Goal: Task Accomplishment & Management: Complete application form

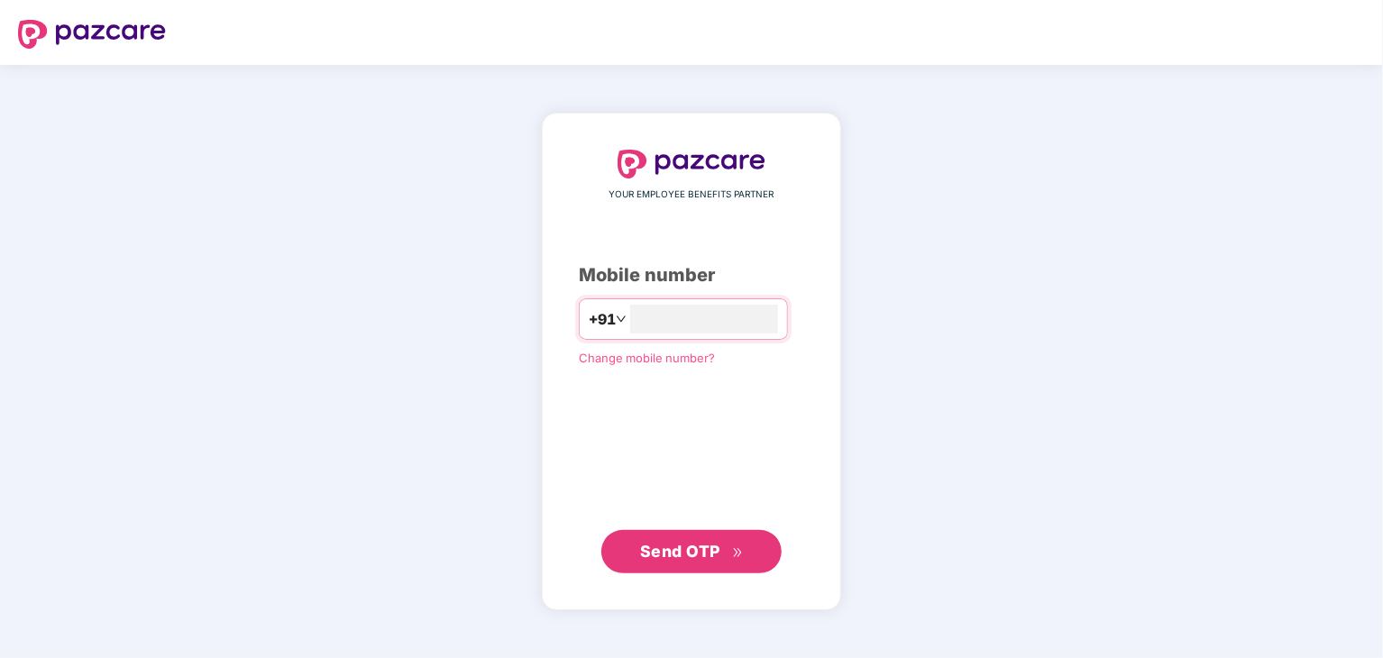
type input "**********"
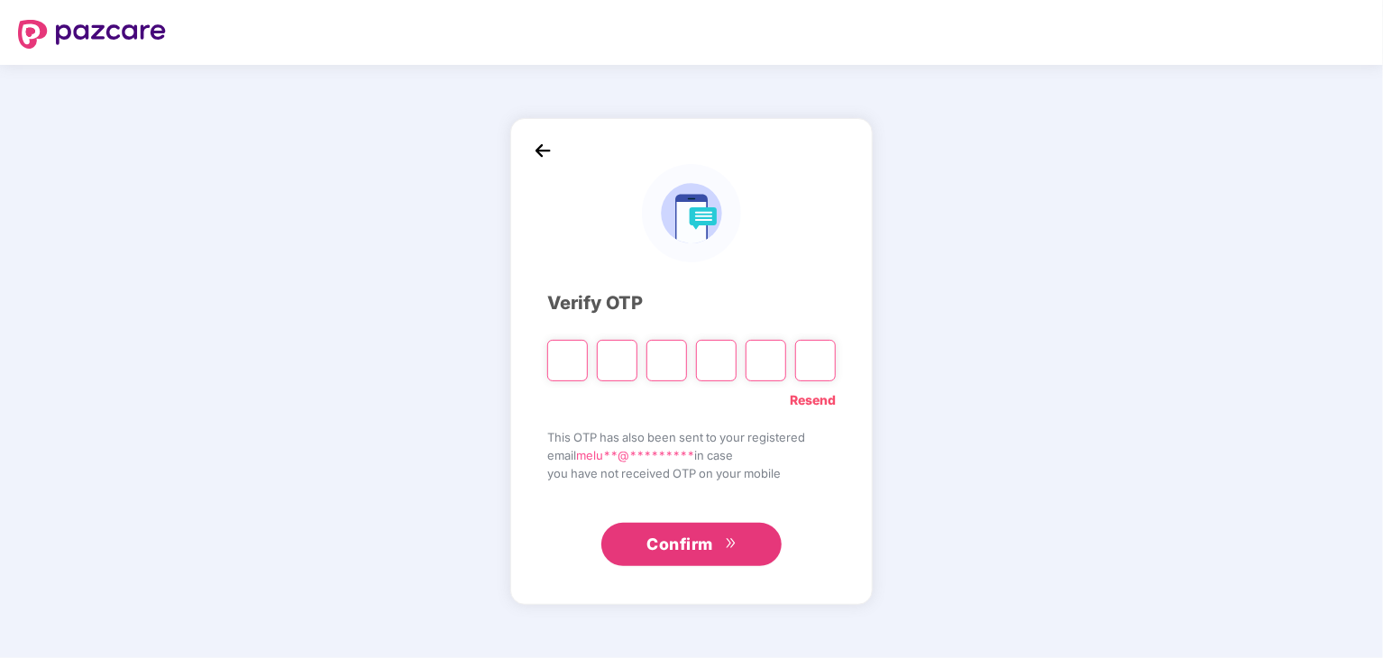
type input "*"
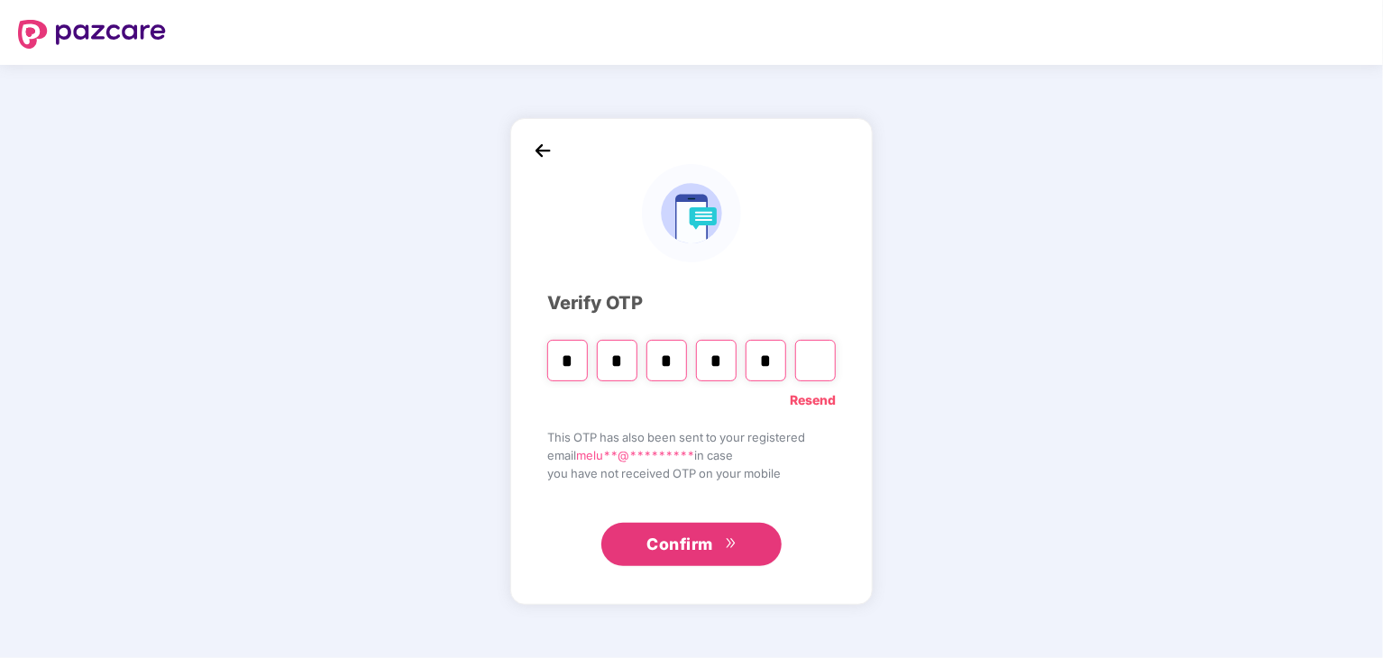
type input "*"
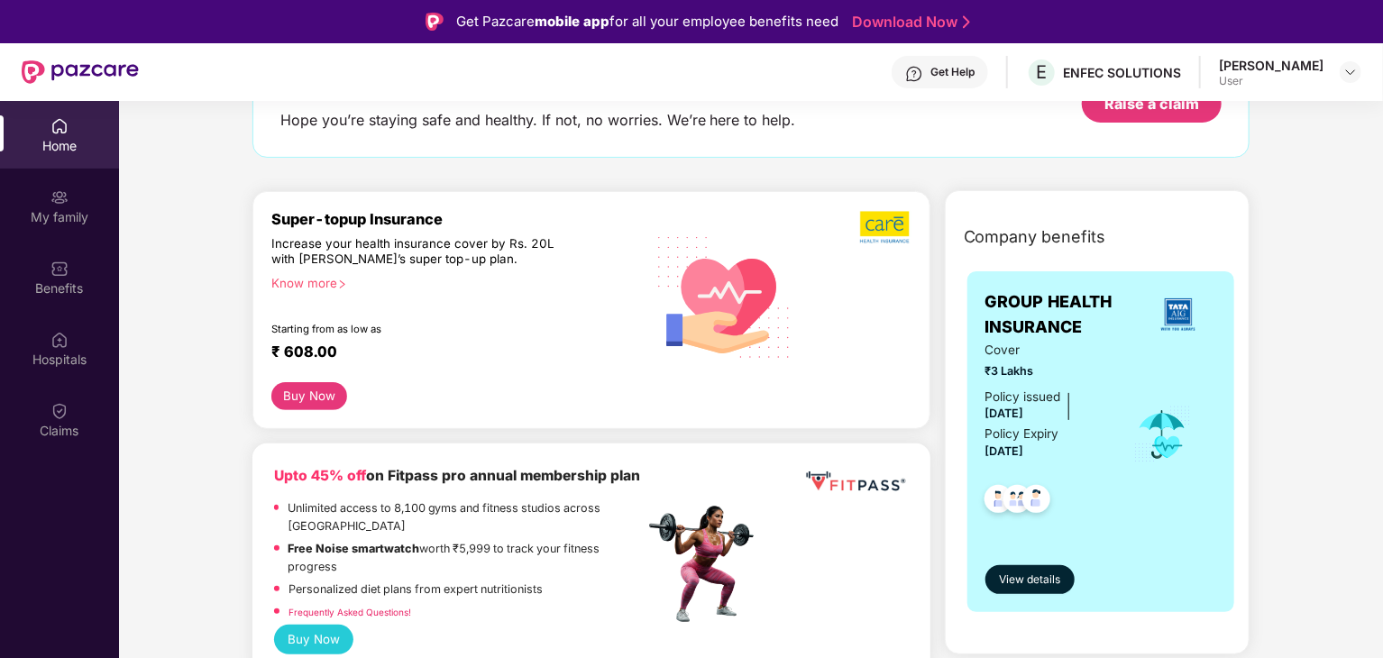
scroll to position [143, 0]
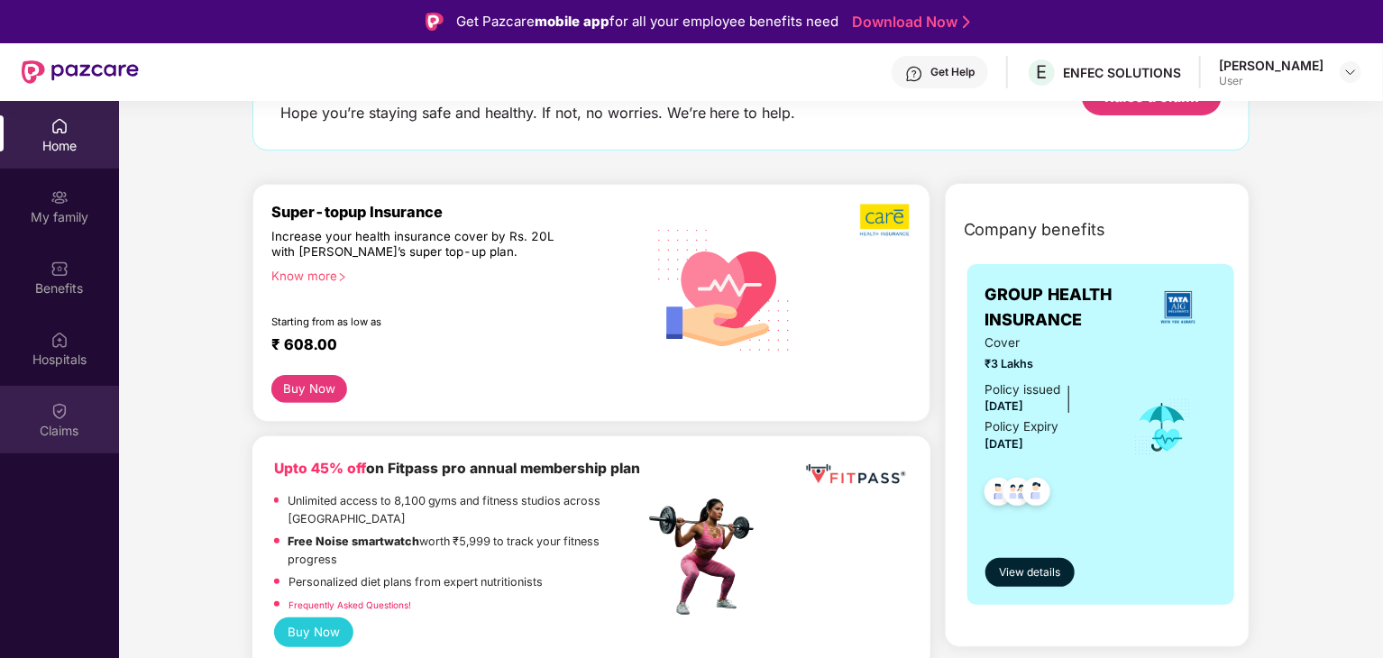
click at [90, 419] on div "Claims" at bounding box center [59, 420] width 119 height 68
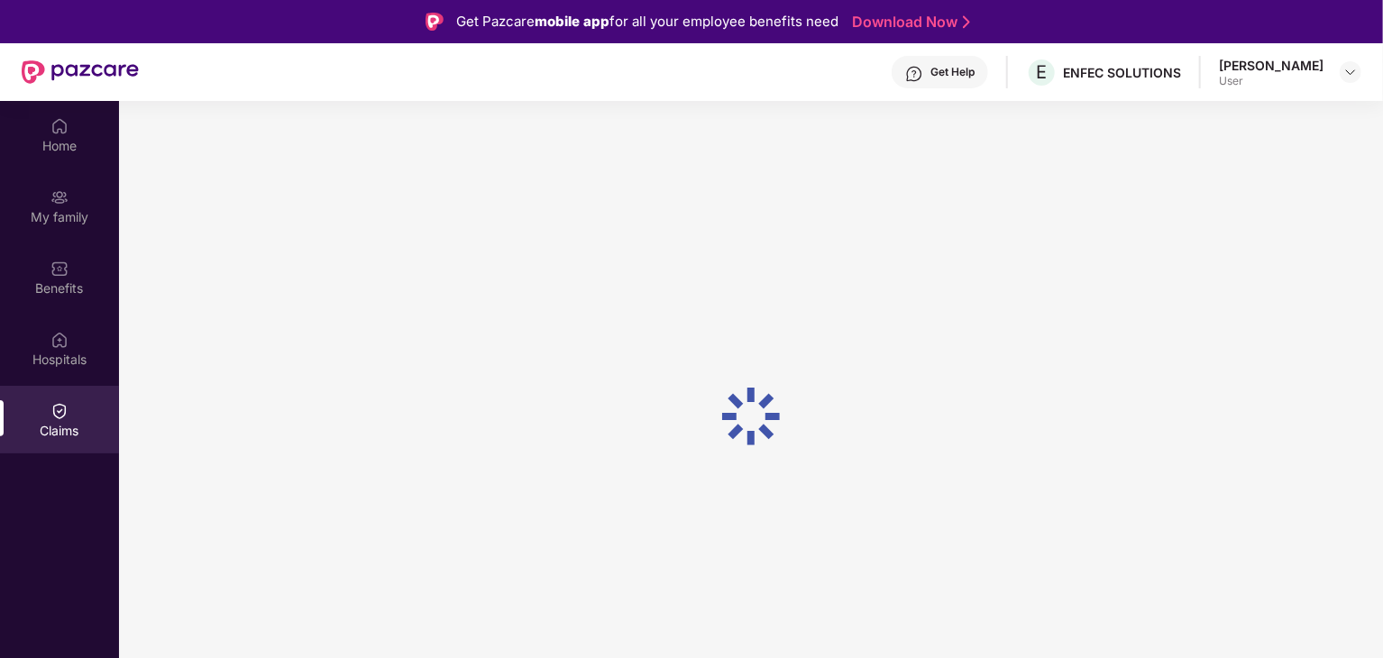
scroll to position [0, 0]
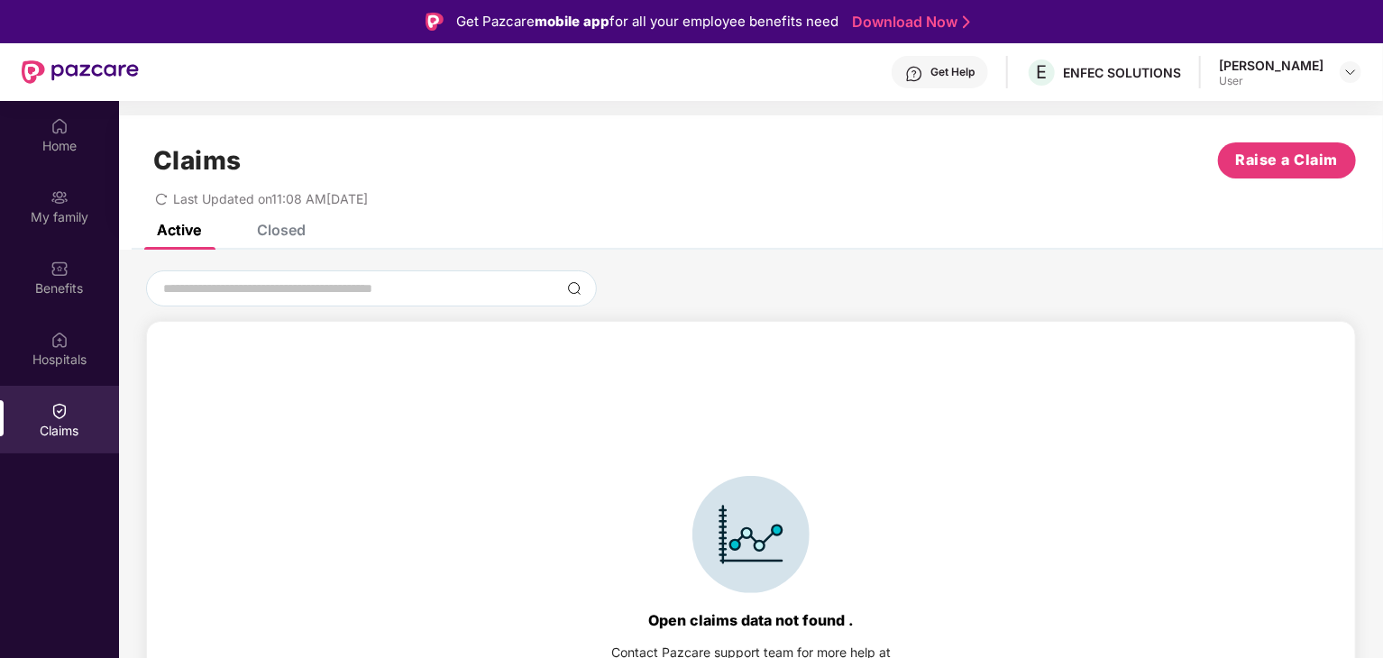
click at [278, 225] on div "Closed" at bounding box center [281, 230] width 49 height 18
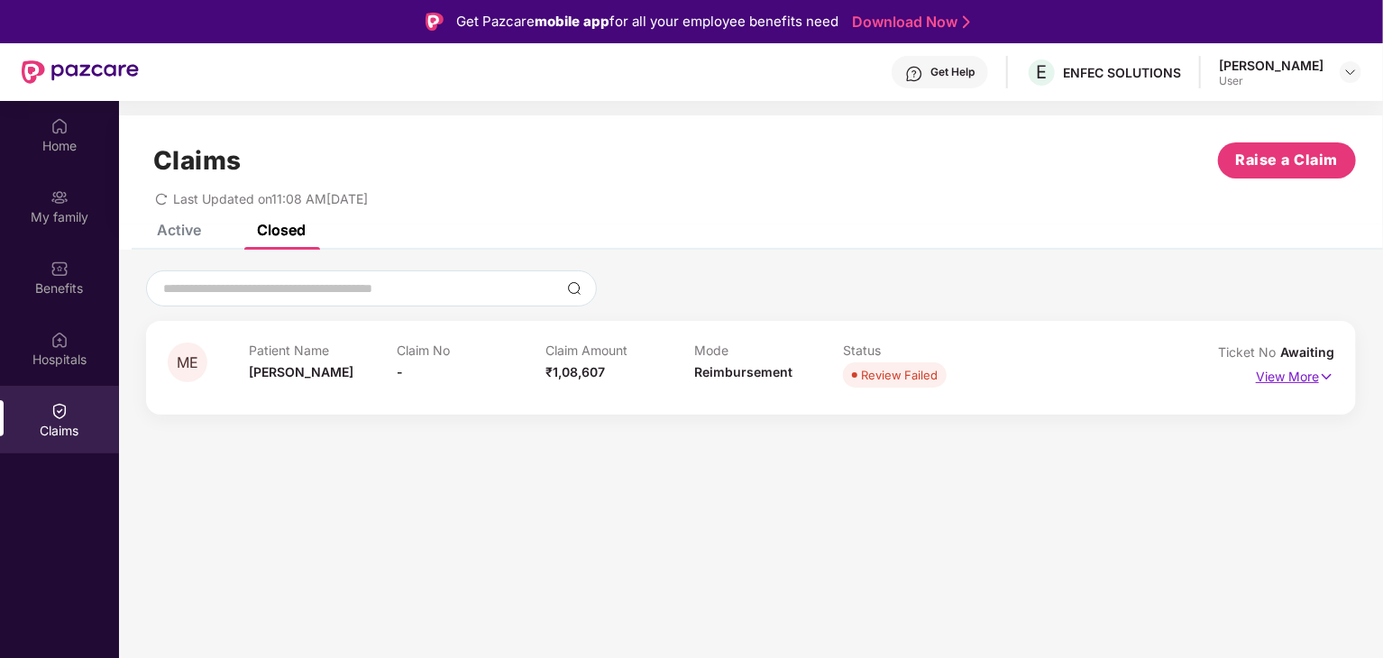
click at [1297, 369] on p "View More" at bounding box center [1295, 374] width 78 height 24
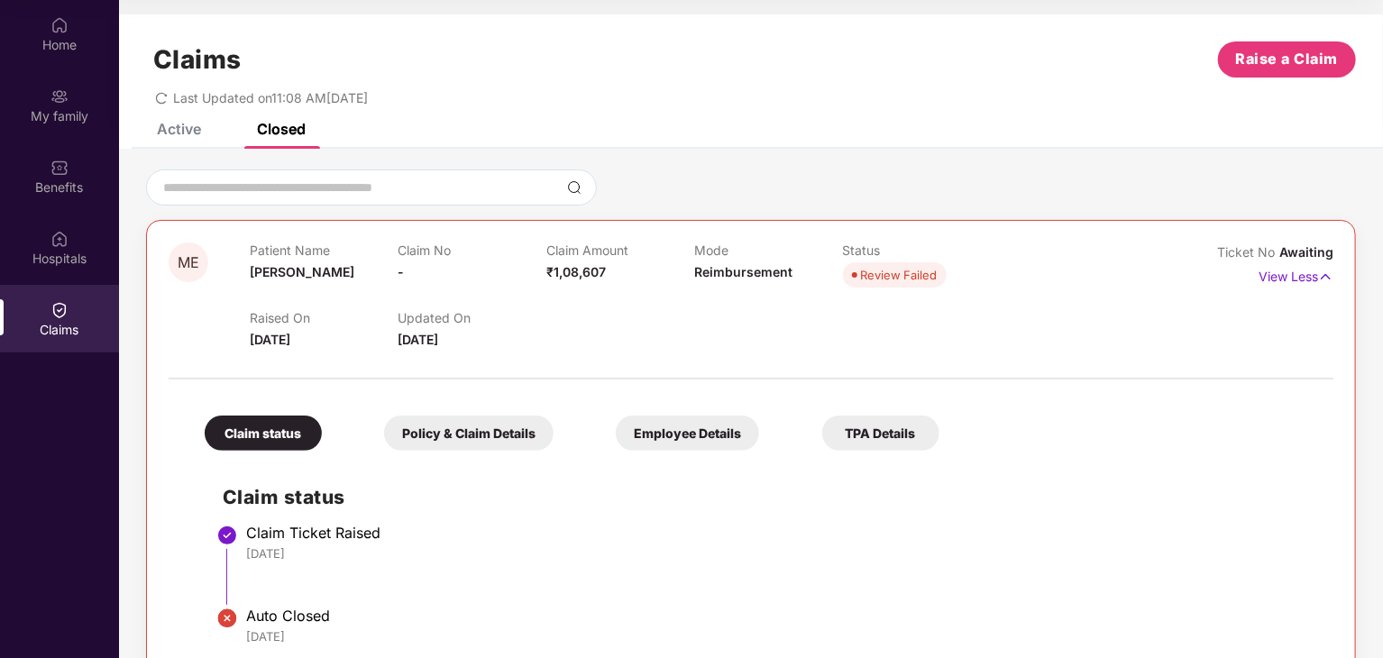
click at [191, 124] on div "Active" at bounding box center [179, 129] width 44 height 18
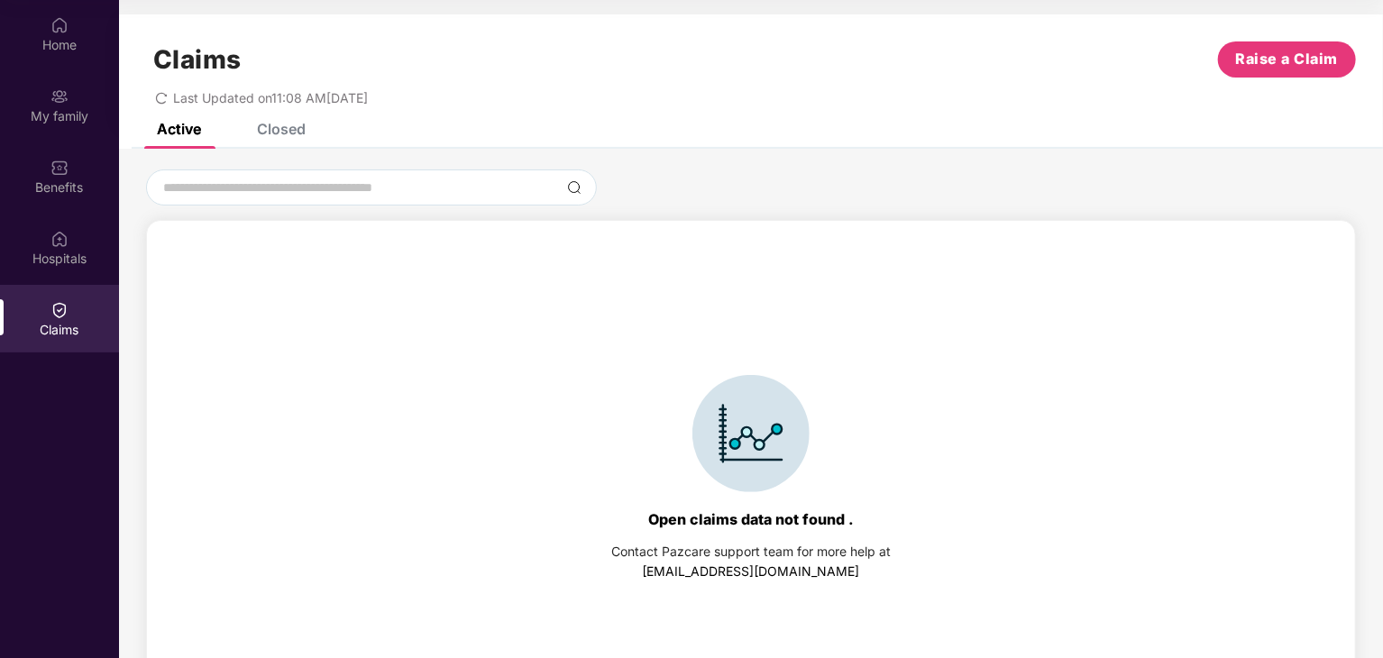
click at [1292, 41] on div "Claims Raise a Claim Last Updated on 11:08 AM, 23 Aug 2025" at bounding box center [751, 68] width 1264 height 109
click at [1291, 70] on button "Raise a Claim" at bounding box center [1287, 59] width 138 height 36
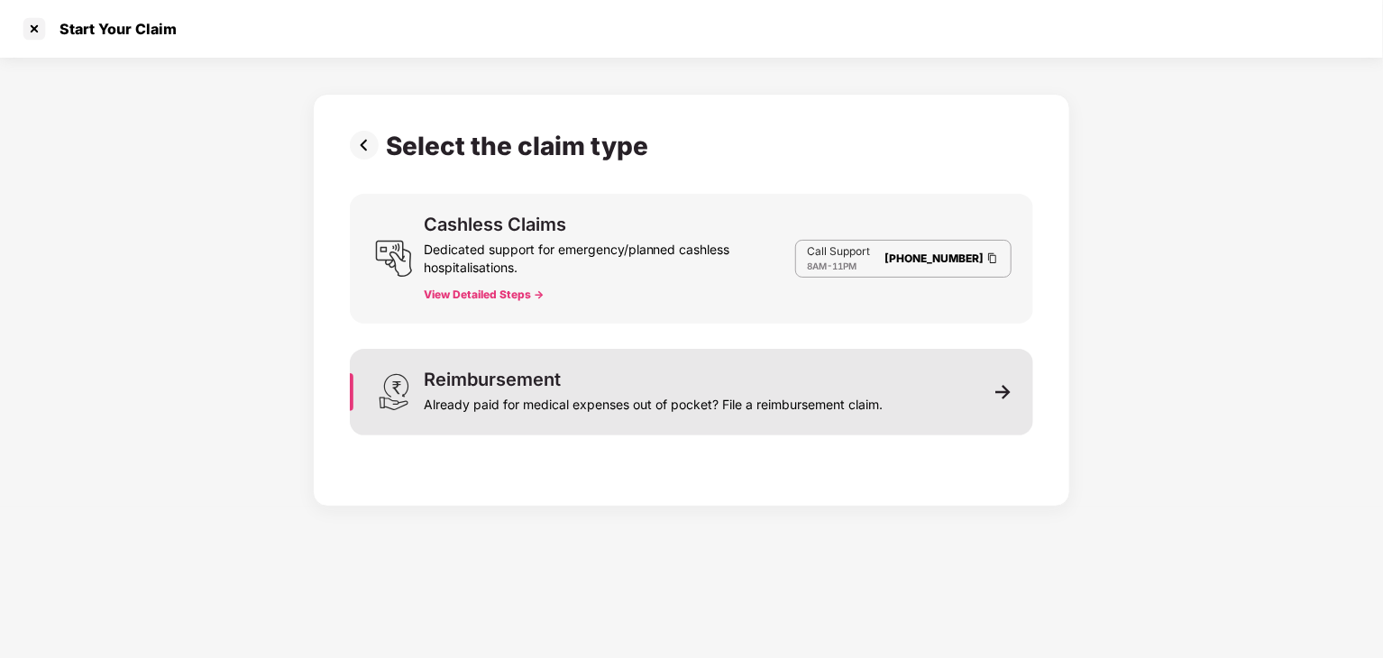
click at [907, 393] on div "Reimbursement Already paid for medical expenses out of pocket? File a reimburse…" at bounding box center [691, 392] width 683 height 87
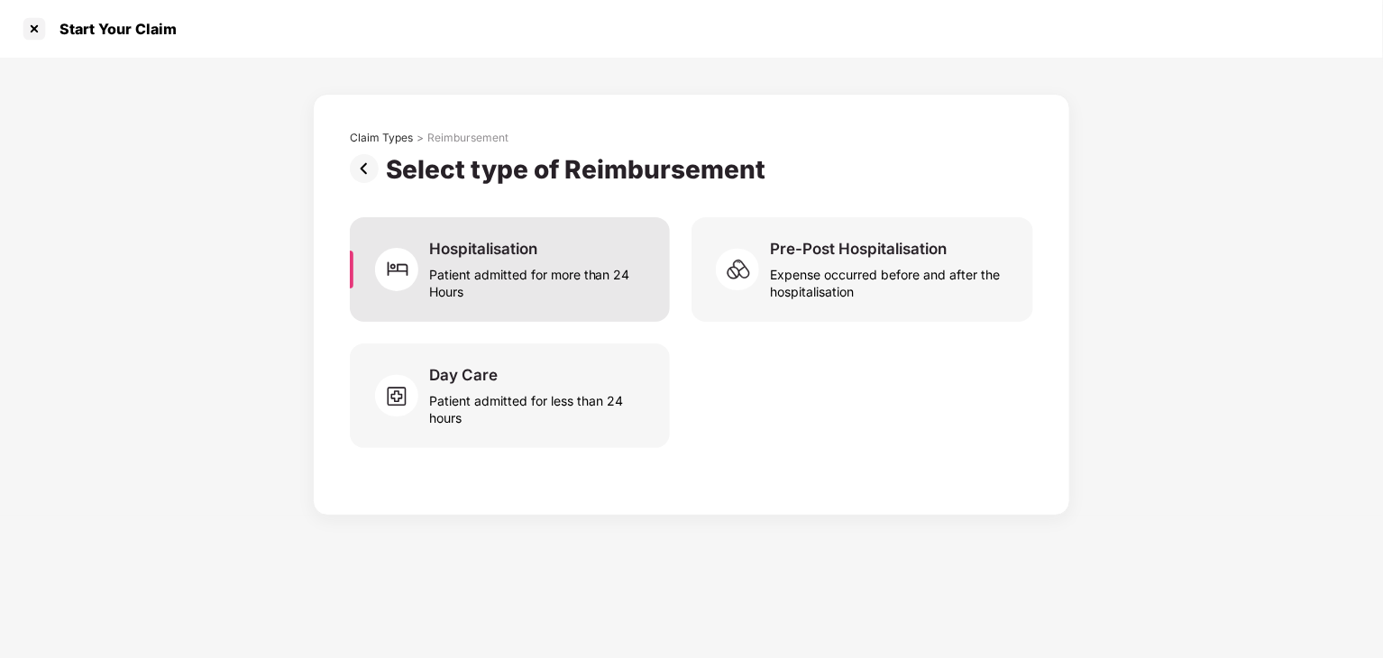
click at [539, 259] on div "Patient admitted for more than 24 Hours" at bounding box center [538, 279] width 219 height 41
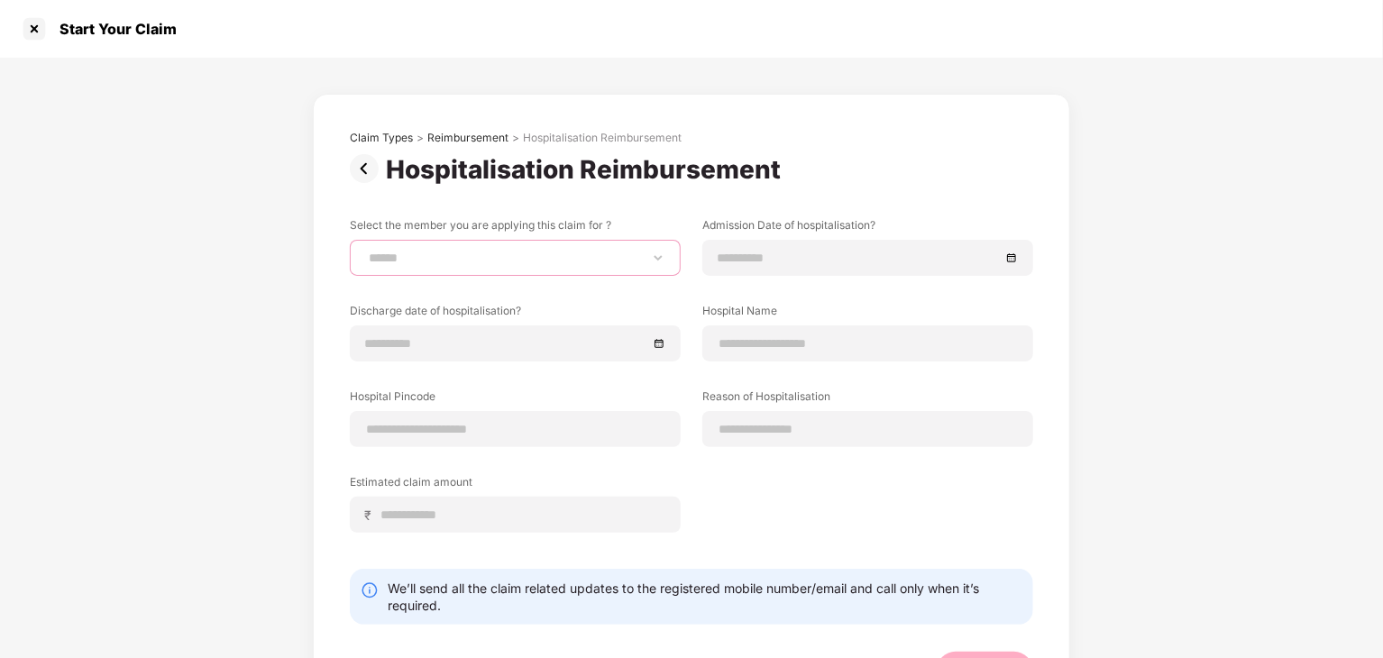
click at [585, 264] on select "**********" at bounding box center [515, 258] width 300 height 14
select select "**********"
click at [365, 251] on select "**********" at bounding box center [515, 258] width 300 height 14
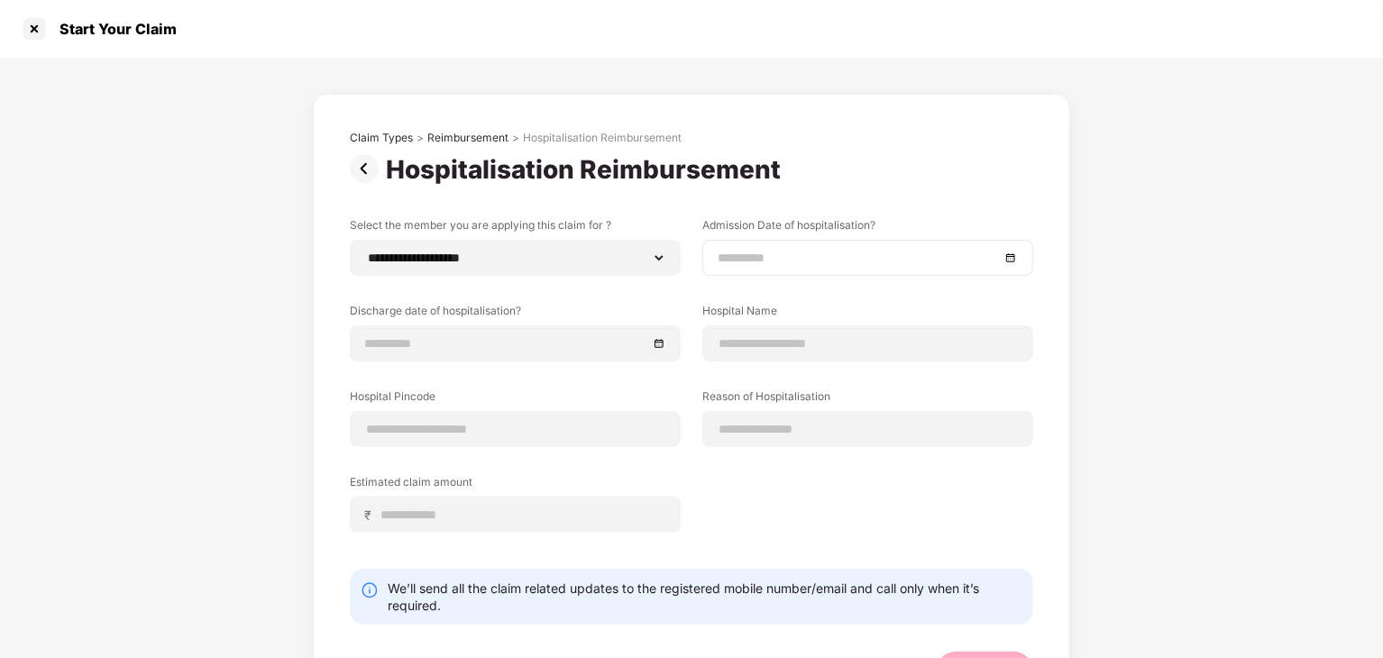
click at [1009, 261] on div at bounding box center [868, 258] width 300 height 20
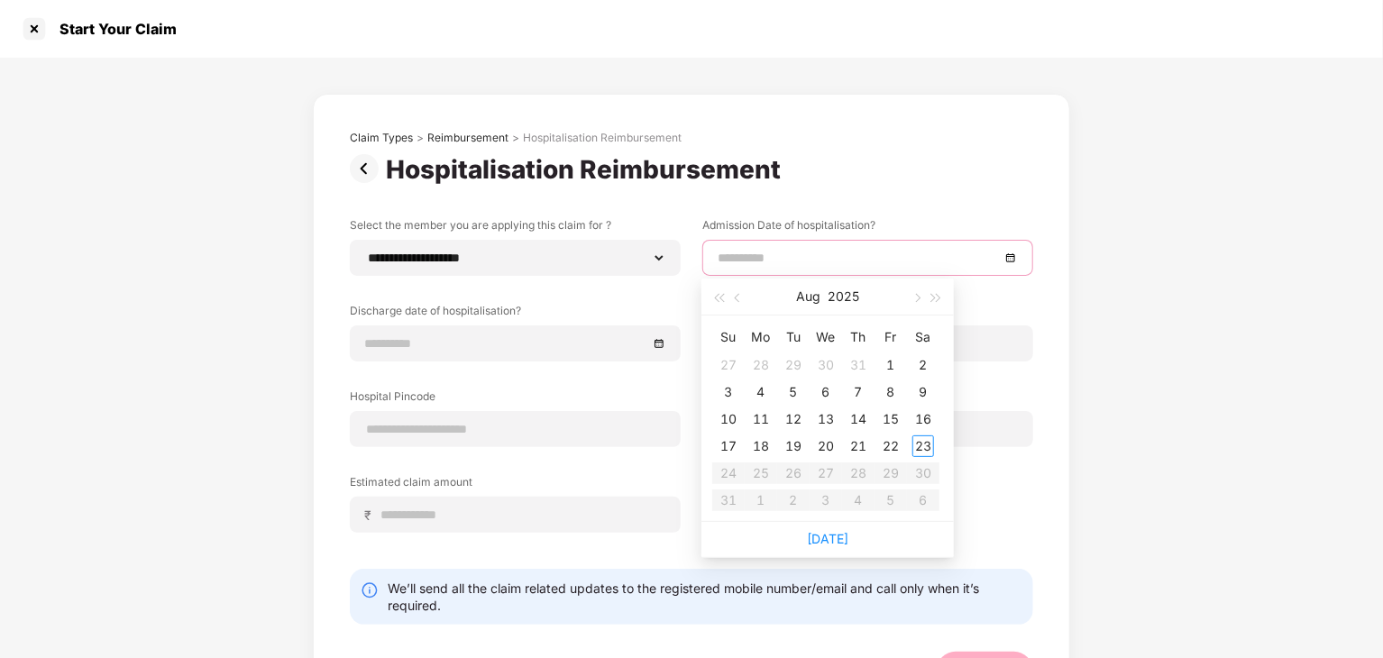
type input "**********"
click at [736, 299] on span "button" at bounding box center [739, 298] width 9 height 9
type input "**********"
click at [792, 444] on div "22" at bounding box center [794, 446] width 22 height 22
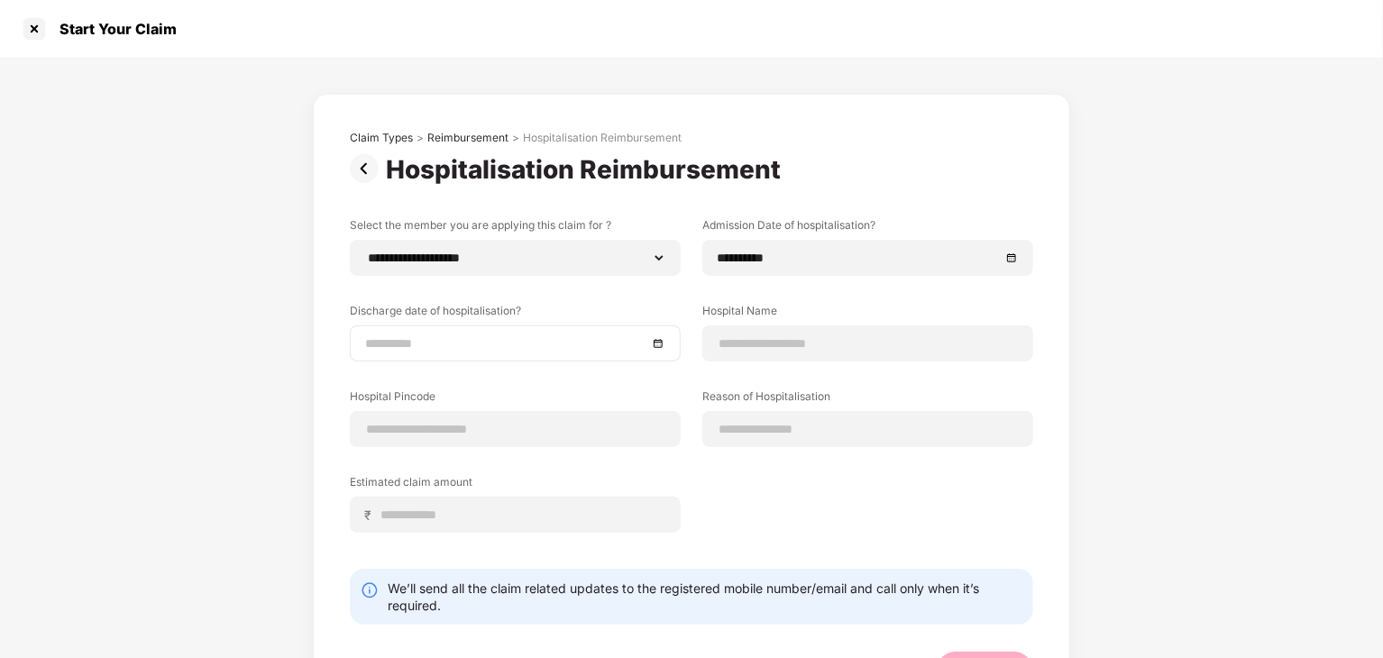
click at [660, 351] on div at bounding box center [515, 344] width 300 height 20
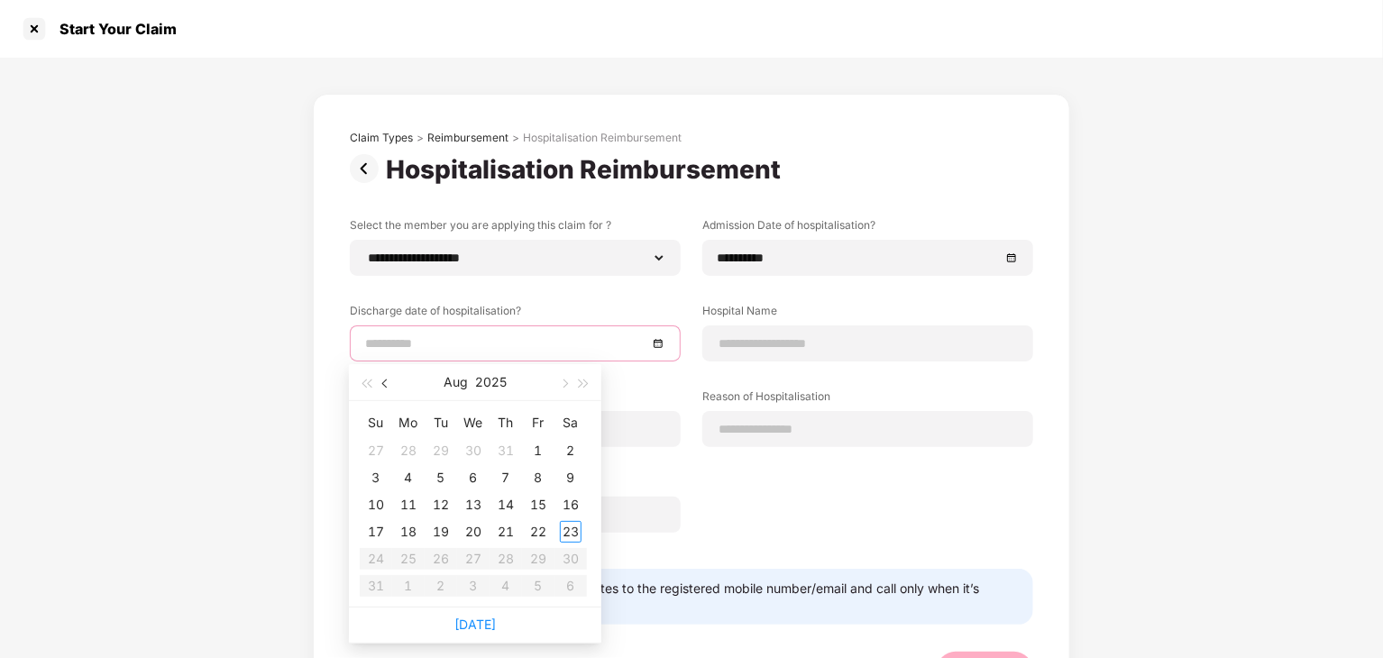
click at [386, 385] on span "button" at bounding box center [386, 384] width 9 height 9
type input "**********"
click at [544, 532] on div "25" at bounding box center [538, 532] width 22 height 22
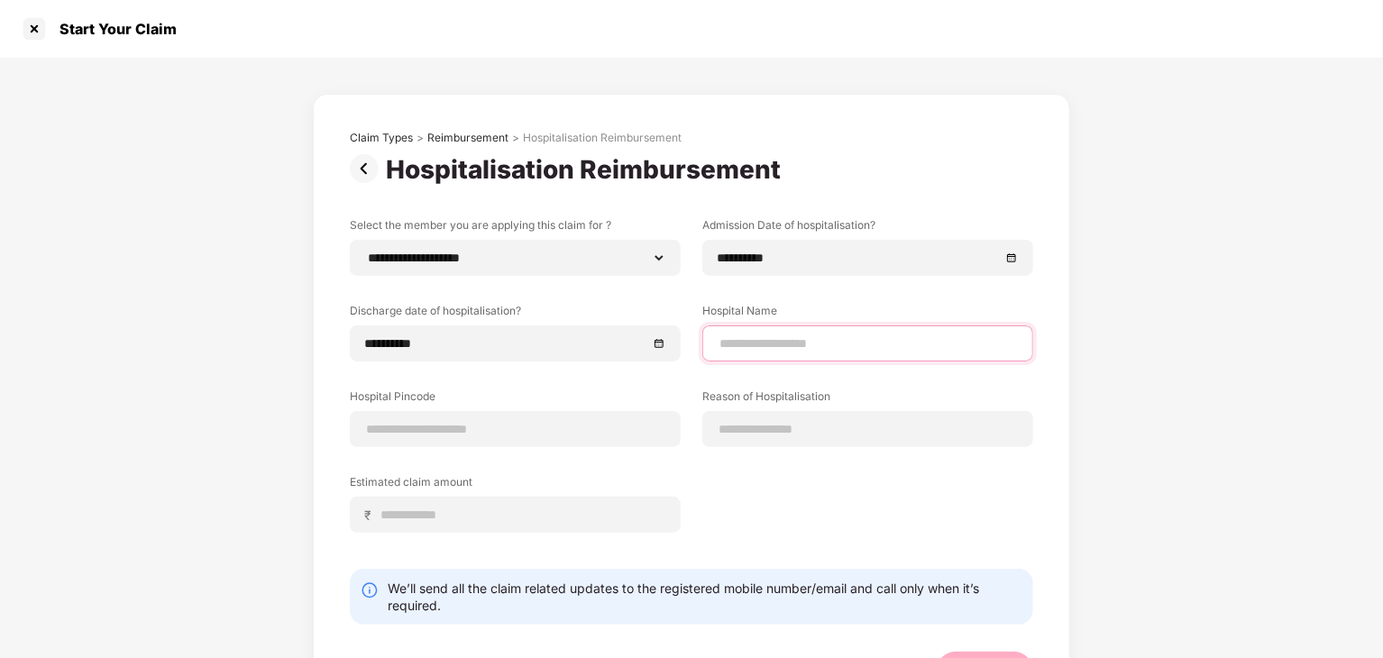
click at [856, 349] on input at bounding box center [868, 343] width 300 height 19
type input "**********"
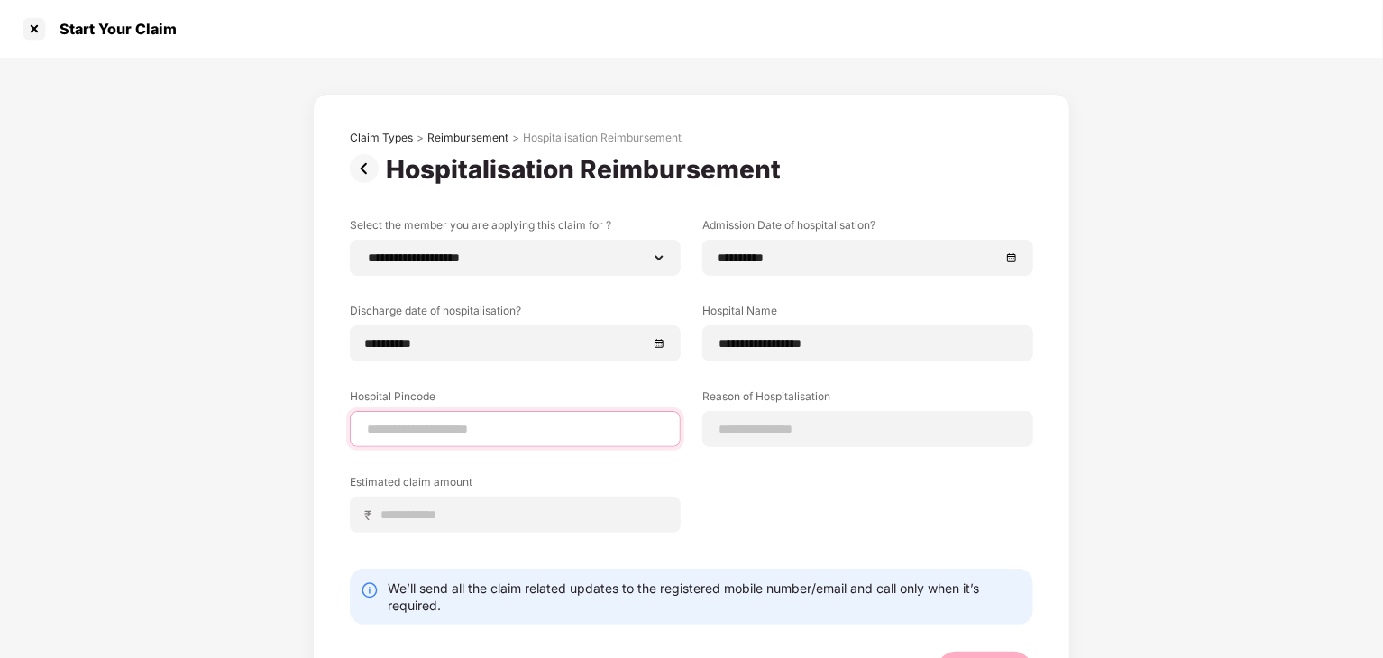
click at [519, 431] on input at bounding box center [515, 429] width 300 height 19
type input "******"
select select "*********"
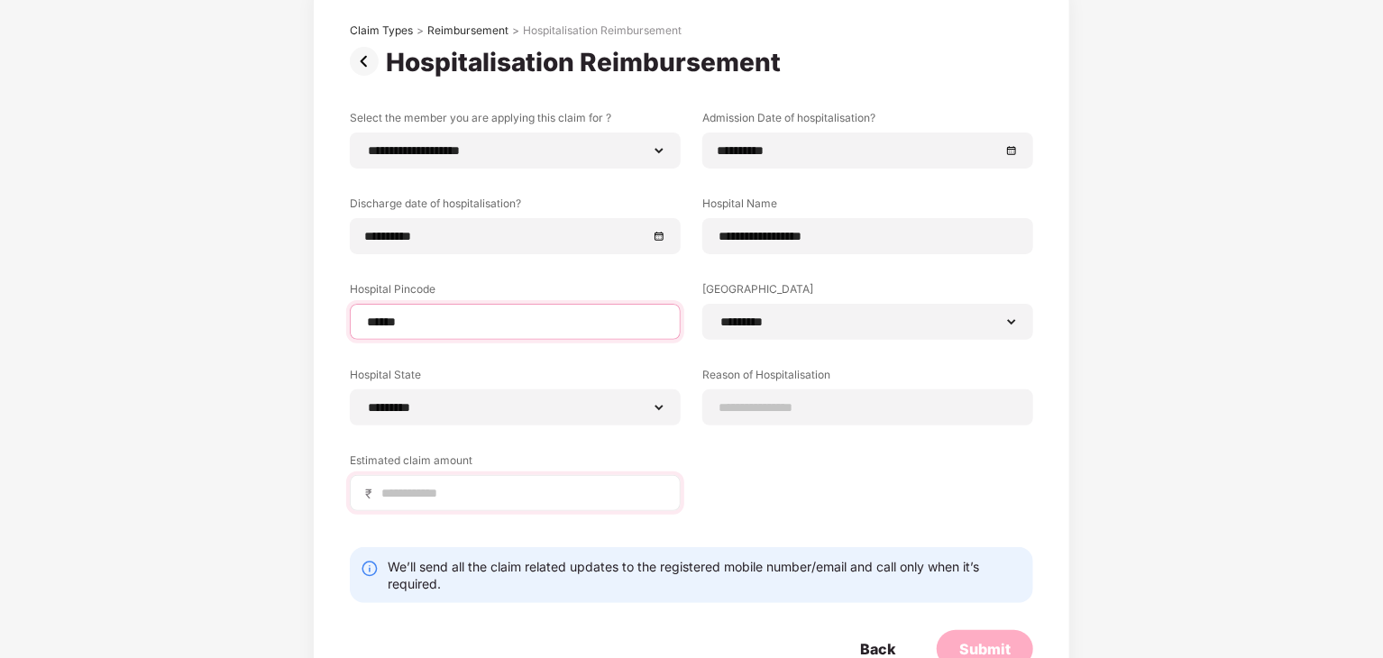
scroll to position [114, 0]
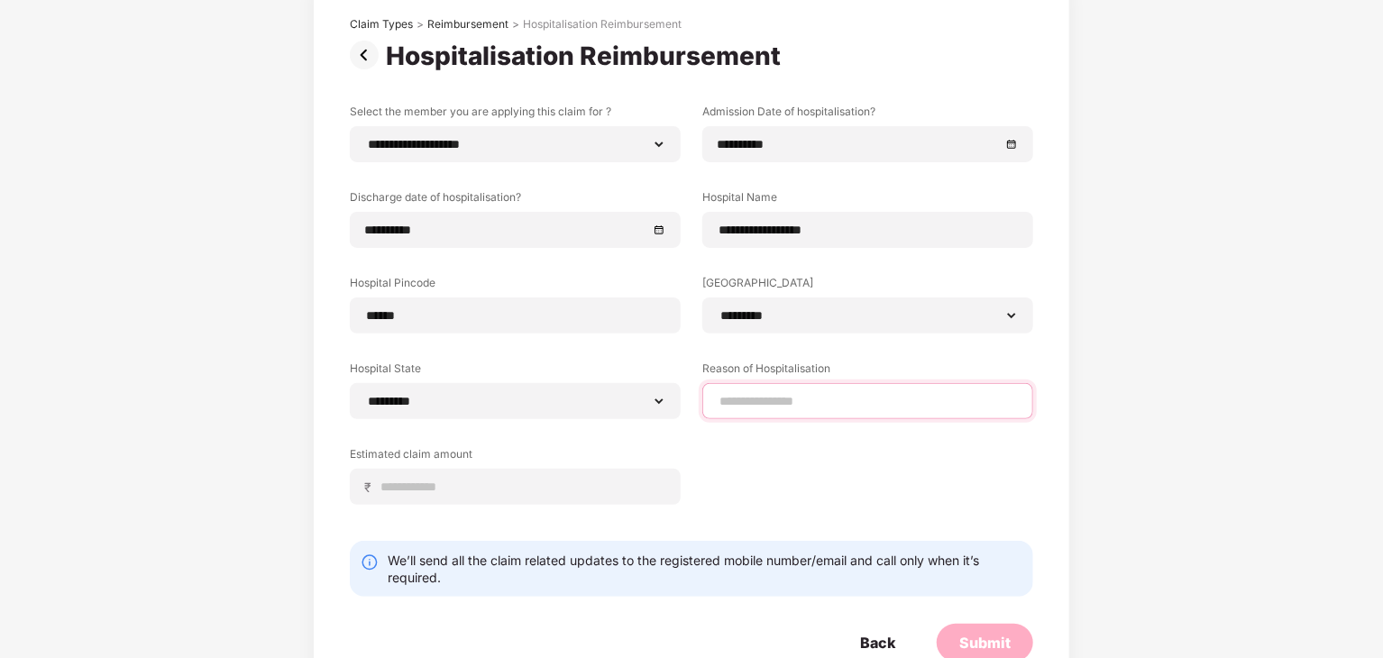
click at [837, 398] on input at bounding box center [868, 401] width 300 height 19
type input "**********"
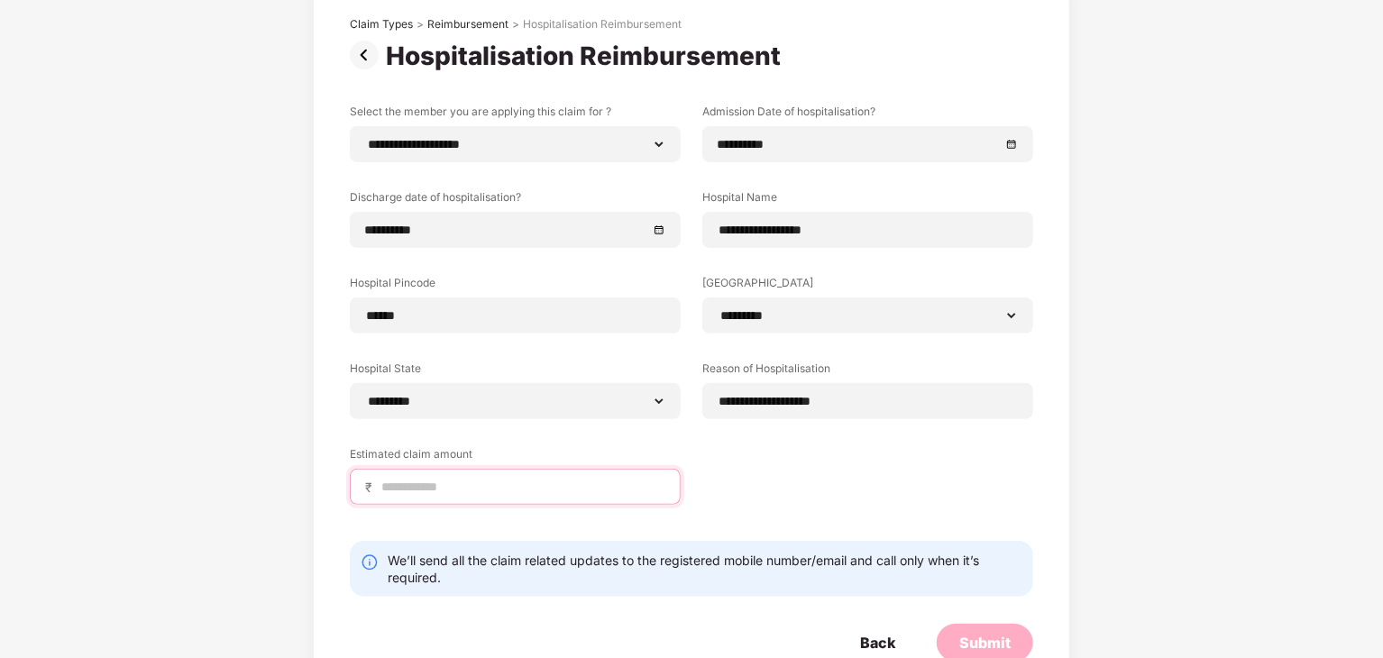
click at [436, 478] on input at bounding box center [523, 487] width 286 height 19
type input "******"
click at [996, 643] on div "Submit" at bounding box center [984, 643] width 51 height 20
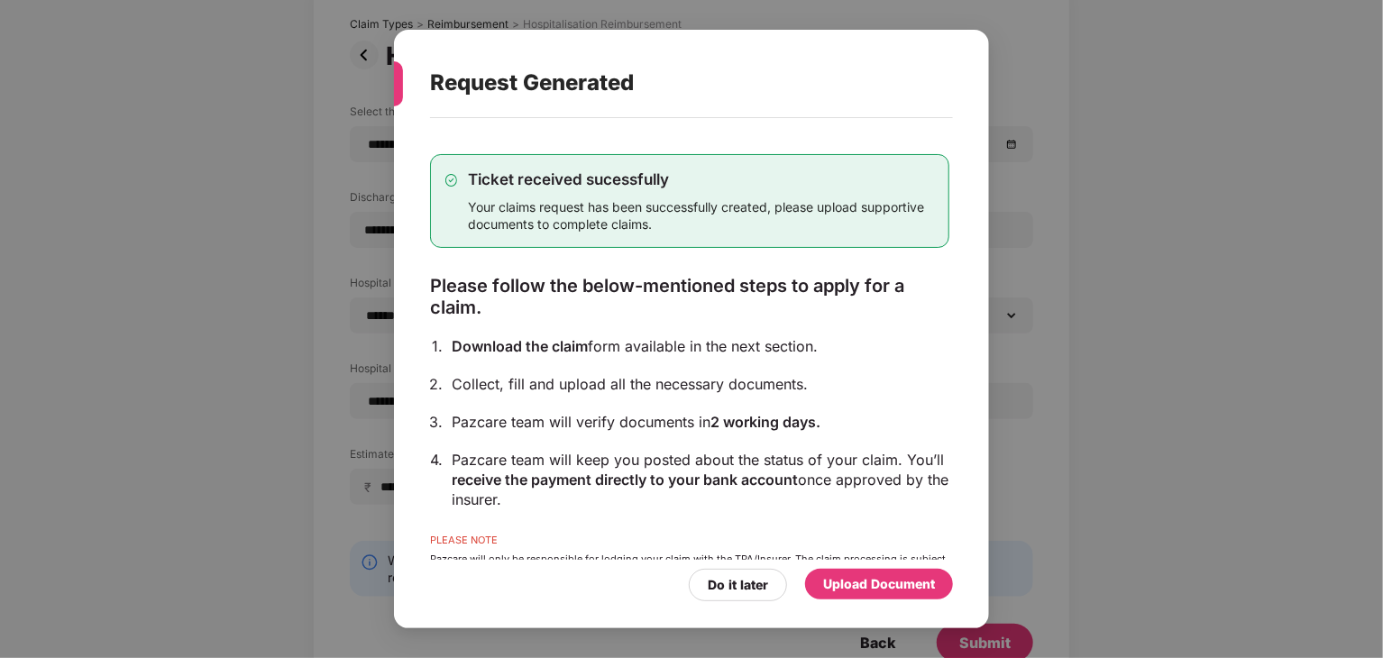
click at [848, 588] on div "Upload Document" at bounding box center [879, 584] width 112 height 20
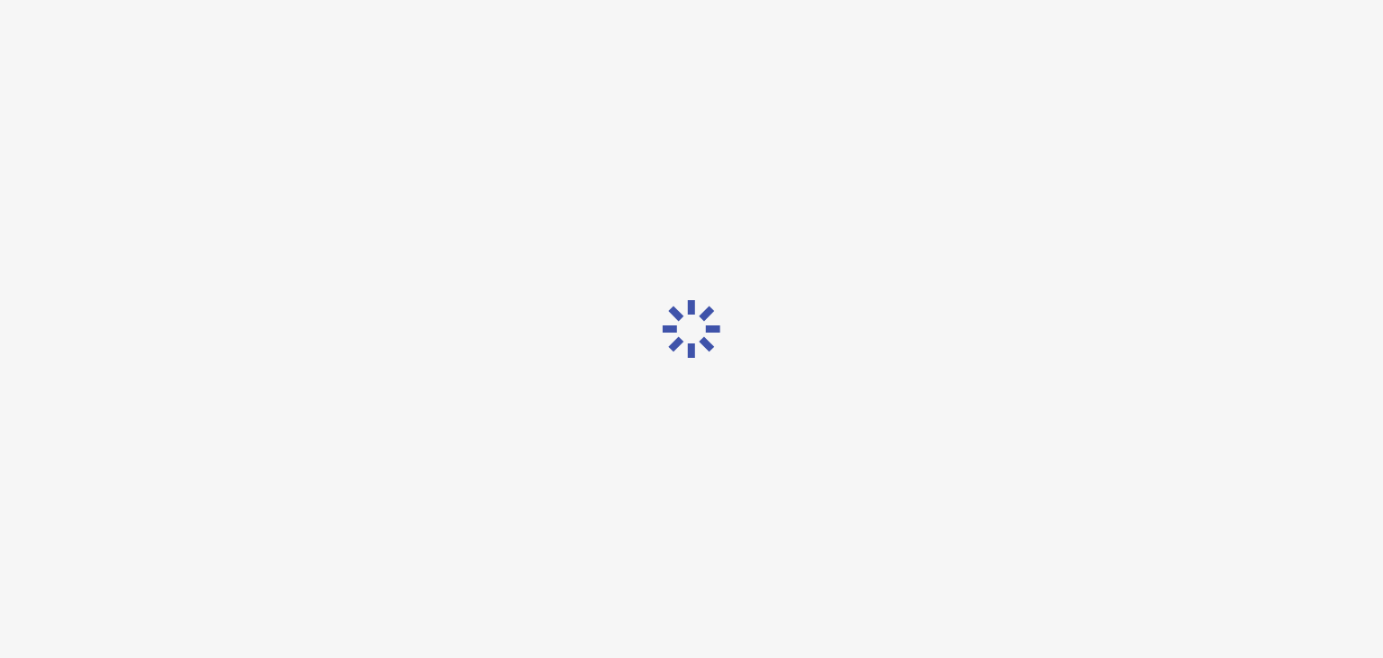
scroll to position [0, 0]
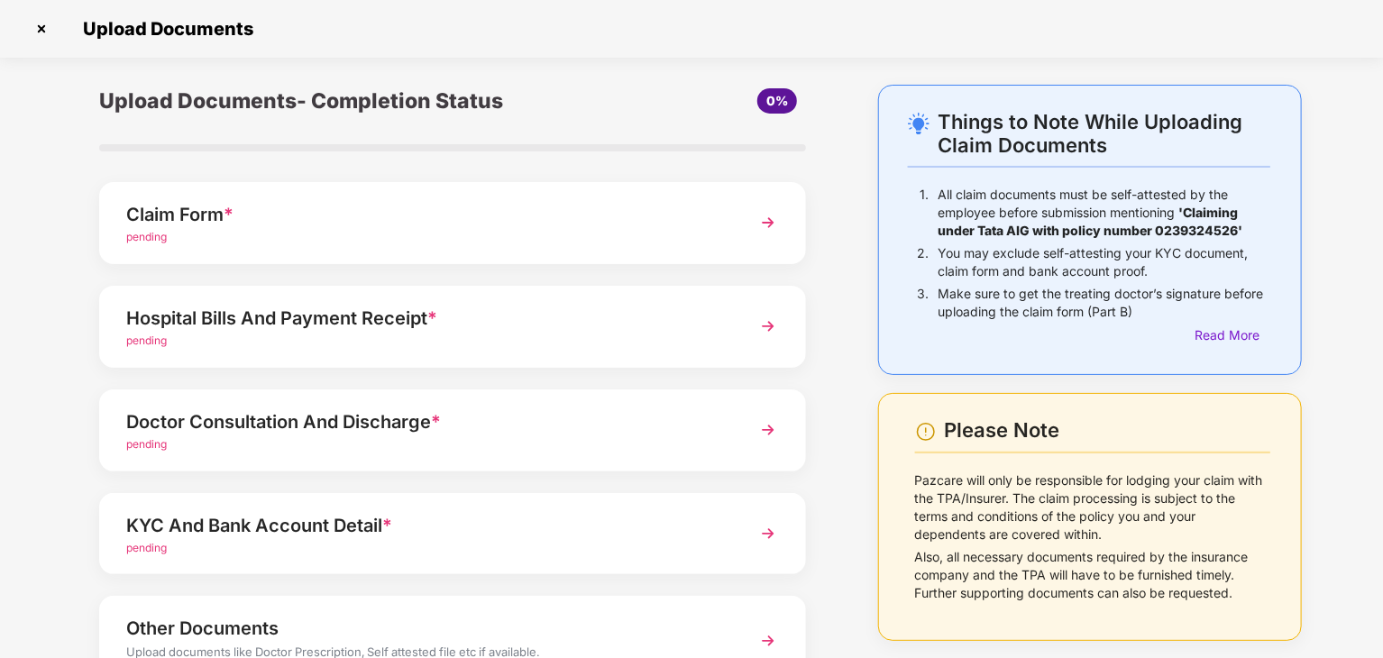
click at [738, 224] on div "Claim Form * pending" at bounding box center [452, 223] width 707 height 82
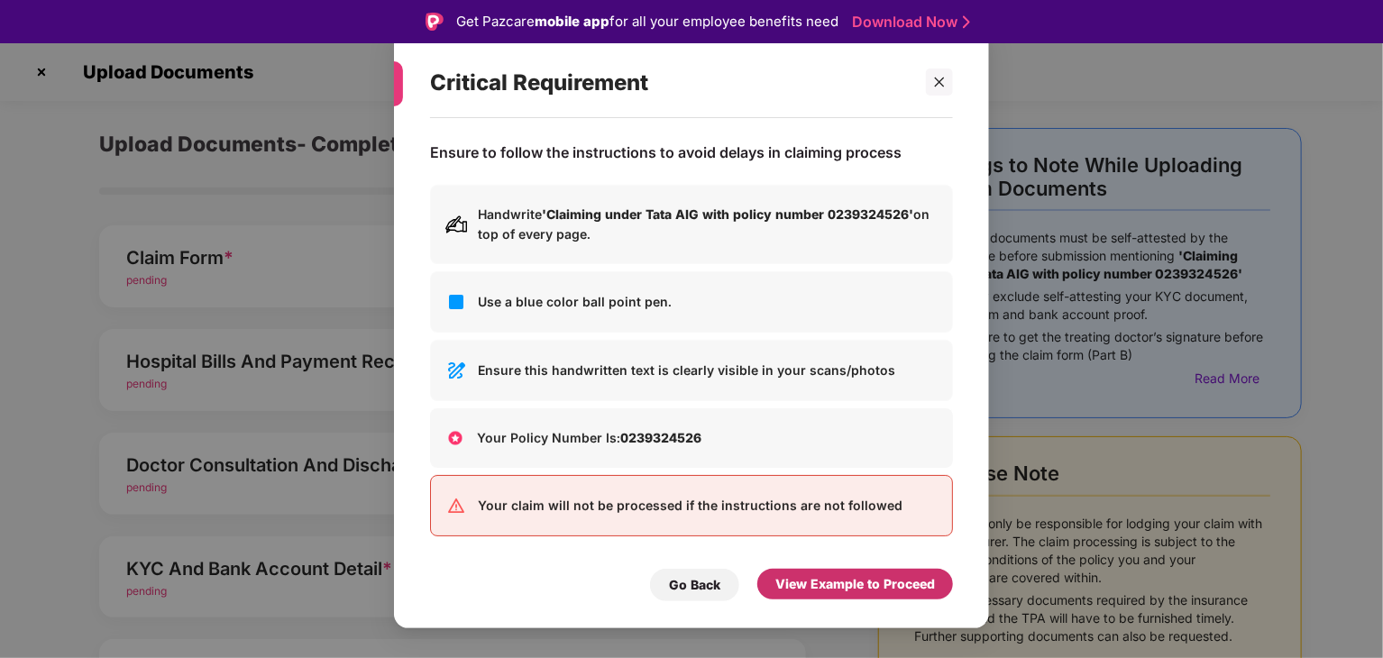
click at [914, 576] on div "View Example to Proceed" at bounding box center [855, 584] width 160 height 20
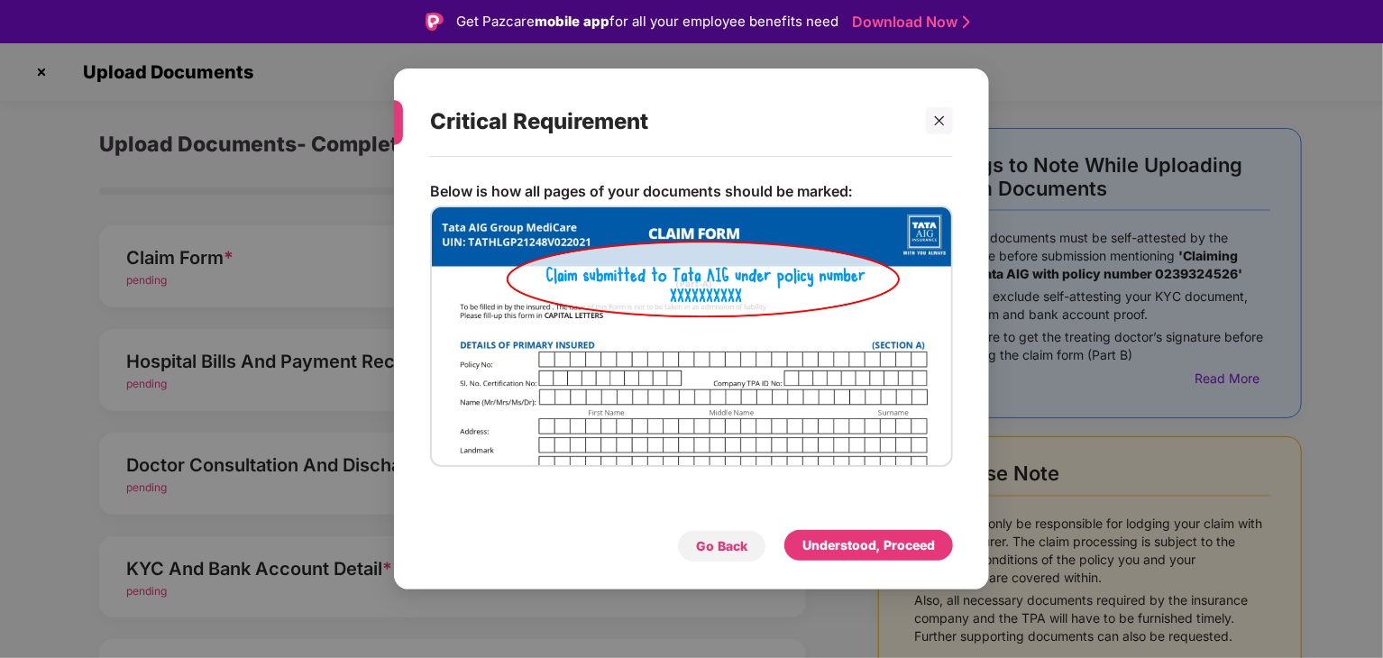
click at [740, 545] on div "Go Back" at bounding box center [721, 546] width 51 height 20
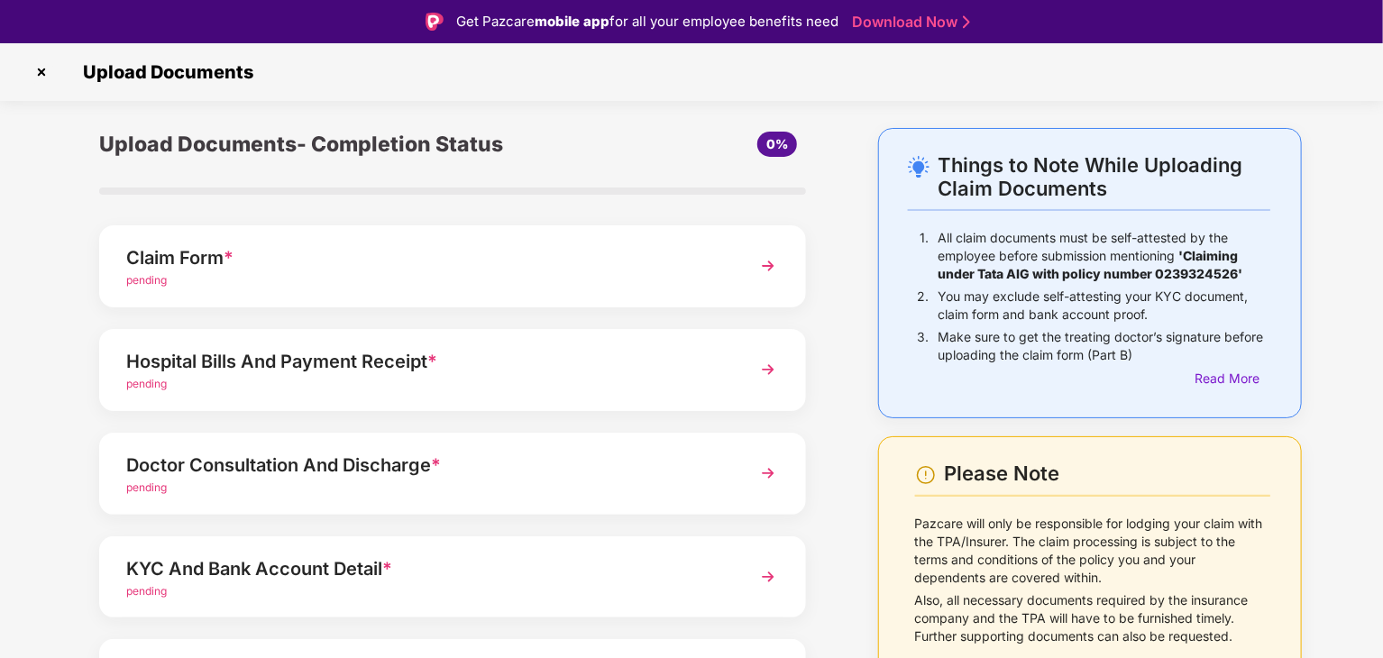
click at [711, 259] on div "Claim Form *" at bounding box center [425, 257] width 598 height 29
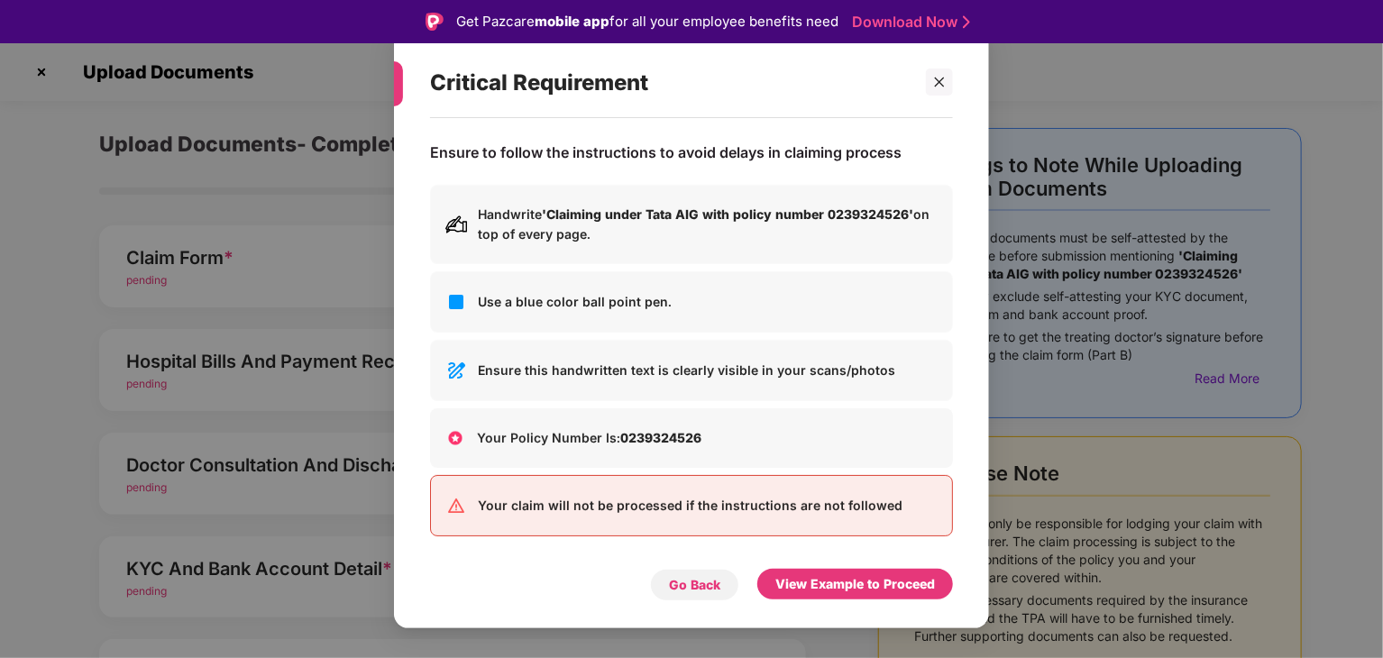
click at [674, 581] on div "Go Back" at bounding box center [694, 585] width 51 height 20
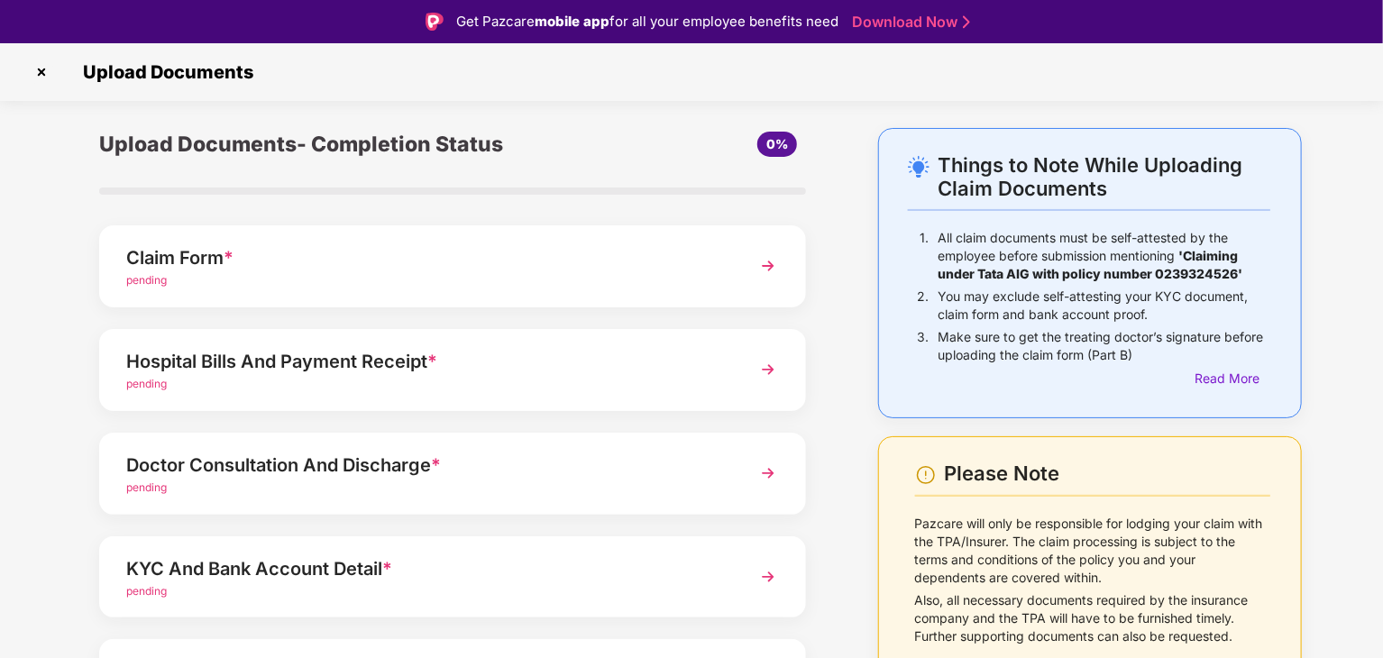
click at [313, 289] on div "pending" at bounding box center [425, 280] width 598 height 17
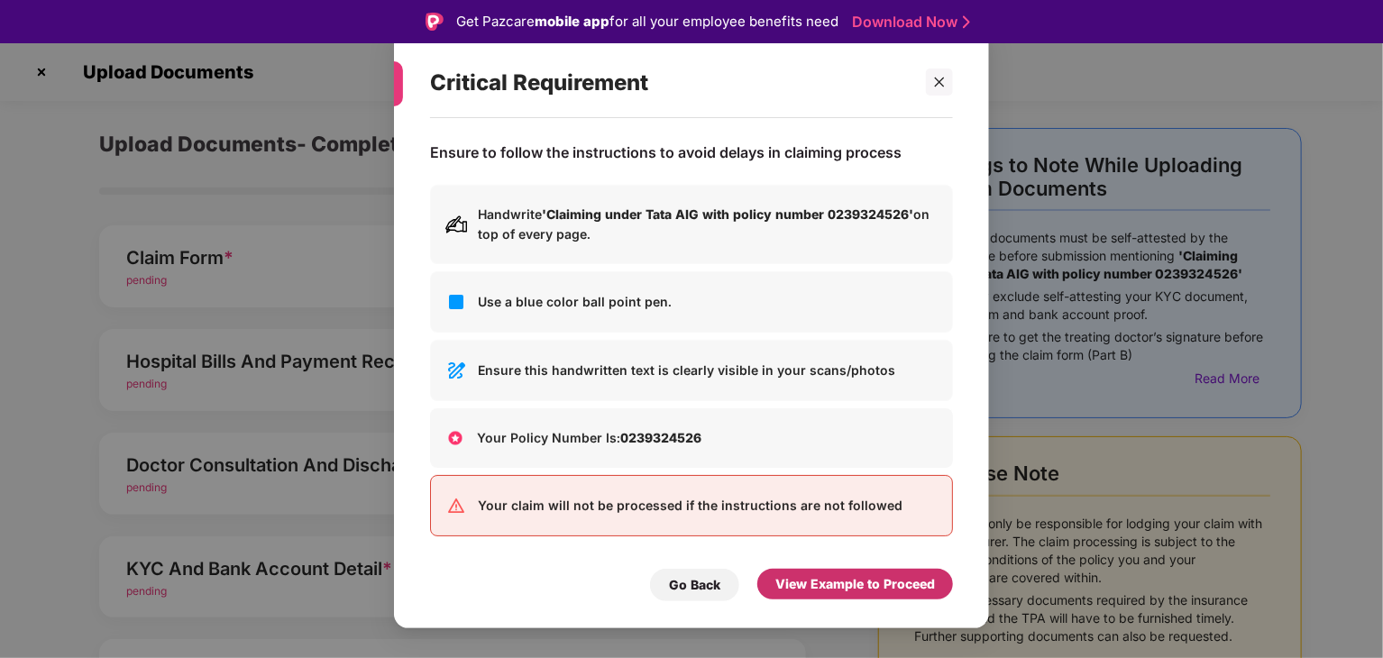
click at [855, 591] on div "View Example to Proceed" at bounding box center [855, 584] width 160 height 20
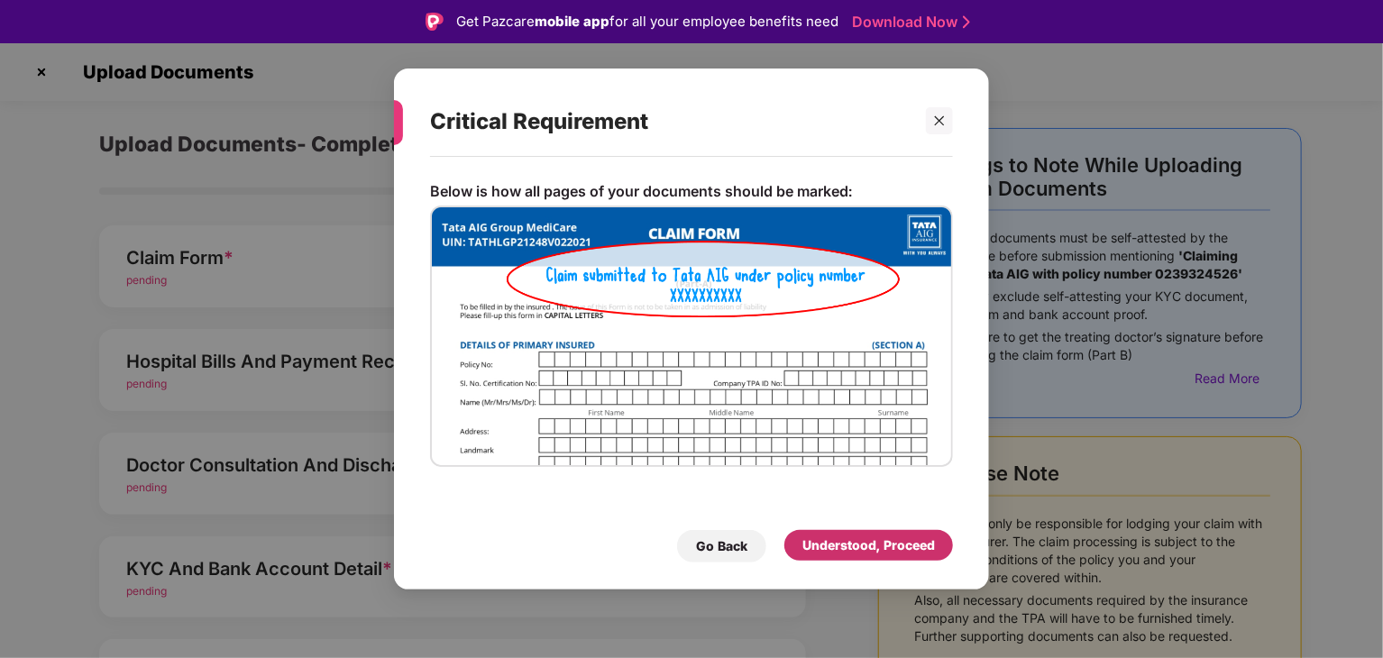
click at [868, 553] on div "Understood, Proceed" at bounding box center [868, 546] width 133 height 20
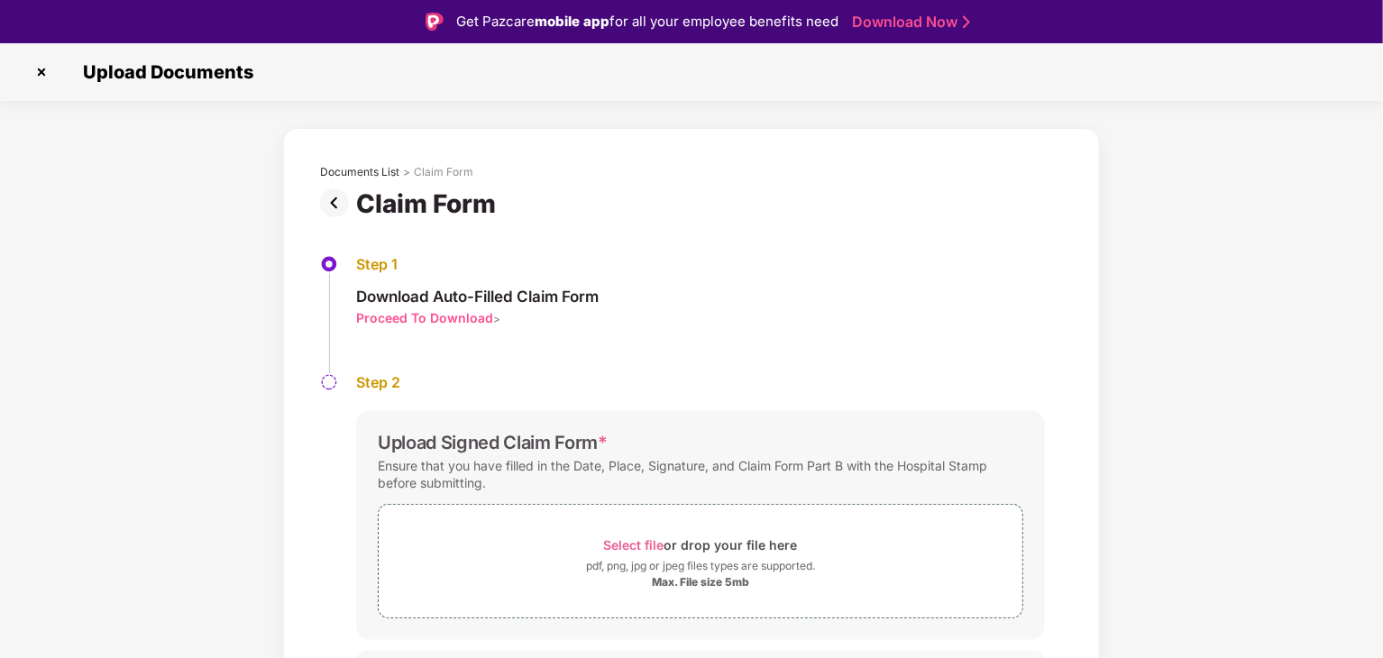
scroll to position [38, 0]
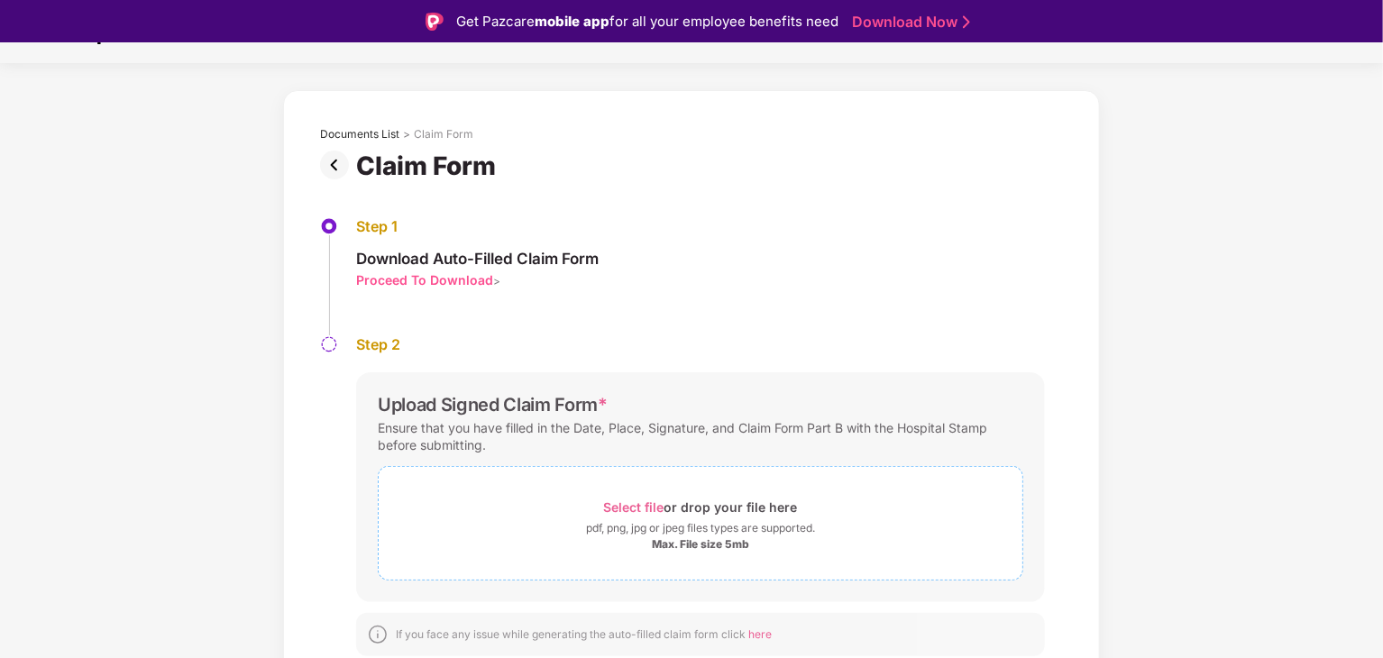
click at [648, 509] on span "Select file" at bounding box center [634, 506] width 60 height 15
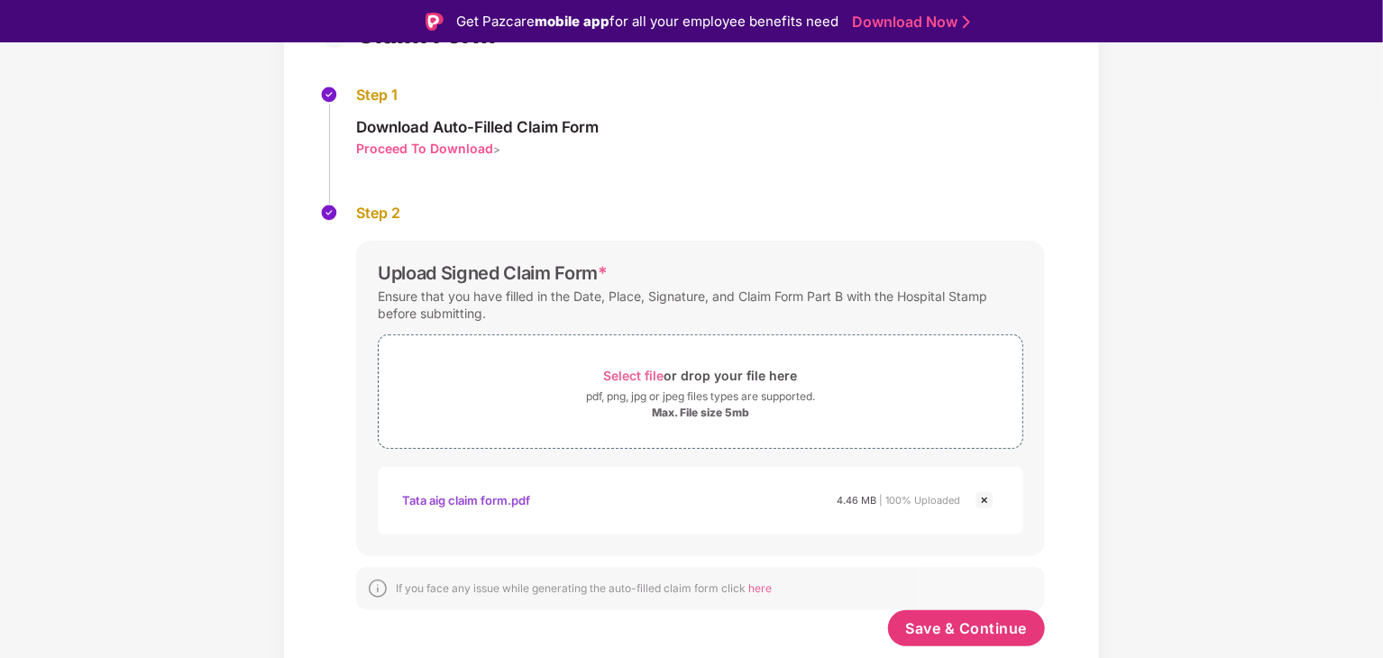
scroll to position [170, 0]
click at [963, 620] on span "Save & Continue" at bounding box center [967, 629] width 122 height 20
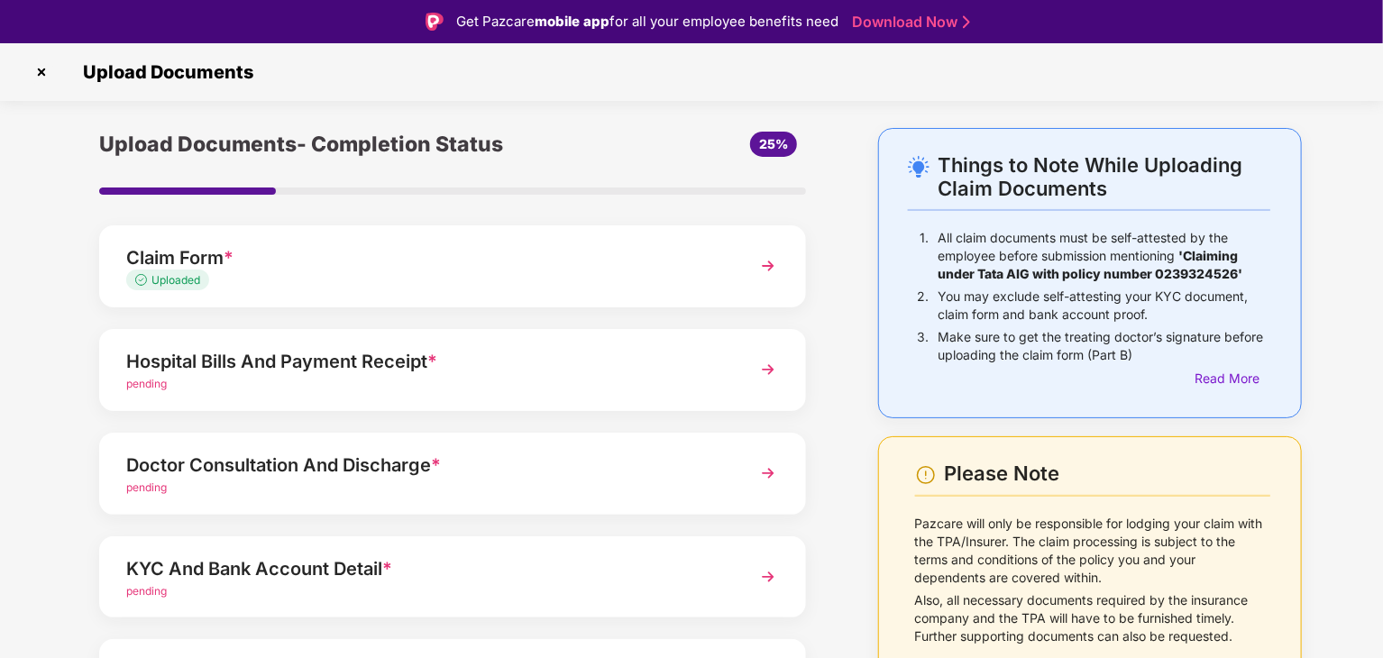
click at [764, 358] on img at bounding box center [768, 369] width 32 height 32
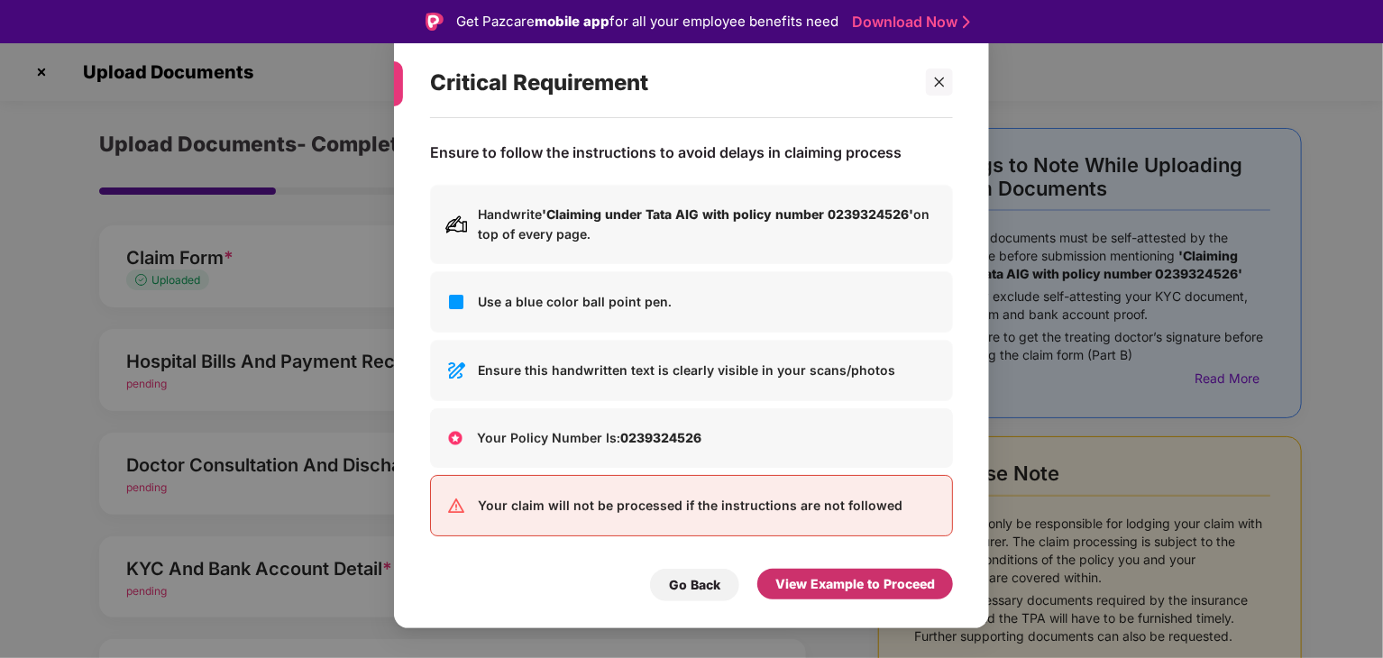
click at [813, 585] on div "View Example to Proceed" at bounding box center [855, 584] width 160 height 20
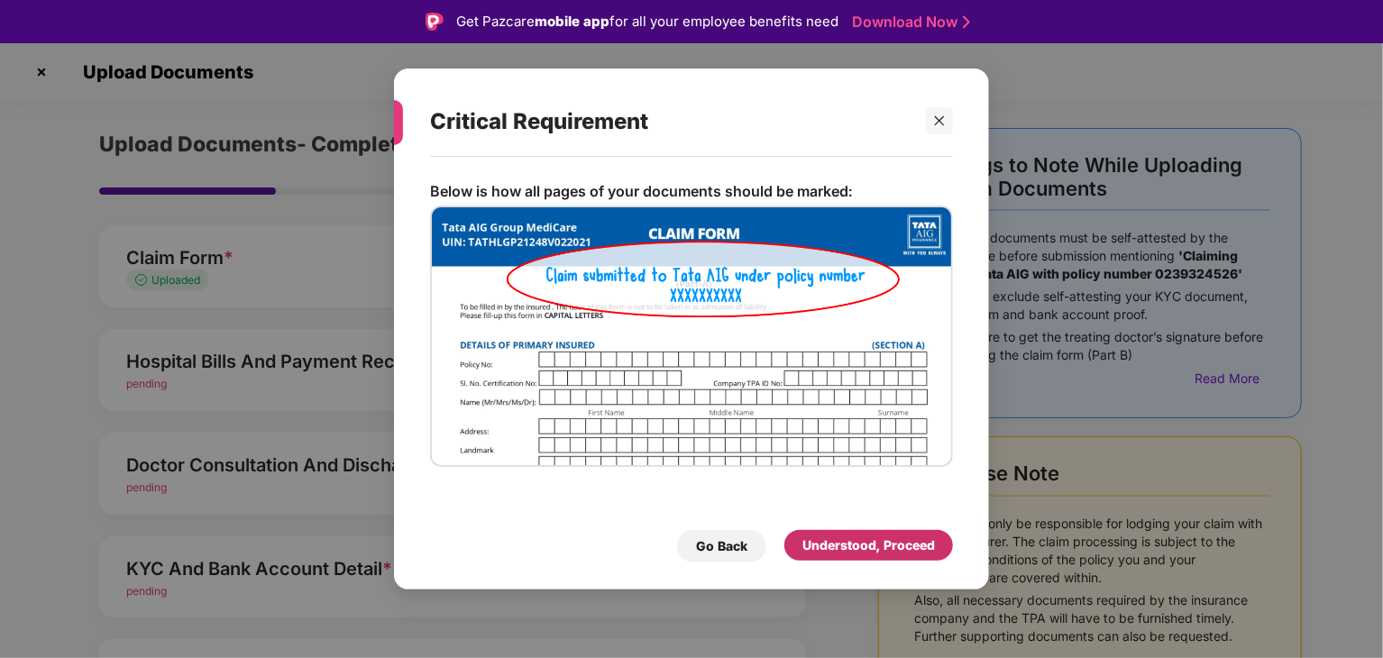
click at [828, 538] on div "Understood, Proceed" at bounding box center [868, 546] width 133 height 20
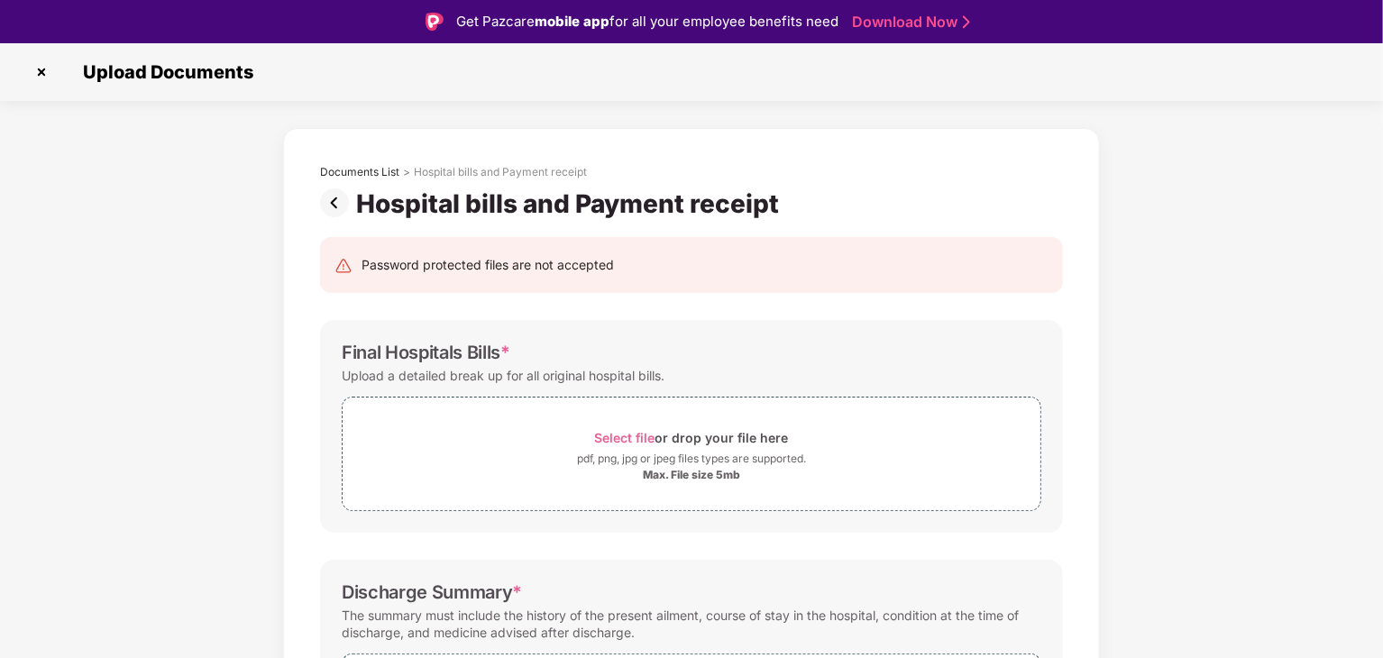
click at [328, 196] on img at bounding box center [338, 202] width 36 height 29
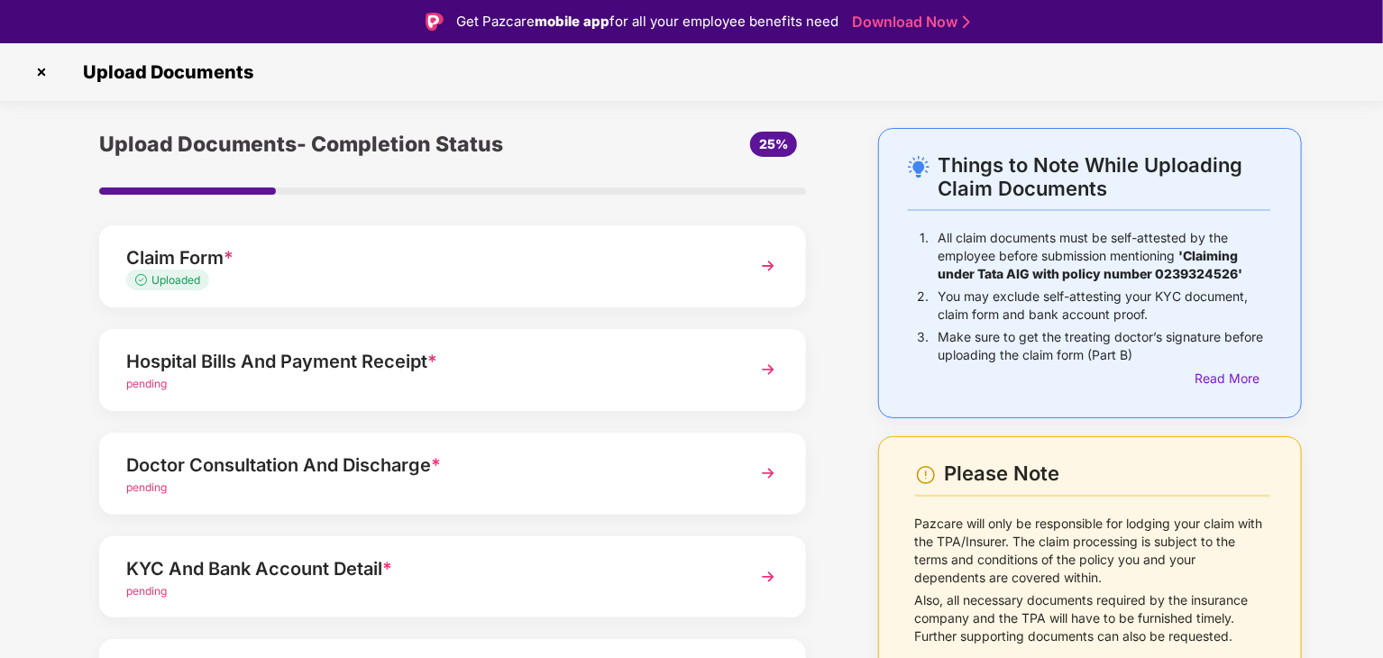
click at [498, 358] on div "Hospital Bills And Payment Receipt *" at bounding box center [425, 361] width 598 height 29
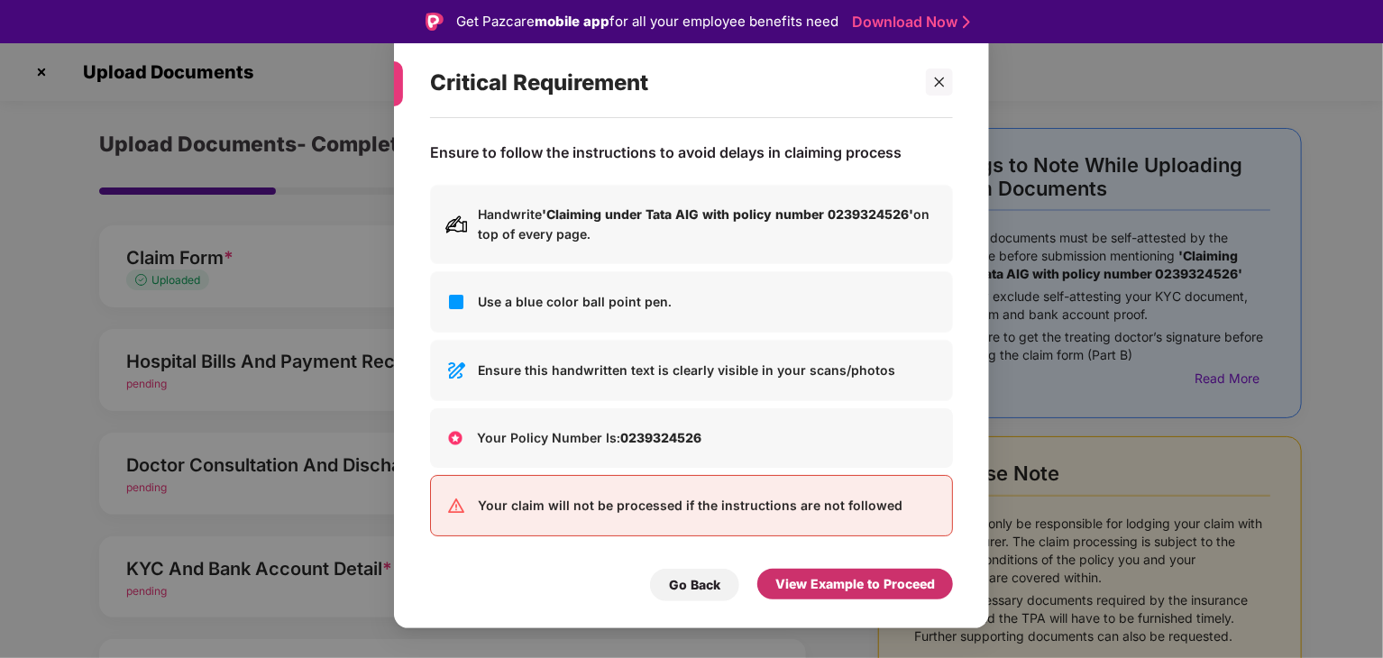
click at [838, 589] on div "View Example to Proceed" at bounding box center [855, 584] width 160 height 20
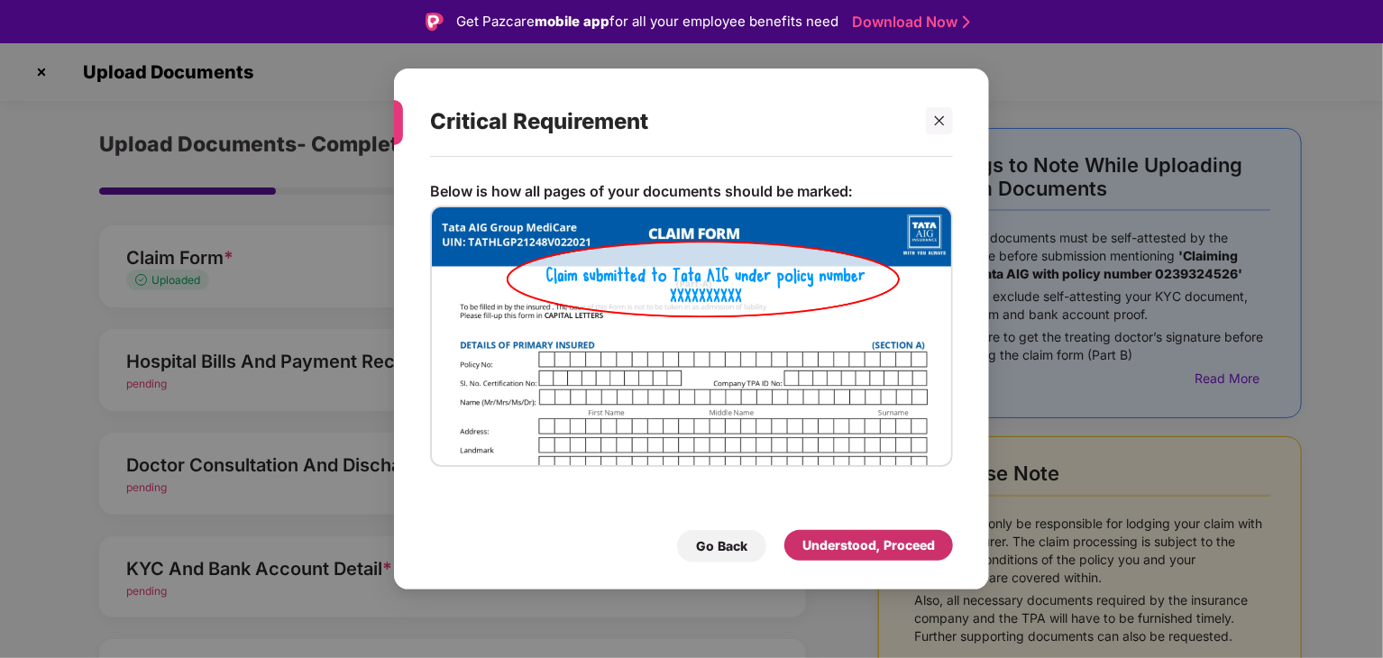
click at [839, 540] on div "Understood, Proceed" at bounding box center [868, 546] width 133 height 20
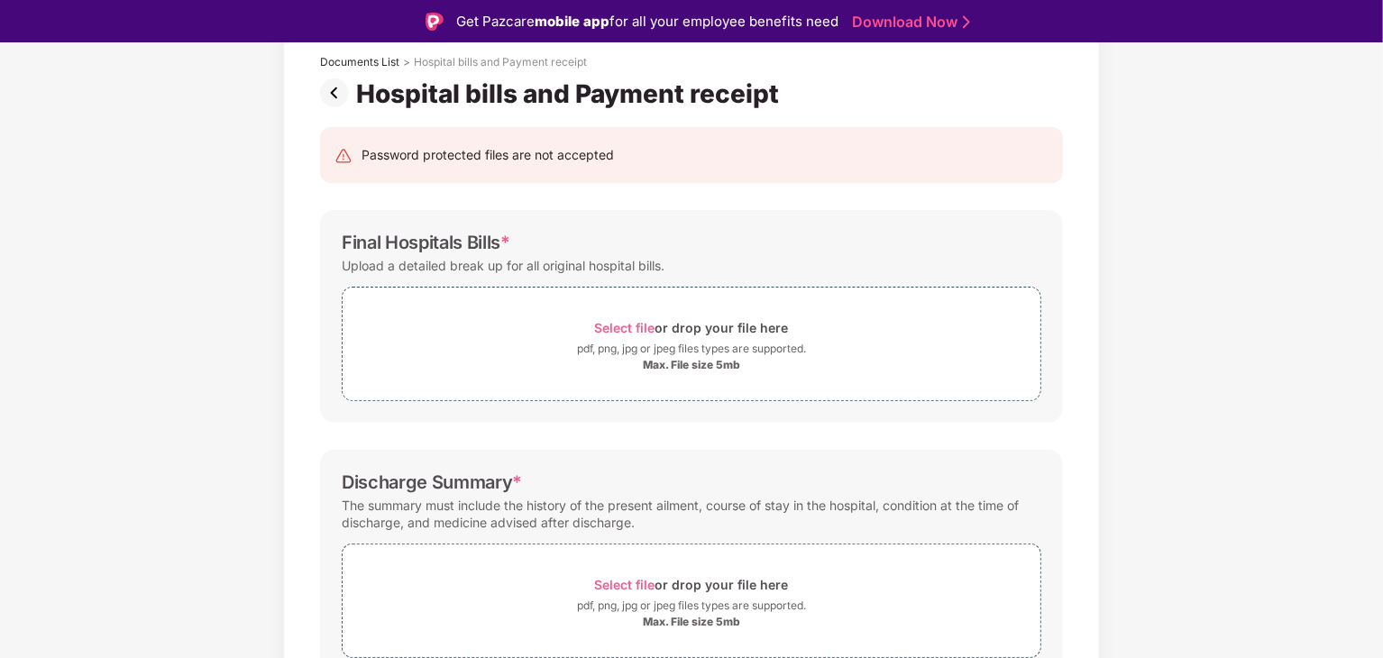
scroll to position [112, 0]
click at [620, 324] on span "Select file" at bounding box center [625, 325] width 60 height 15
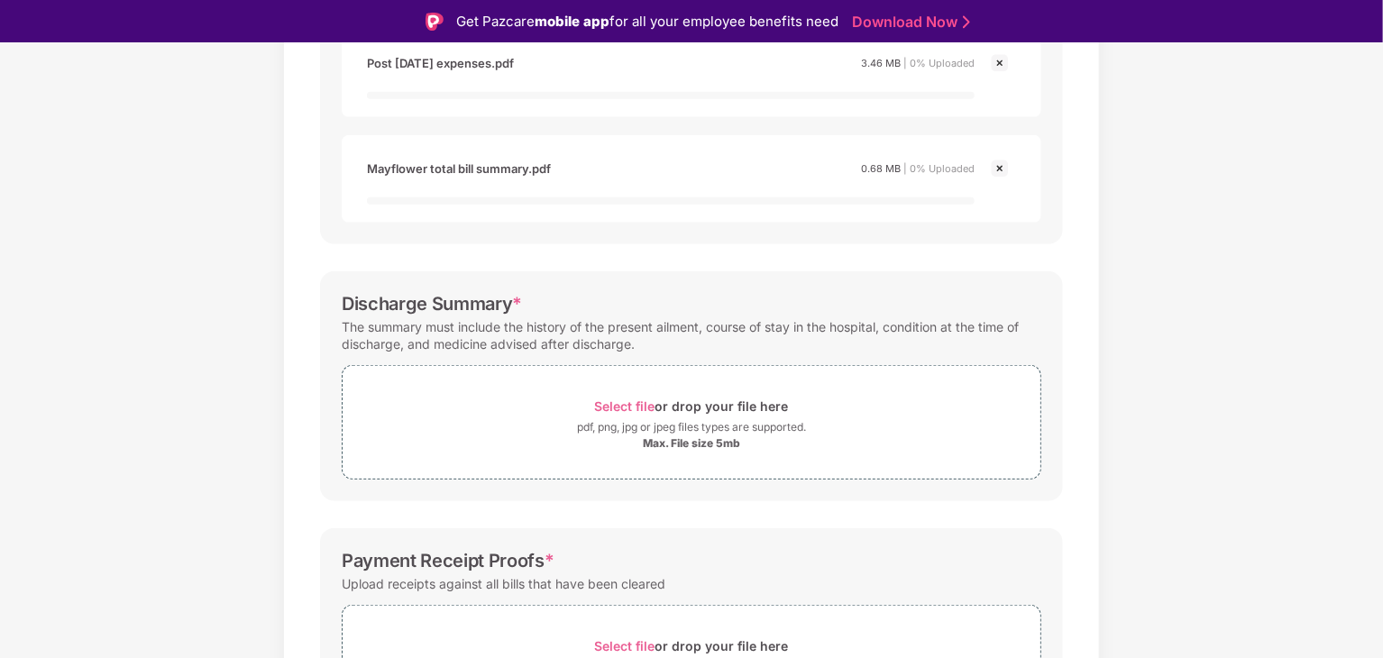
scroll to position [613, 0]
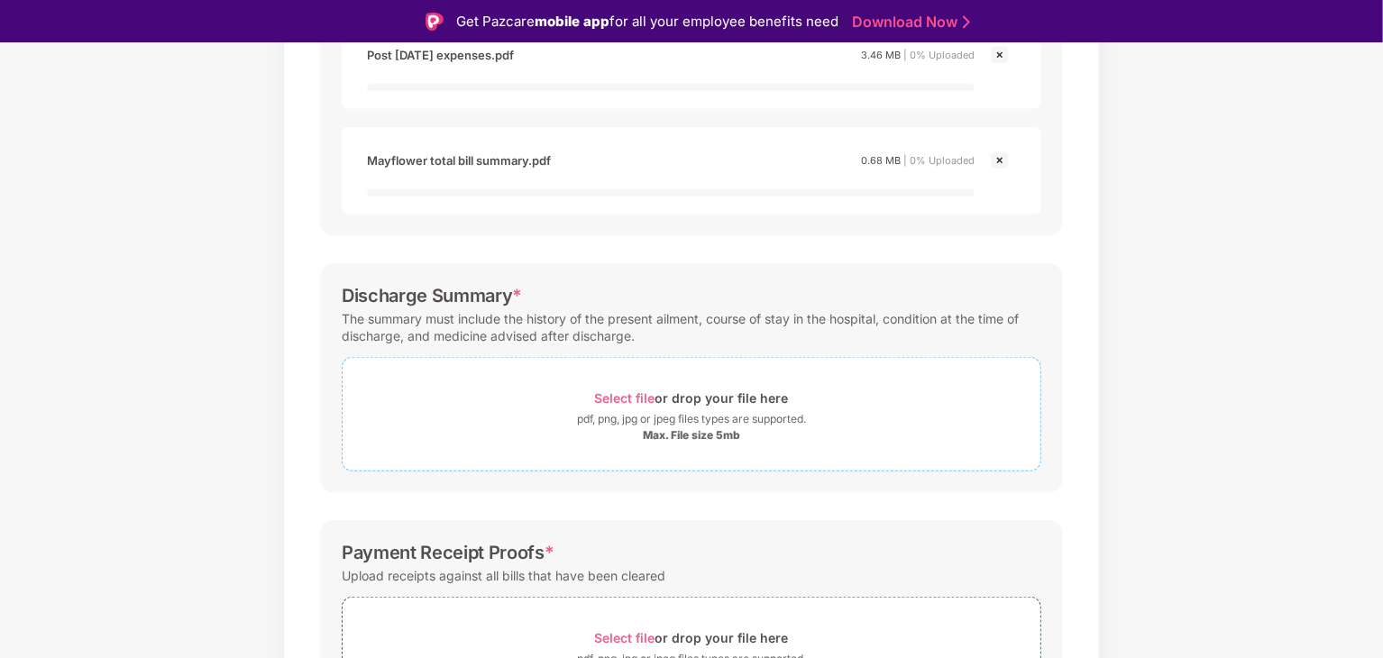
click at [644, 386] on div "Select file or drop your file here" at bounding box center [692, 398] width 194 height 24
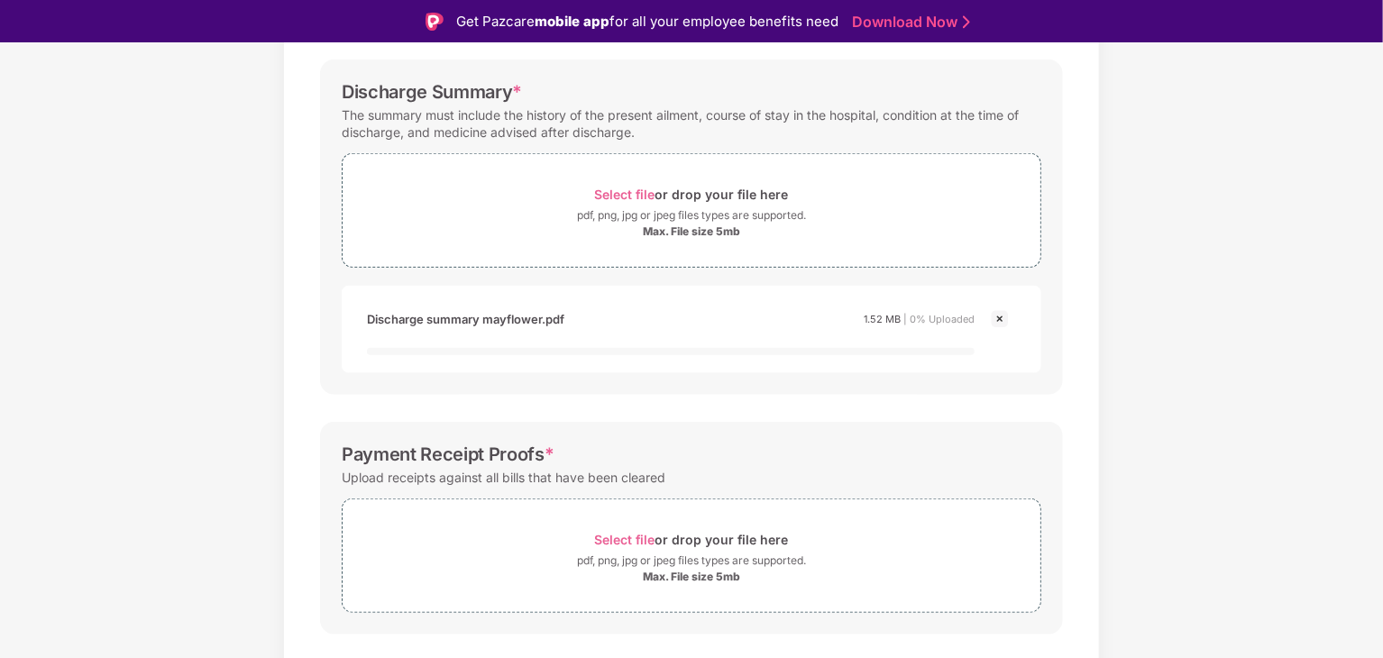
scroll to position [858, 0]
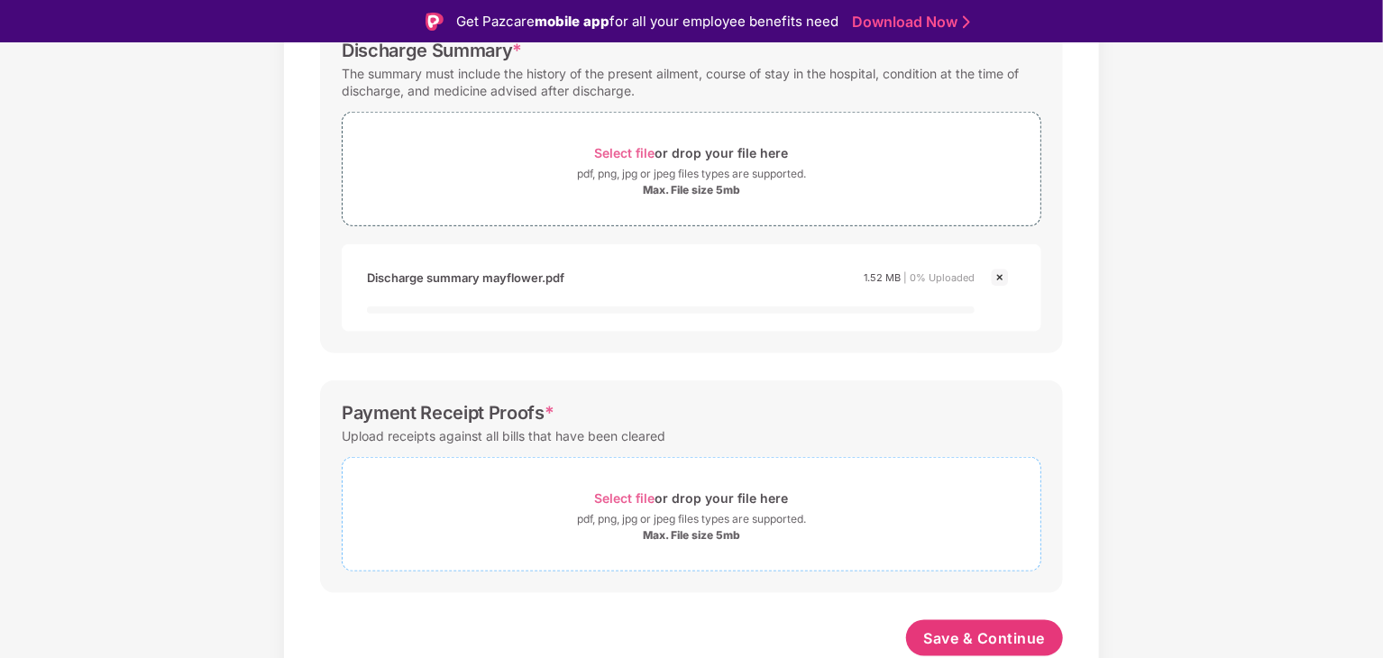
click at [631, 493] on span "Select file" at bounding box center [625, 497] width 60 height 15
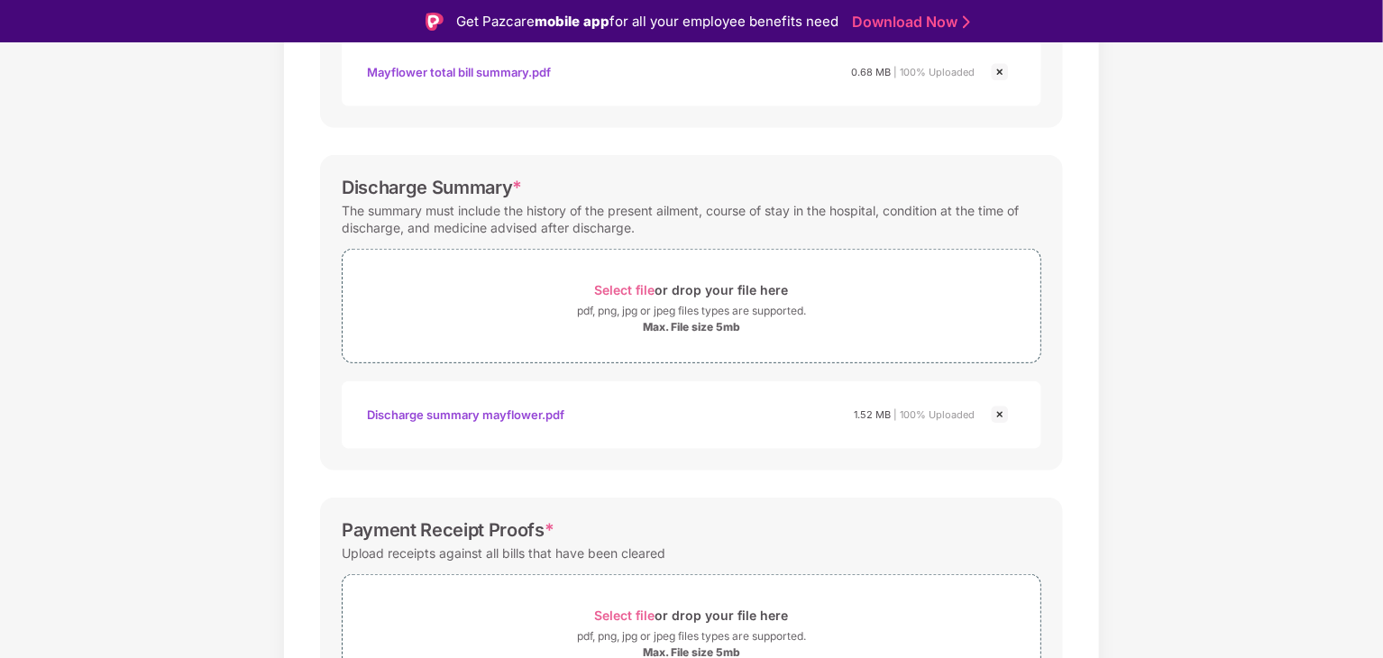
scroll to position [779, 0]
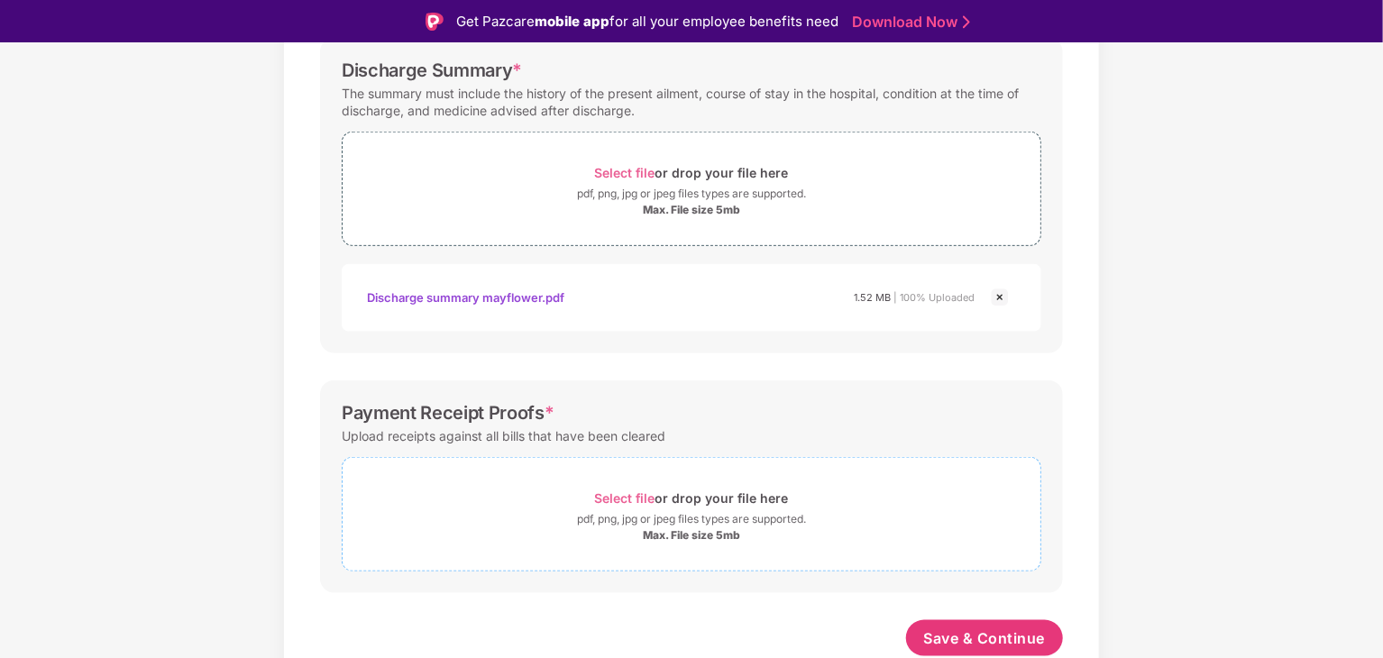
click at [630, 511] on div "pdf, png, jpg or jpeg files types are supported." at bounding box center [691, 519] width 229 height 18
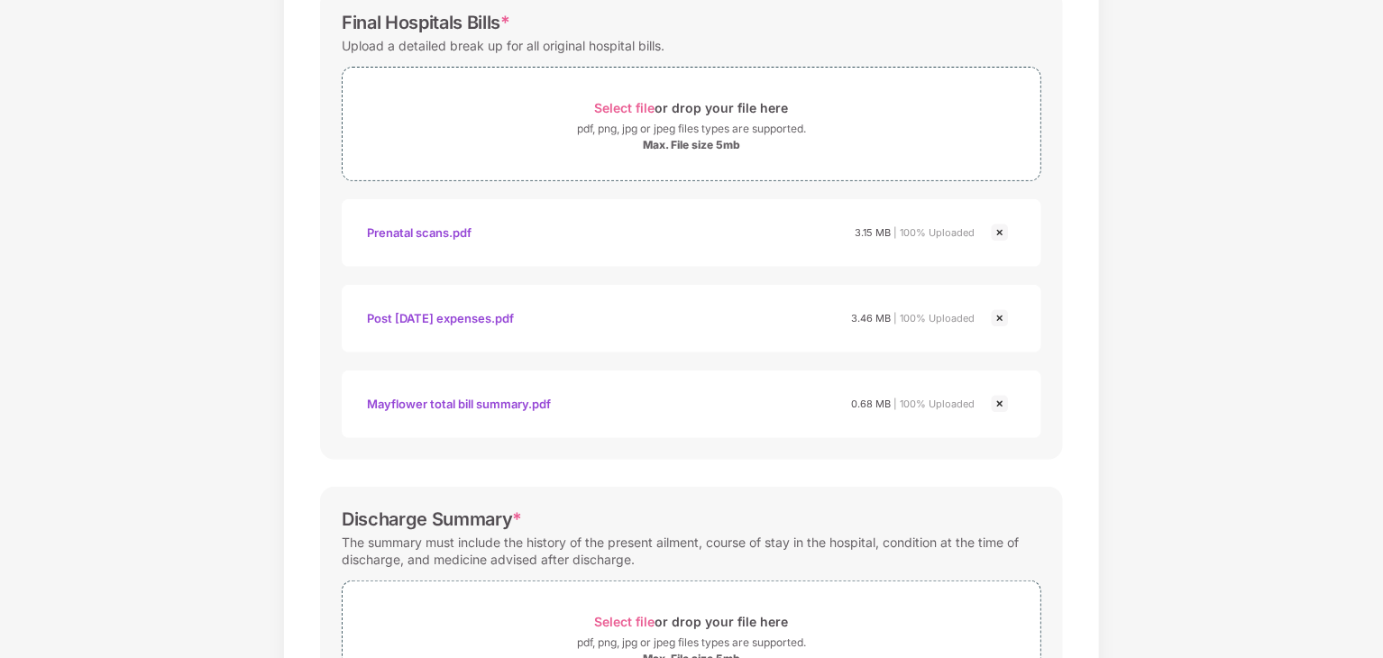
scroll to position [292, 0]
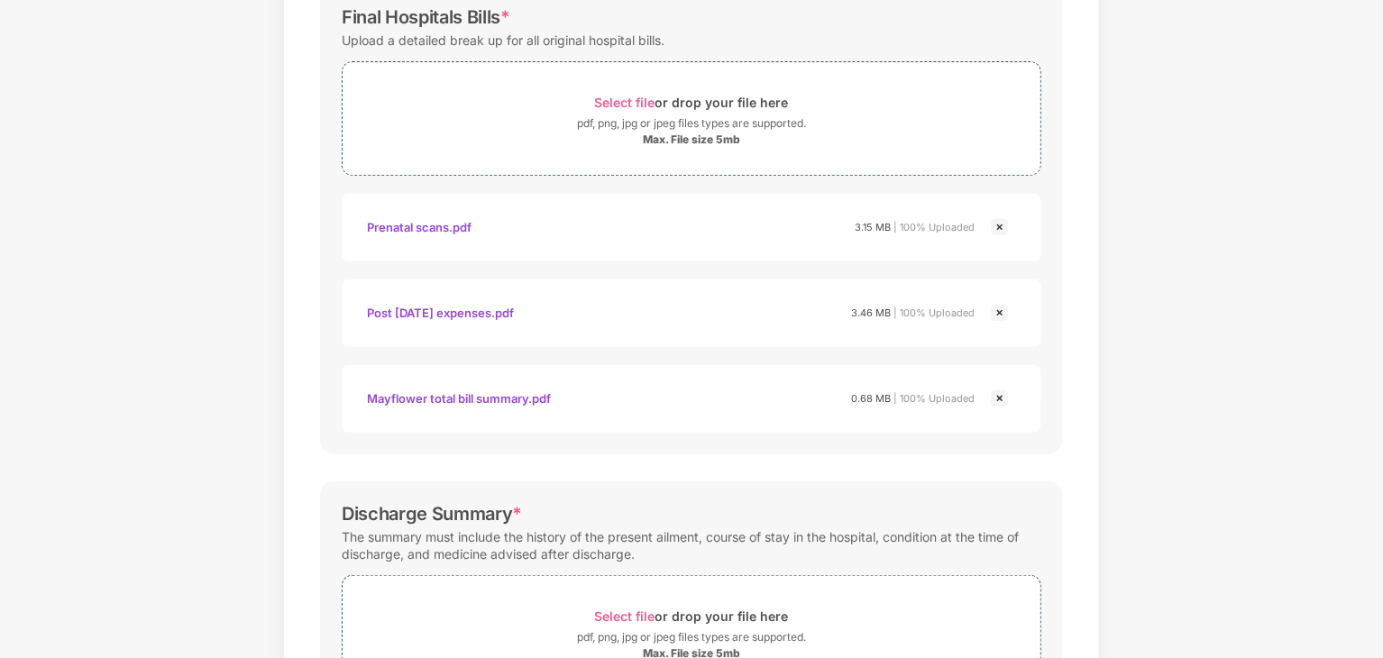
click at [999, 315] on img at bounding box center [1000, 313] width 22 height 22
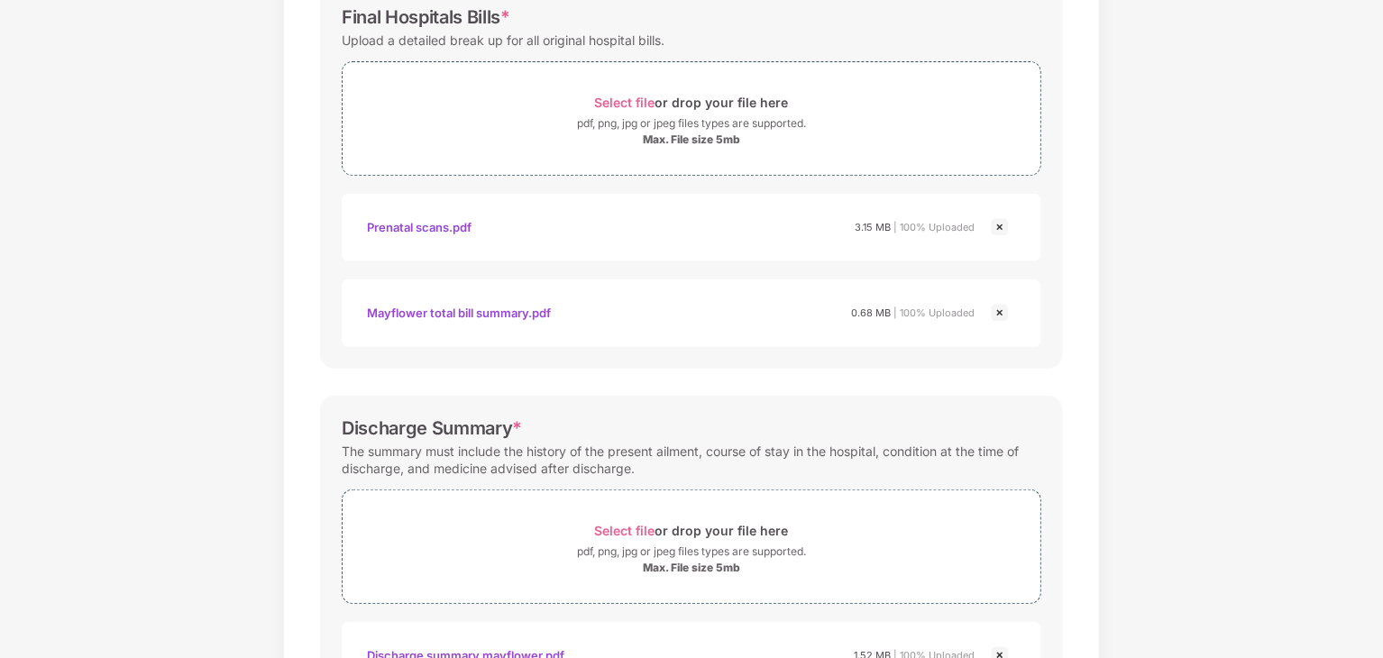
click at [1003, 310] on img at bounding box center [1000, 313] width 22 height 22
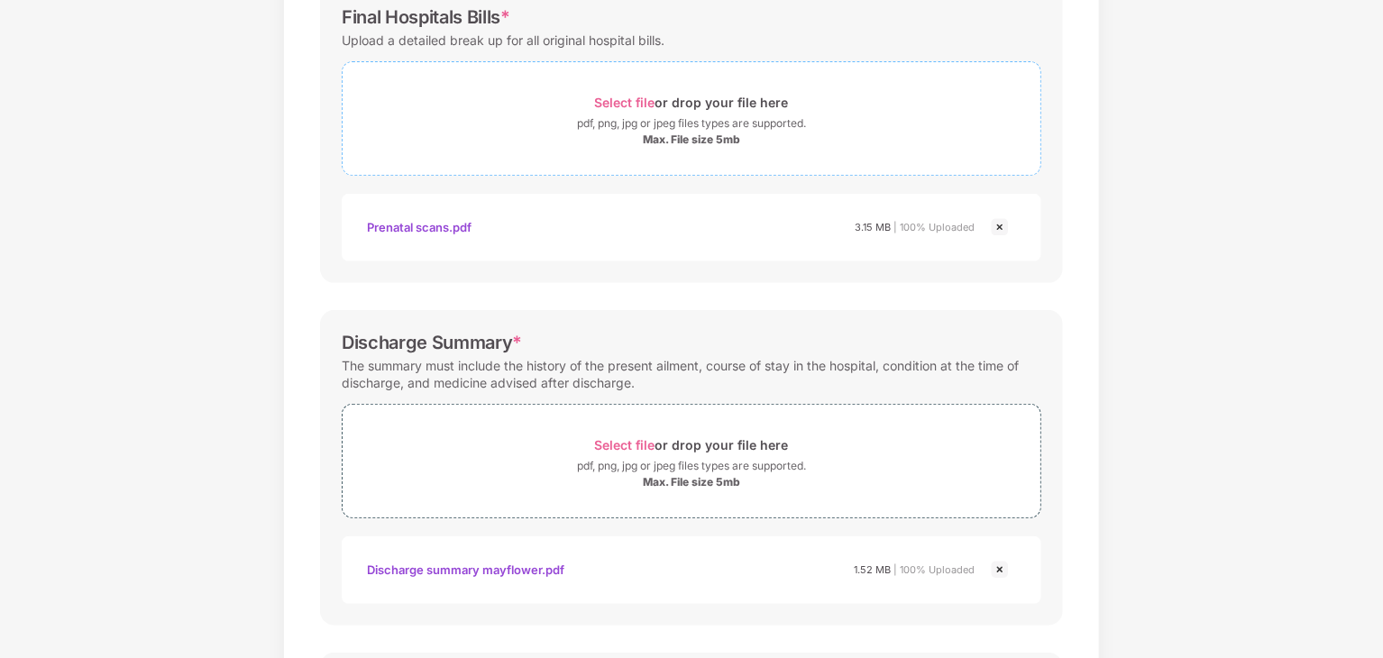
click at [619, 102] on span "Select file" at bounding box center [625, 102] width 60 height 15
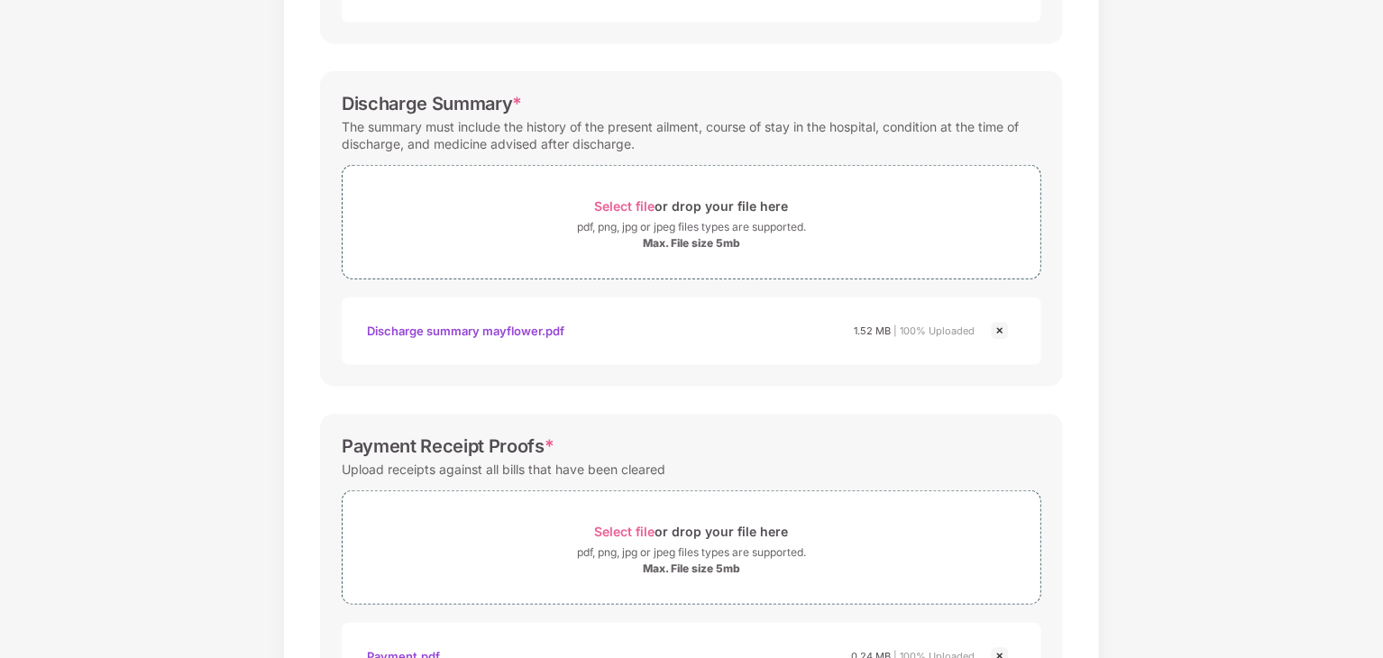
scroll to position [865, 0]
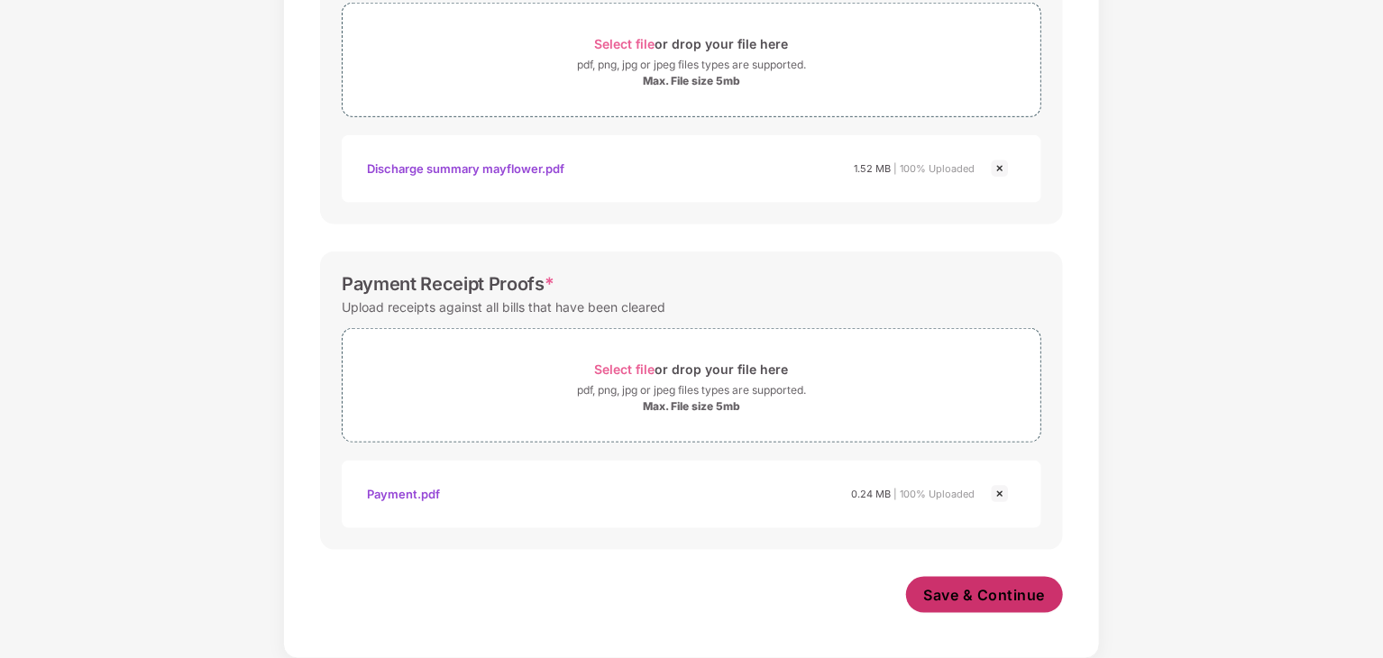
click at [982, 580] on button "Save & Continue" at bounding box center [985, 595] width 158 height 36
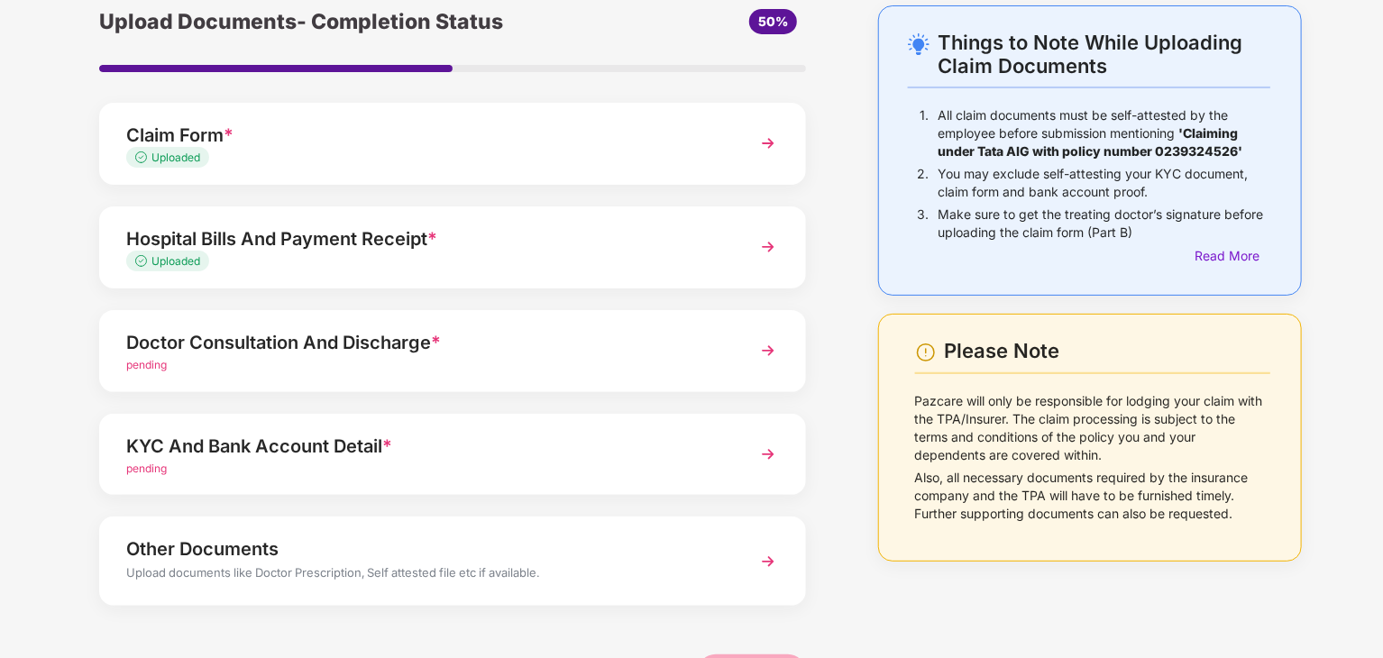
scroll to position [89, 0]
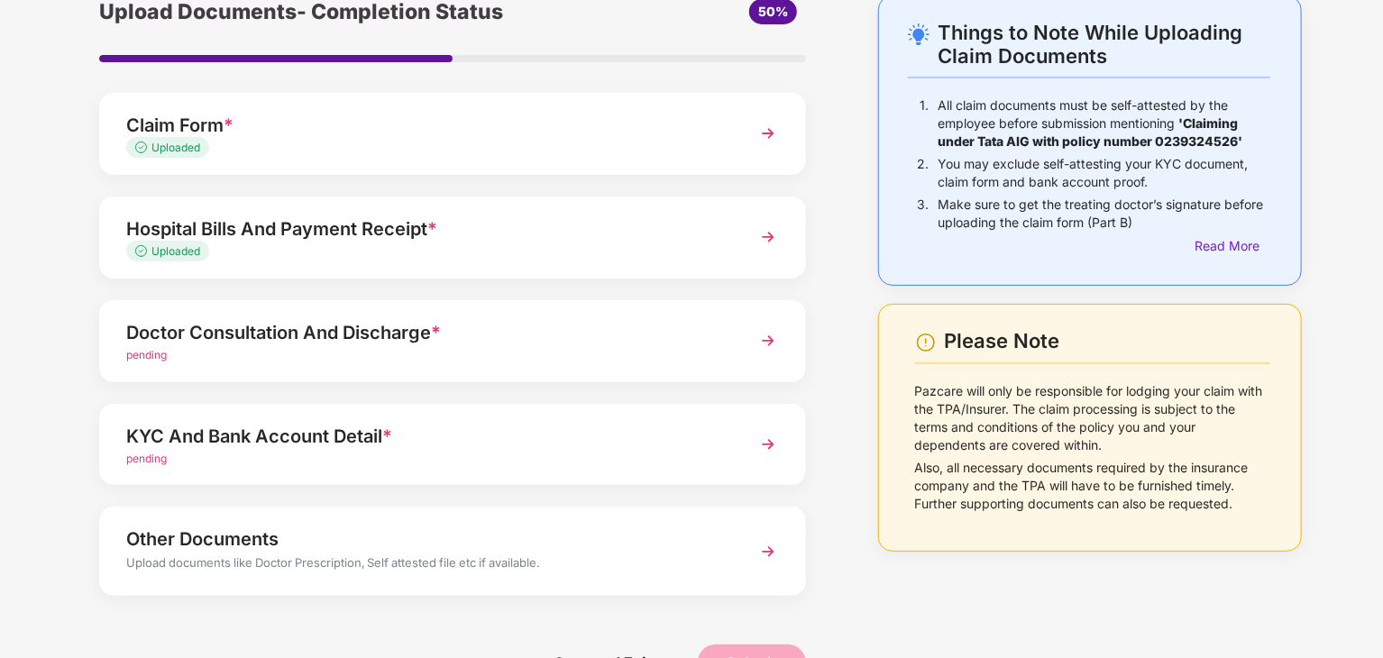
click at [657, 347] on div "pending" at bounding box center [425, 355] width 598 height 17
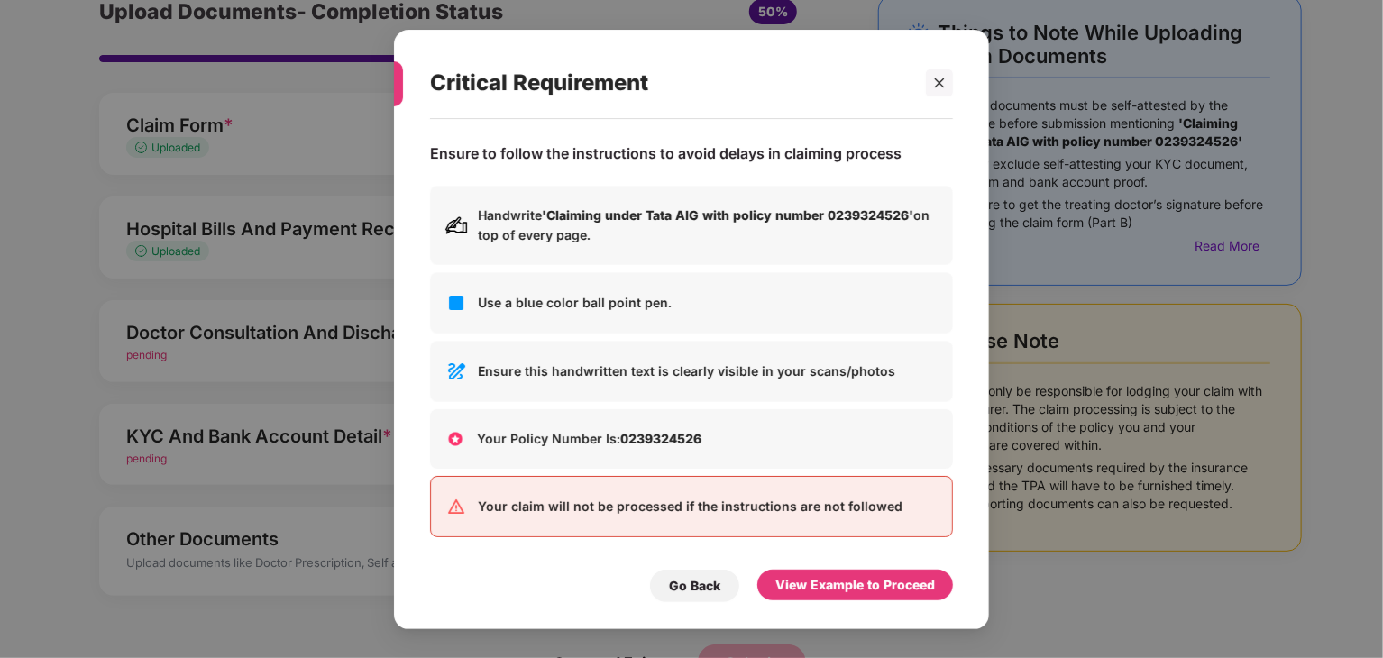
scroll to position [0, 0]
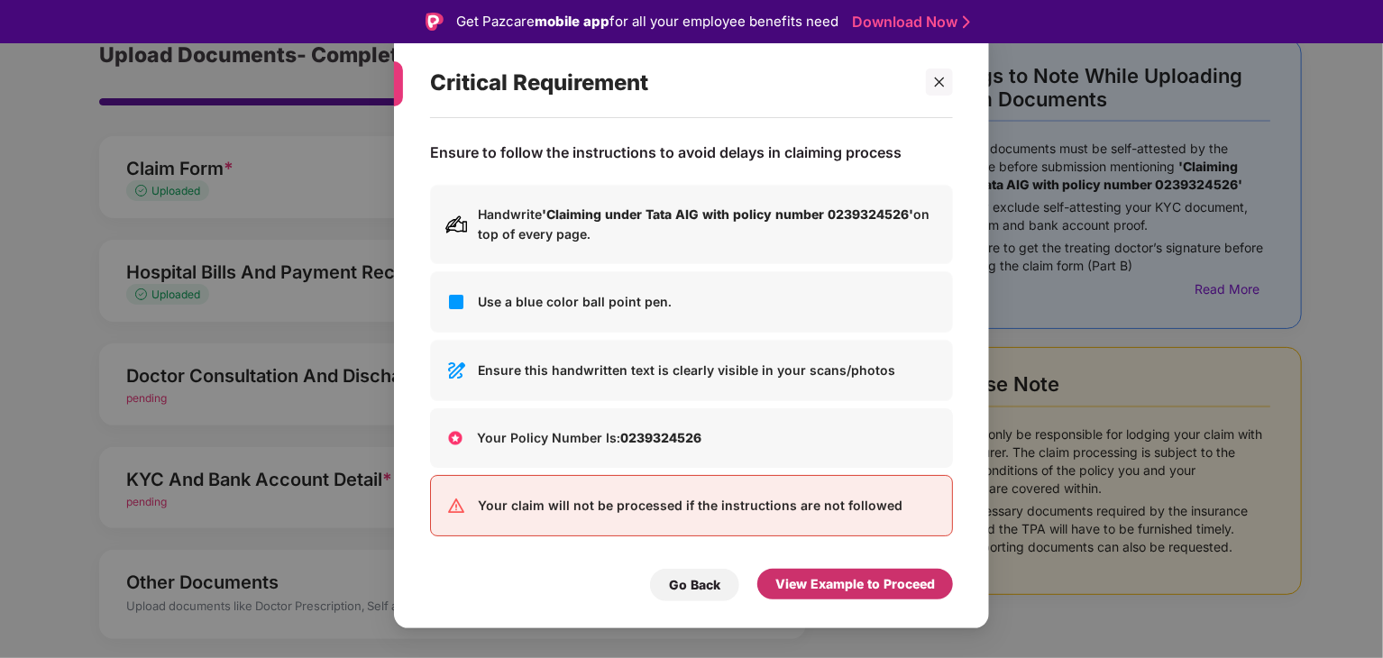
click at [833, 582] on div "View Example to Proceed" at bounding box center [855, 584] width 160 height 20
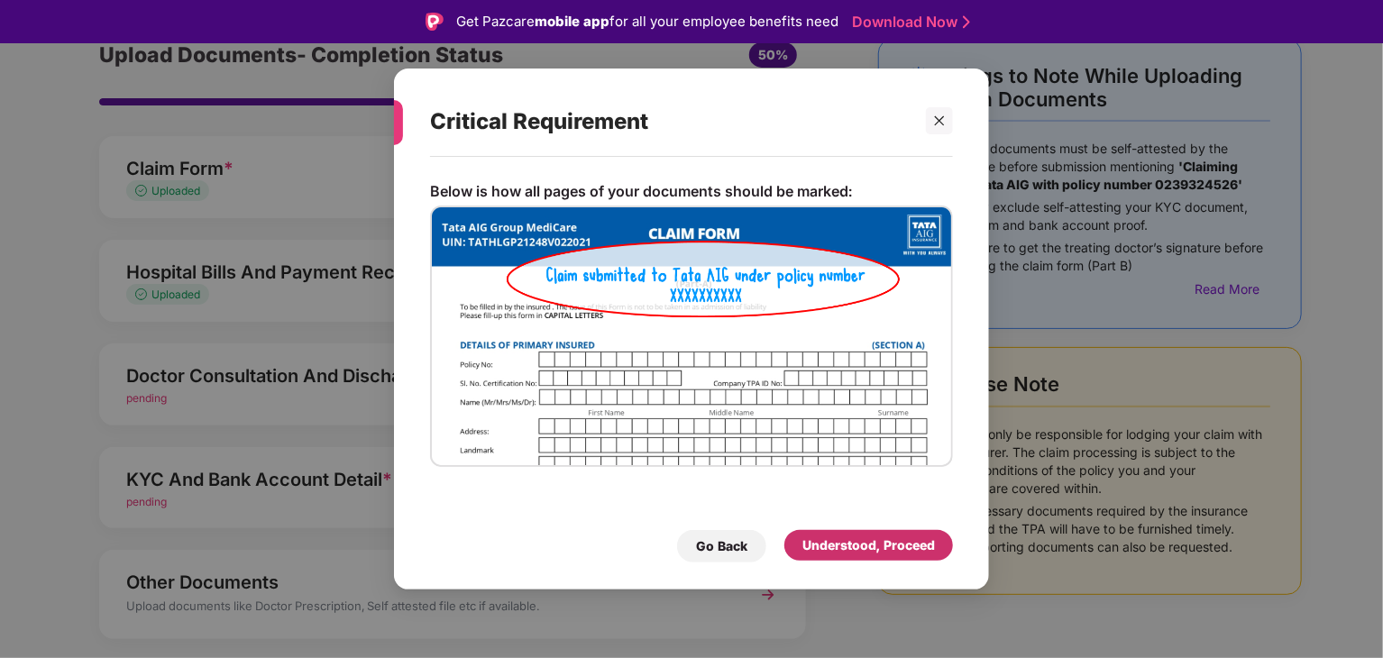
click at [873, 545] on div "Understood, Proceed" at bounding box center [868, 546] width 133 height 20
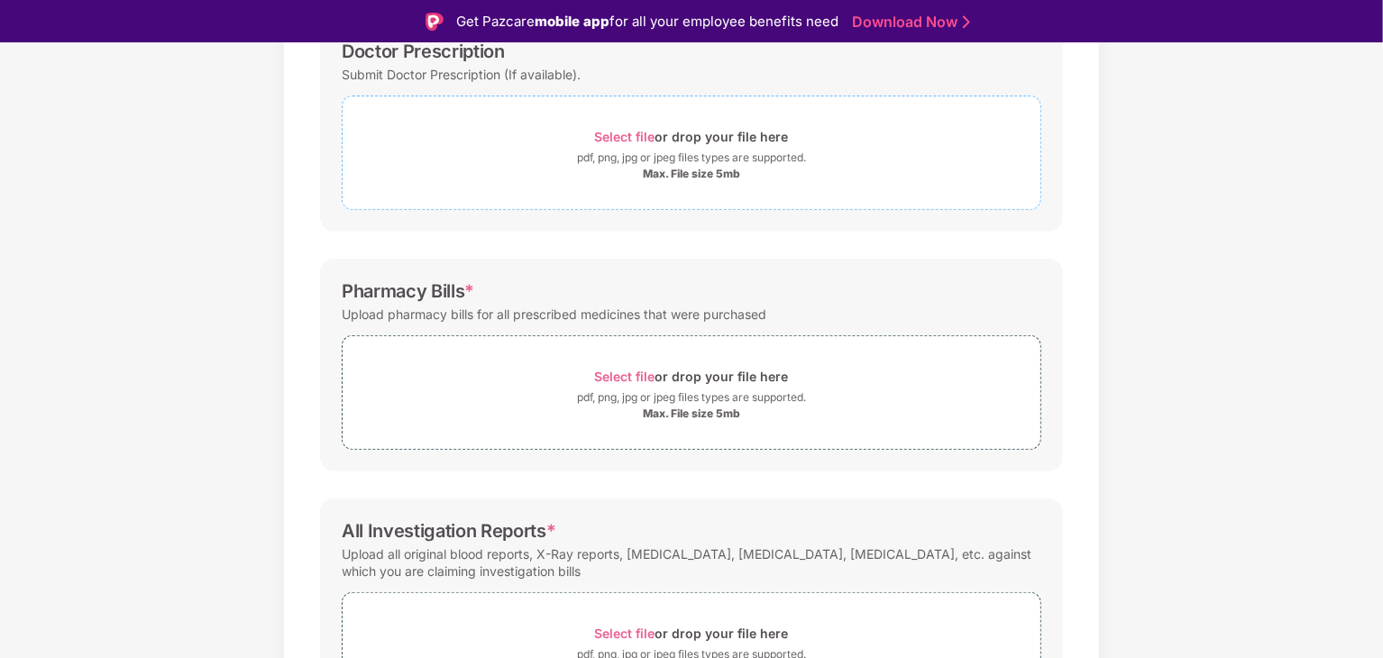
scroll to position [436, 0]
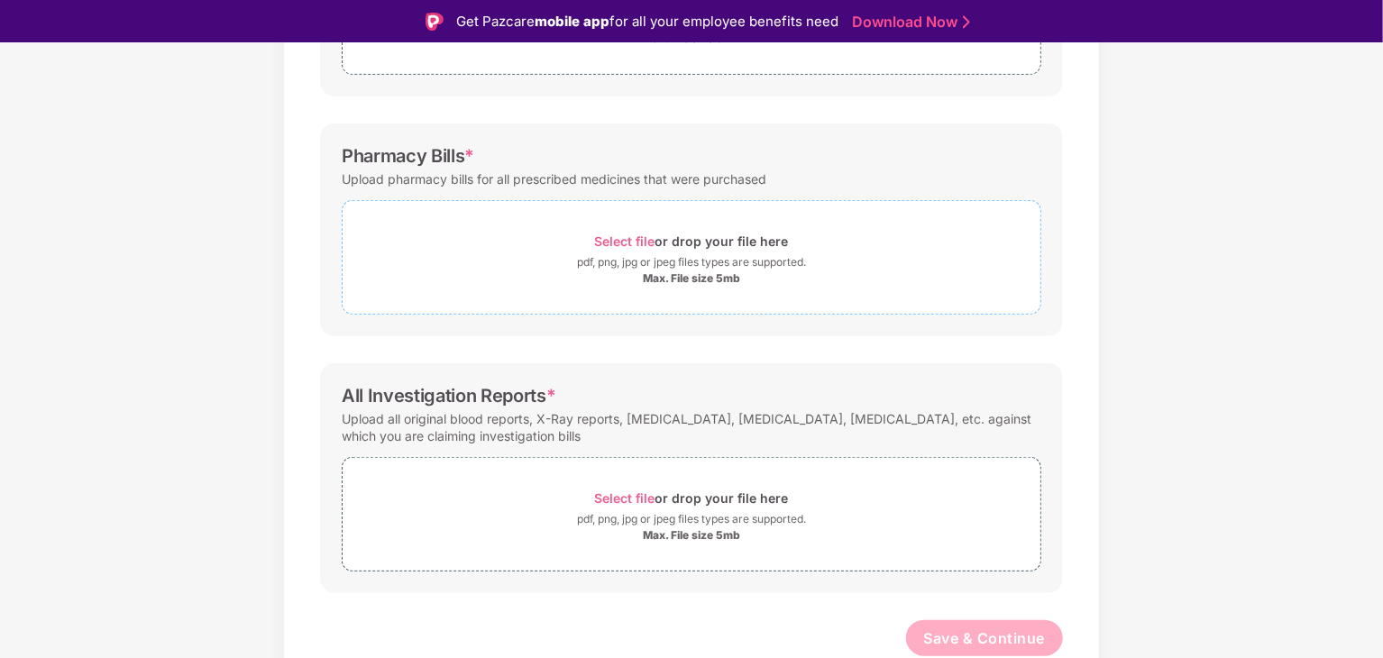
click at [617, 239] on span "Select file" at bounding box center [625, 241] width 60 height 15
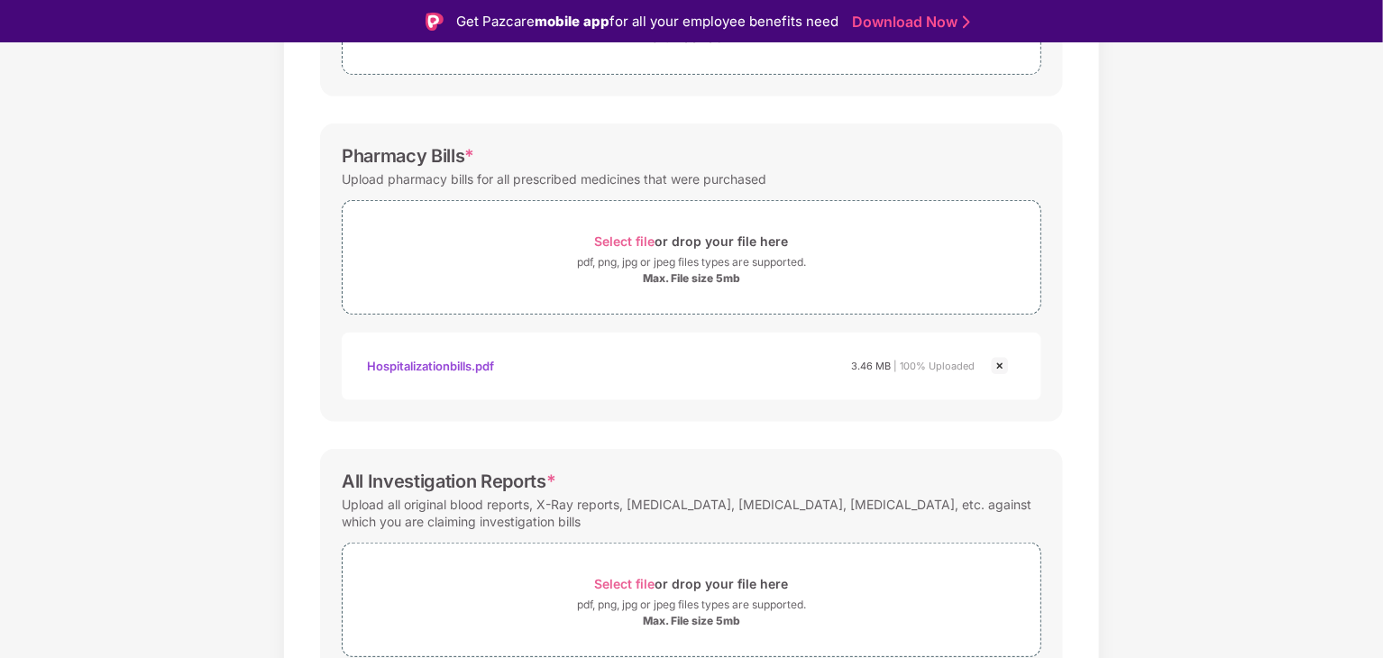
scroll to position [522, 0]
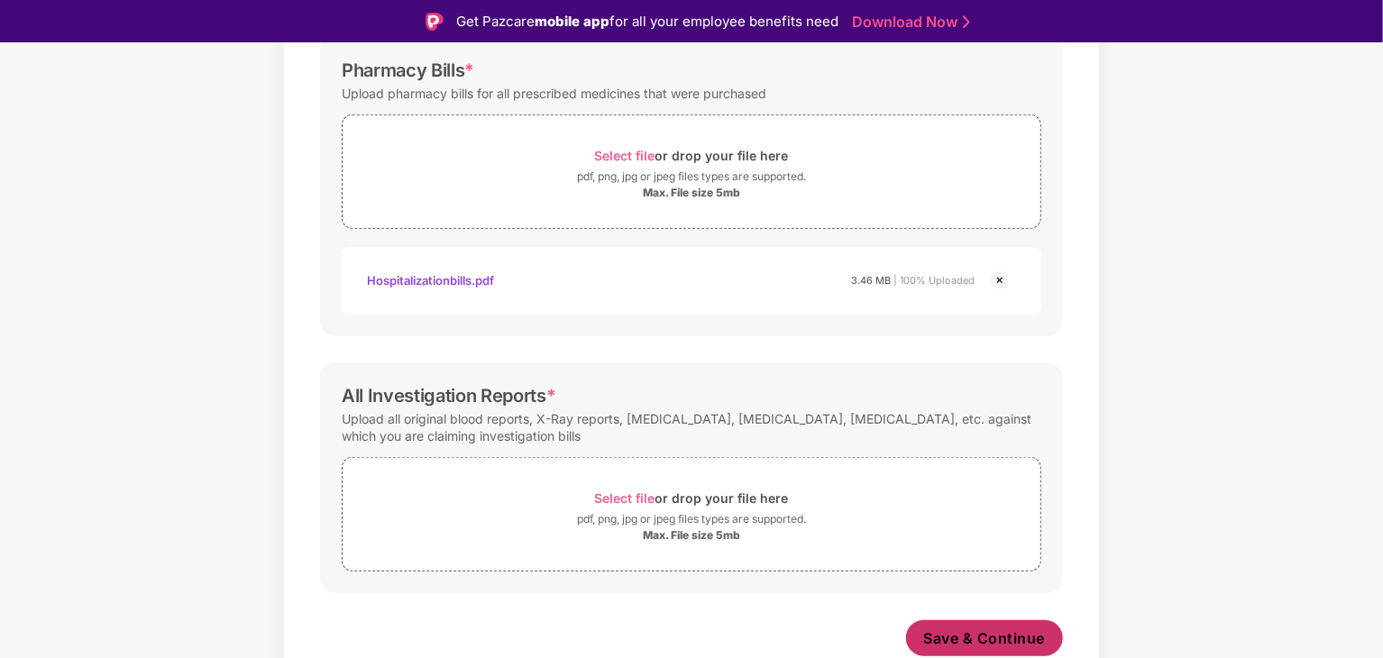
click at [964, 649] on button "Save & Continue" at bounding box center [985, 638] width 158 height 36
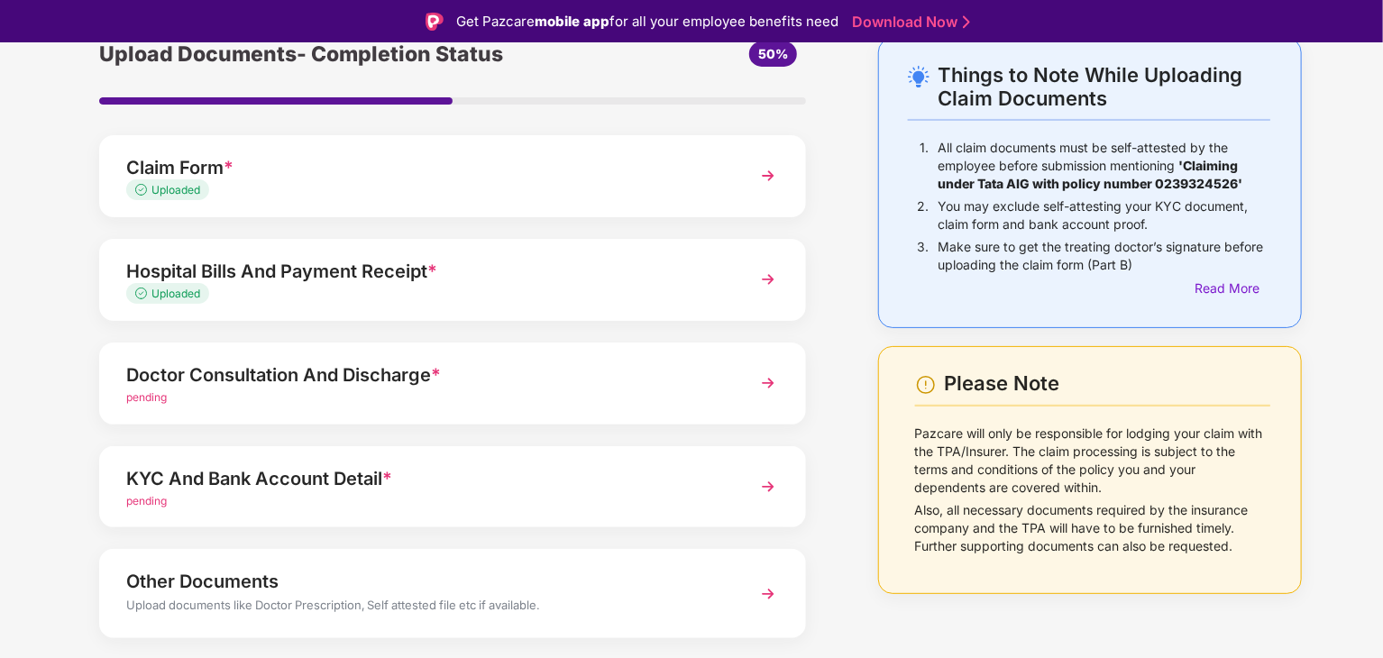
scroll to position [92, 0]
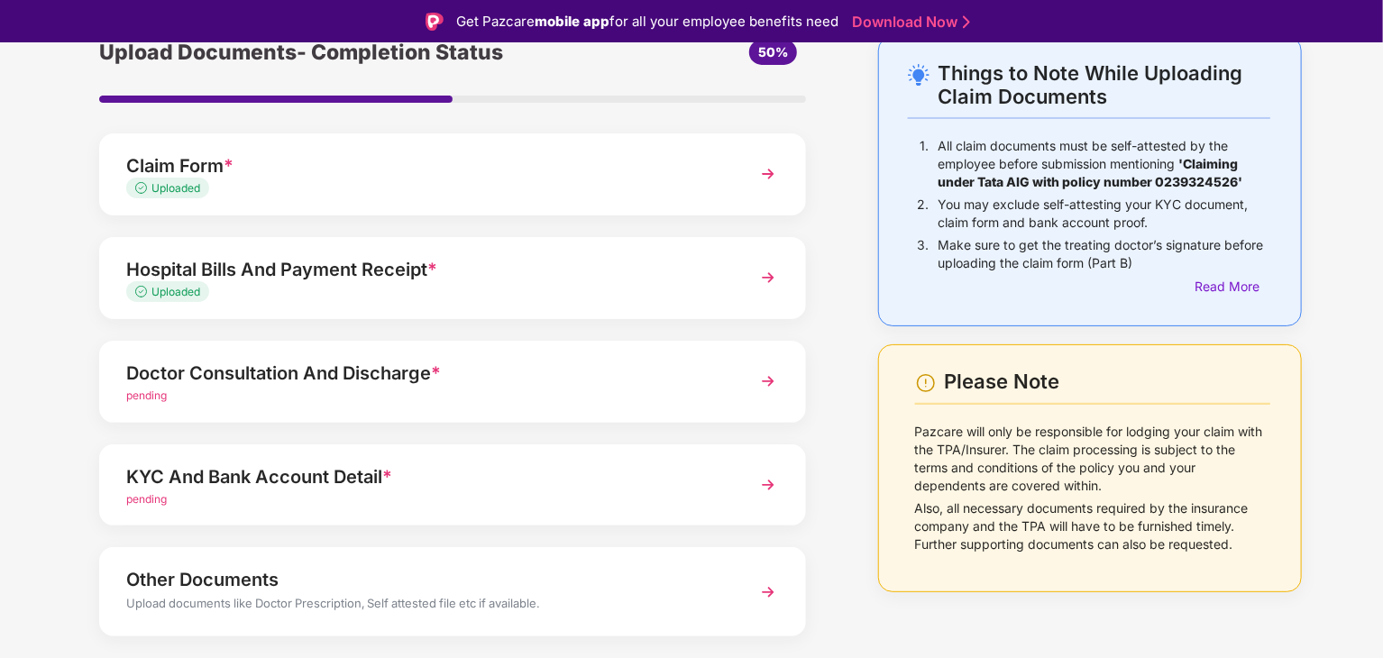
click at [733, 382] on div "Doctor Consultation And Discharge * pending" at bounding box center [452, 382] width 707 height 82
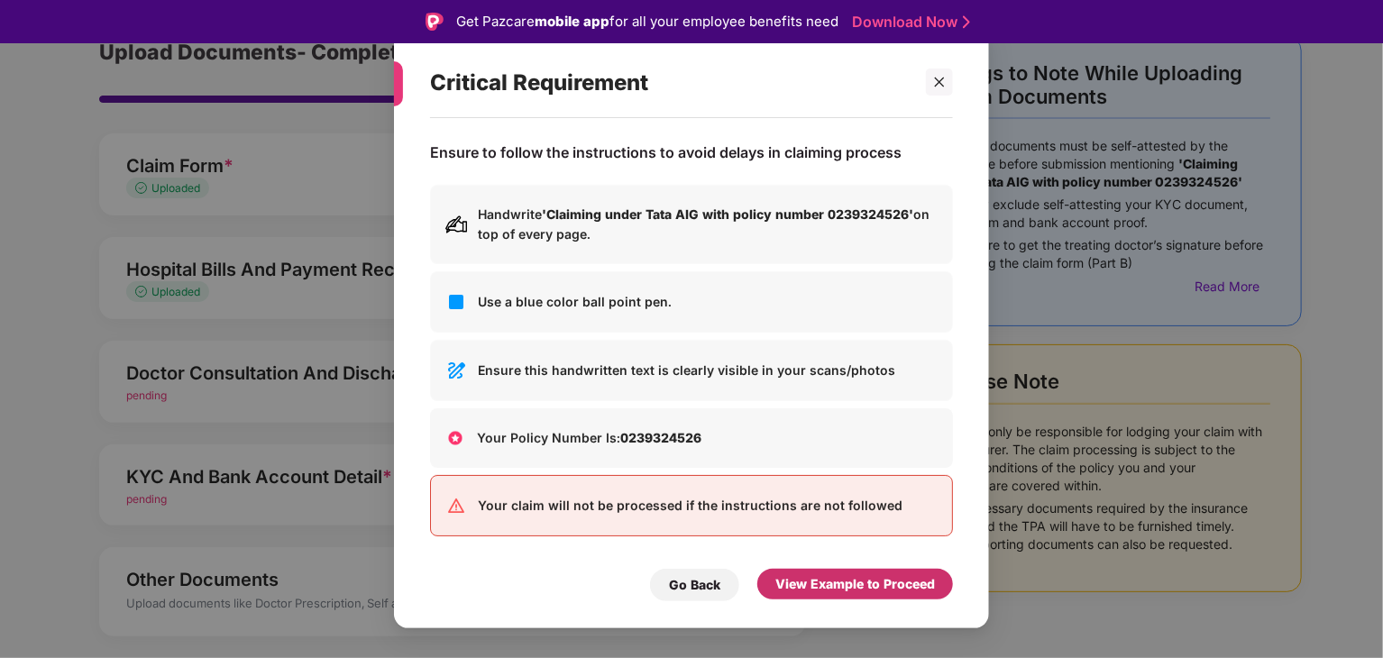
click at [809, 582] on div "View Example to Proceed" at bounding box center [855, 584] width 160 height 20
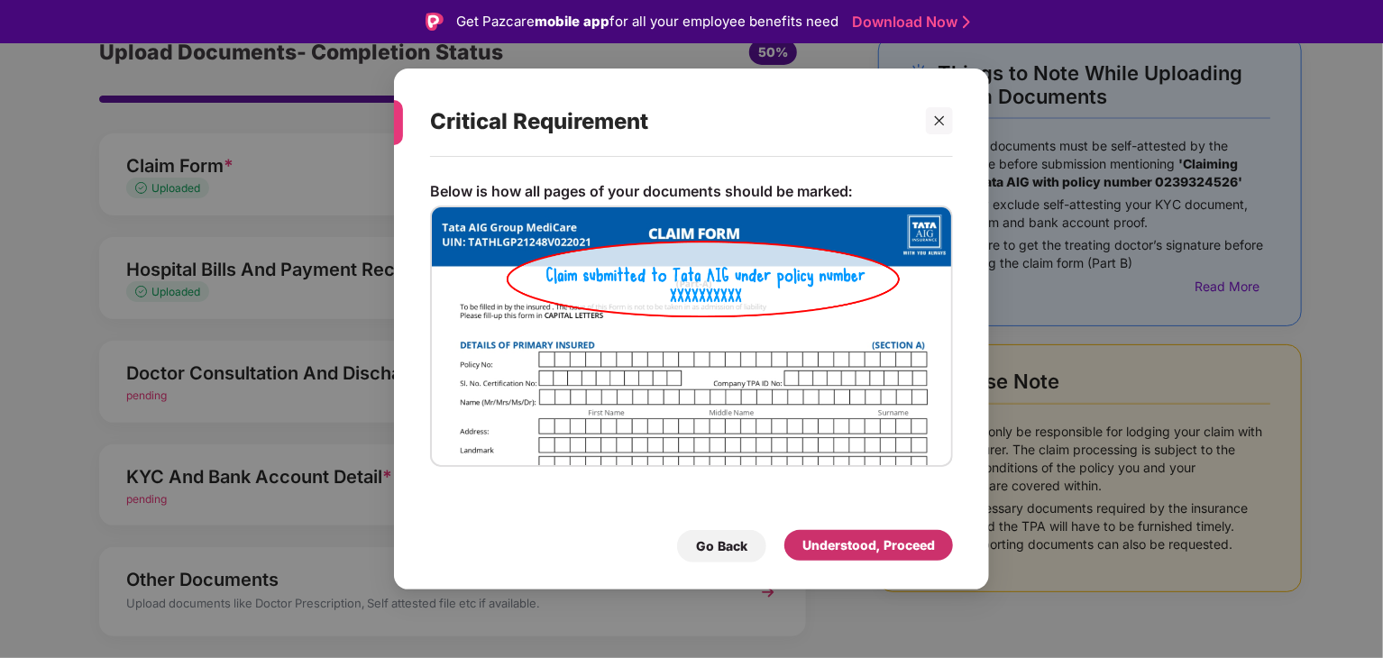
click at [840, 539] on div "Understood, Proceed" at bounding box center [868, 546] width 133 height 20
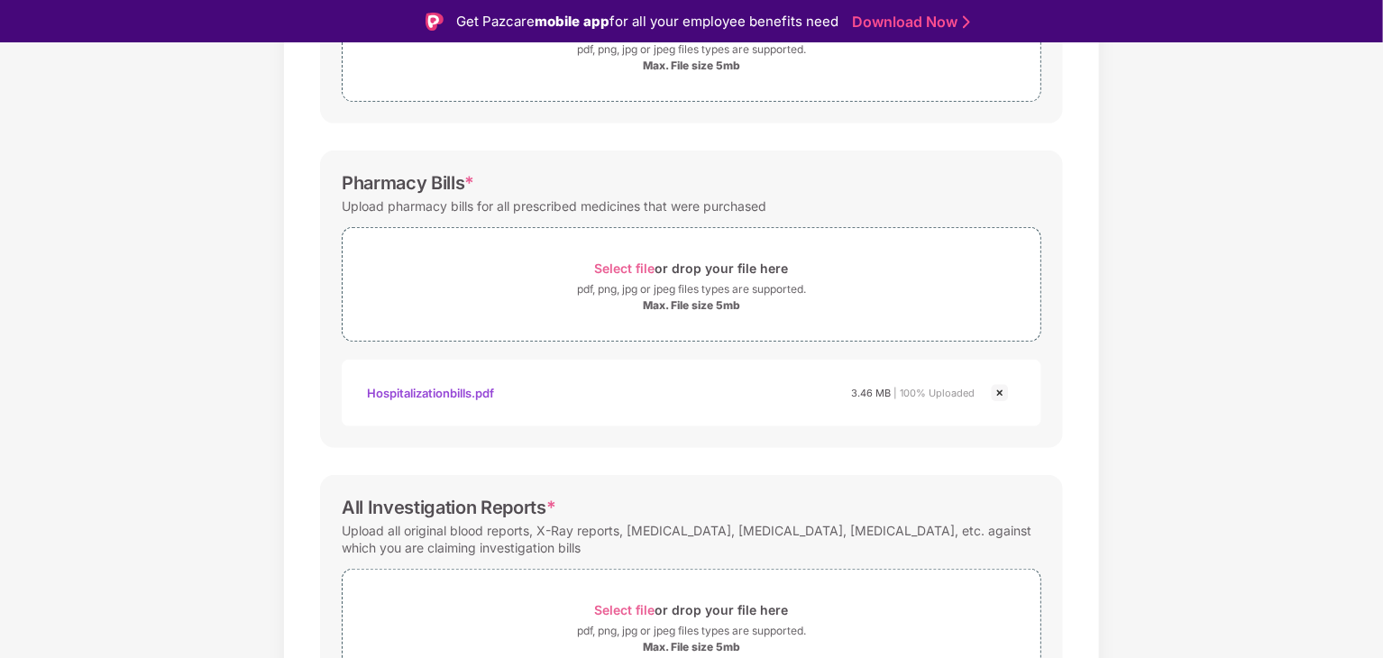
scroll to position [520, 0]
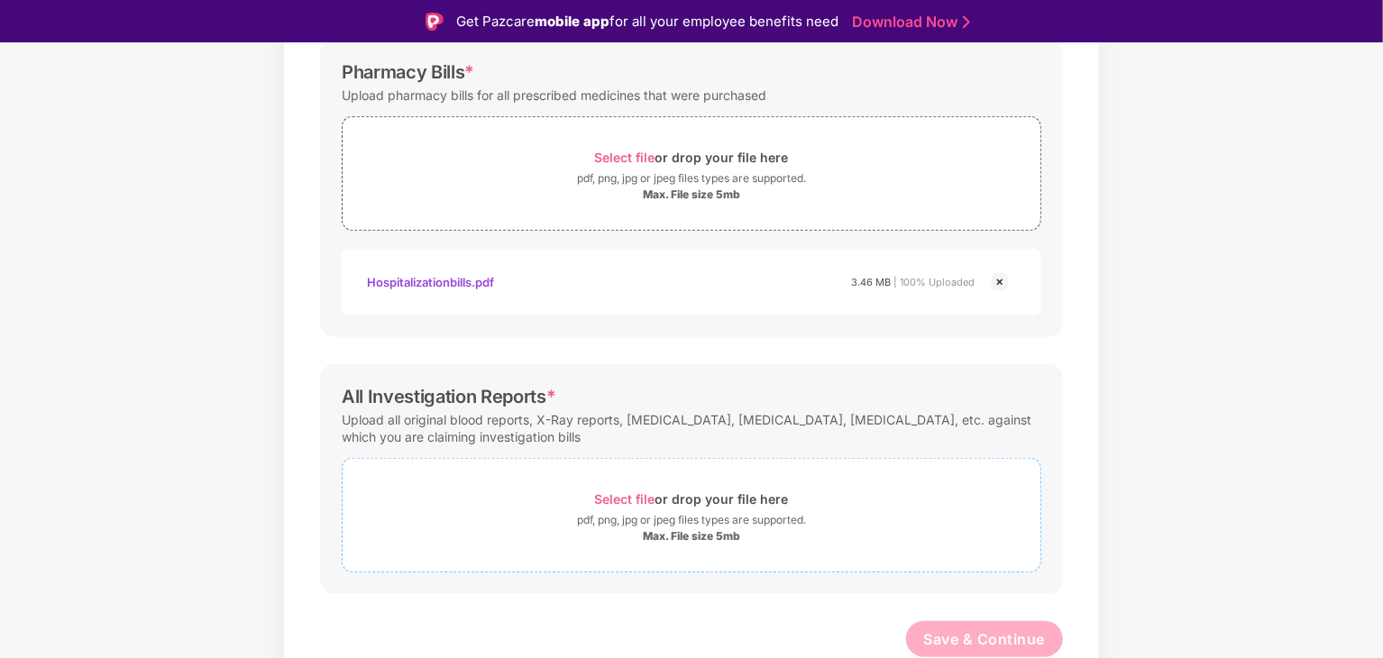
click at [633, 499] on span "Select file" at bounding box center [625, 498] width 60 height 15
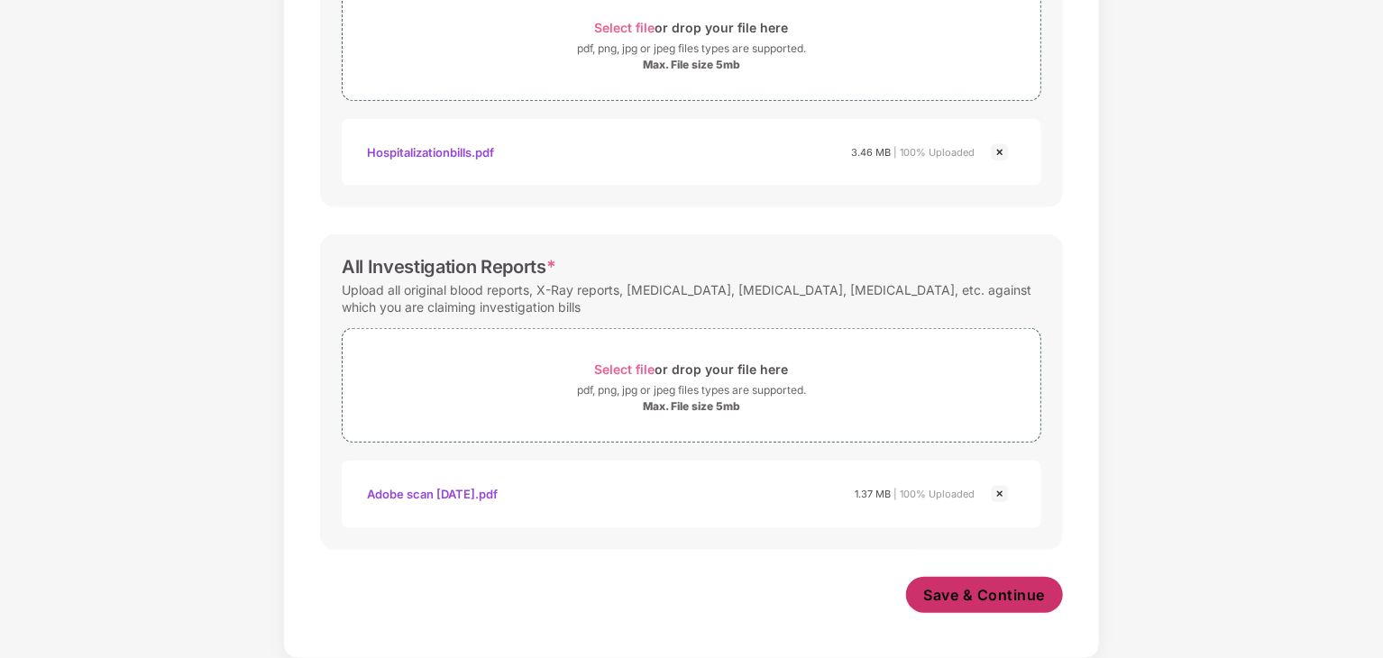
scroll to position [606, 0]
click at [1029, 596] on span "Save & Continue" at bounding box center [985, 596] width 122 height 20
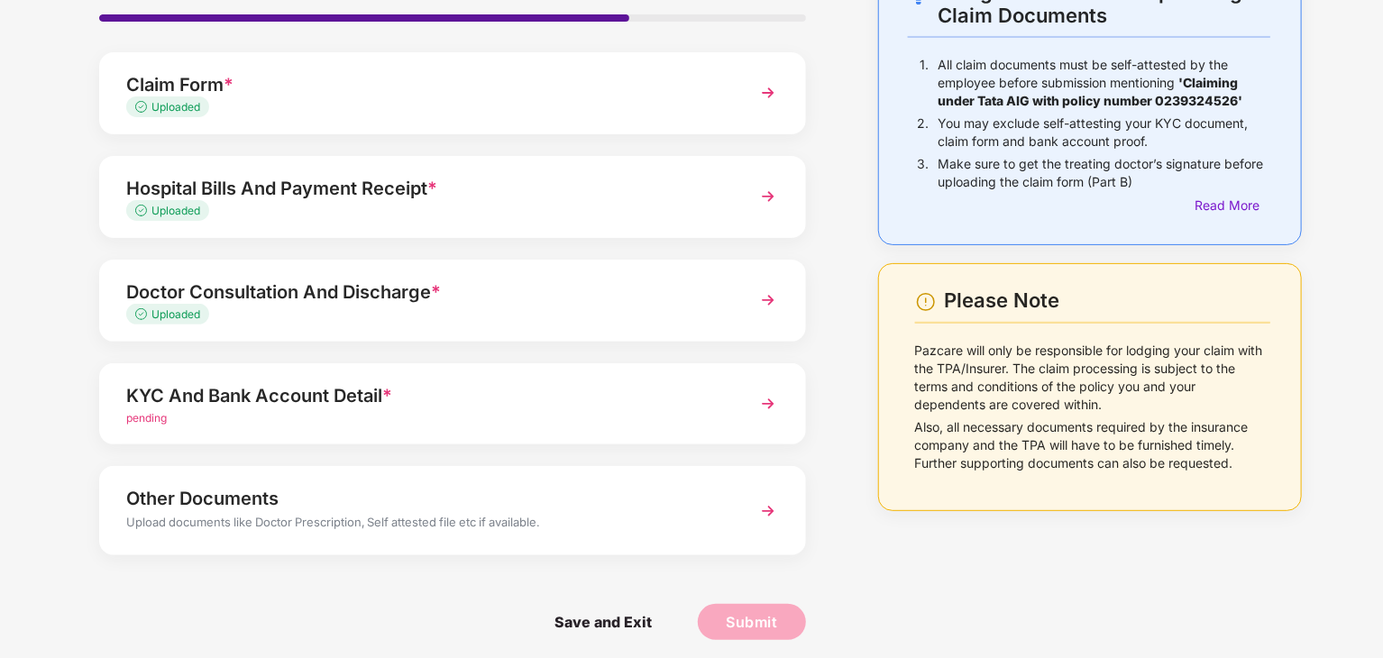
scroll to position [137, 0]
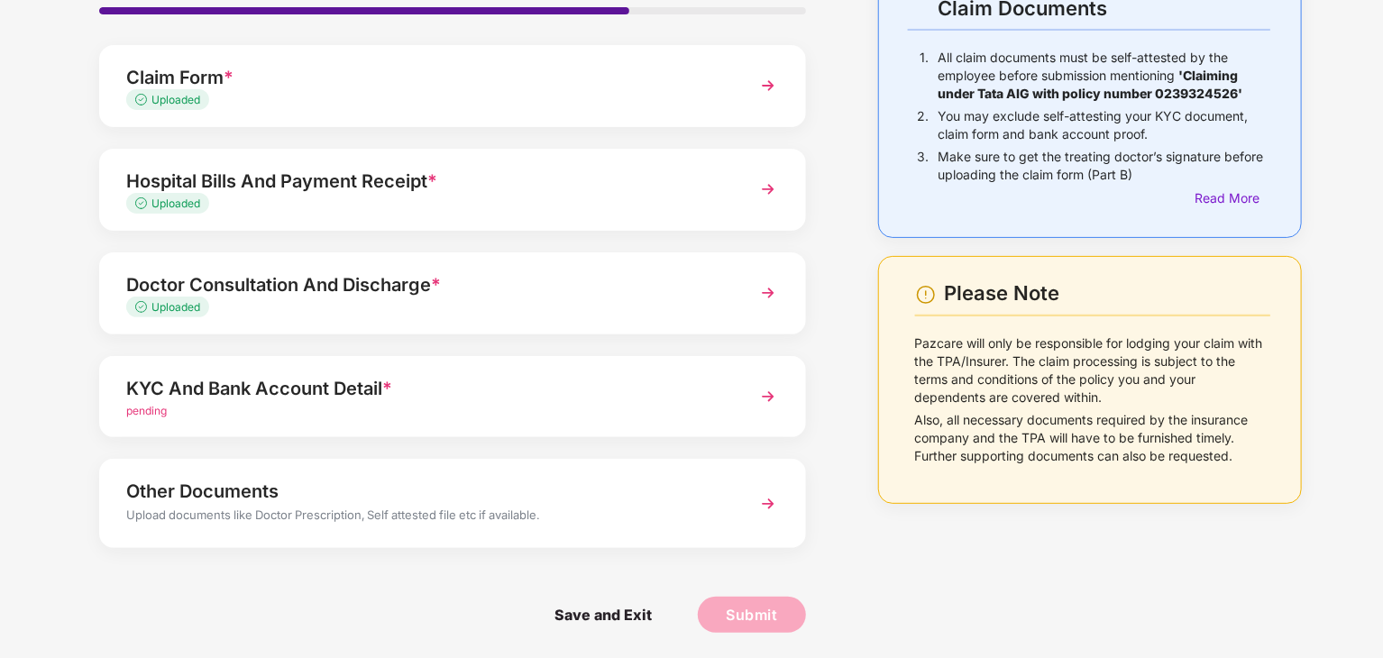
click at [675, 413] on div "pending" at bounding box center [425, 411] width 598 height 17
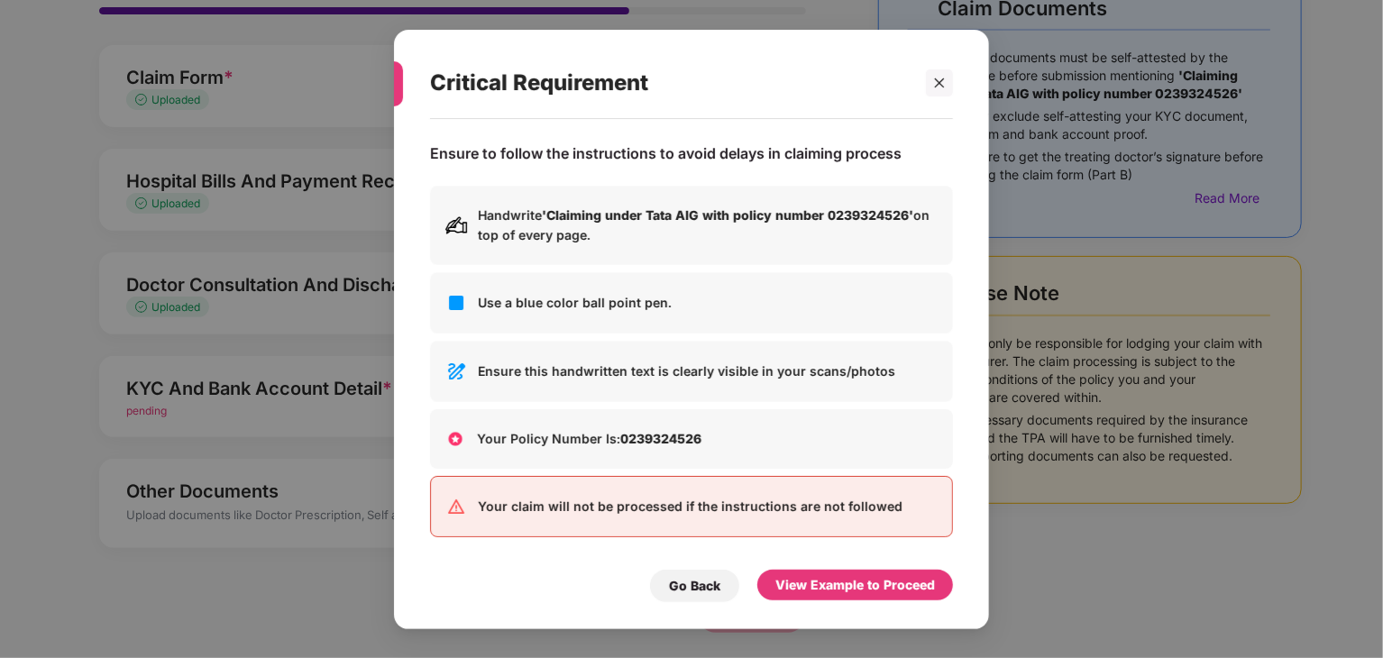
scroll to position [0, 0]
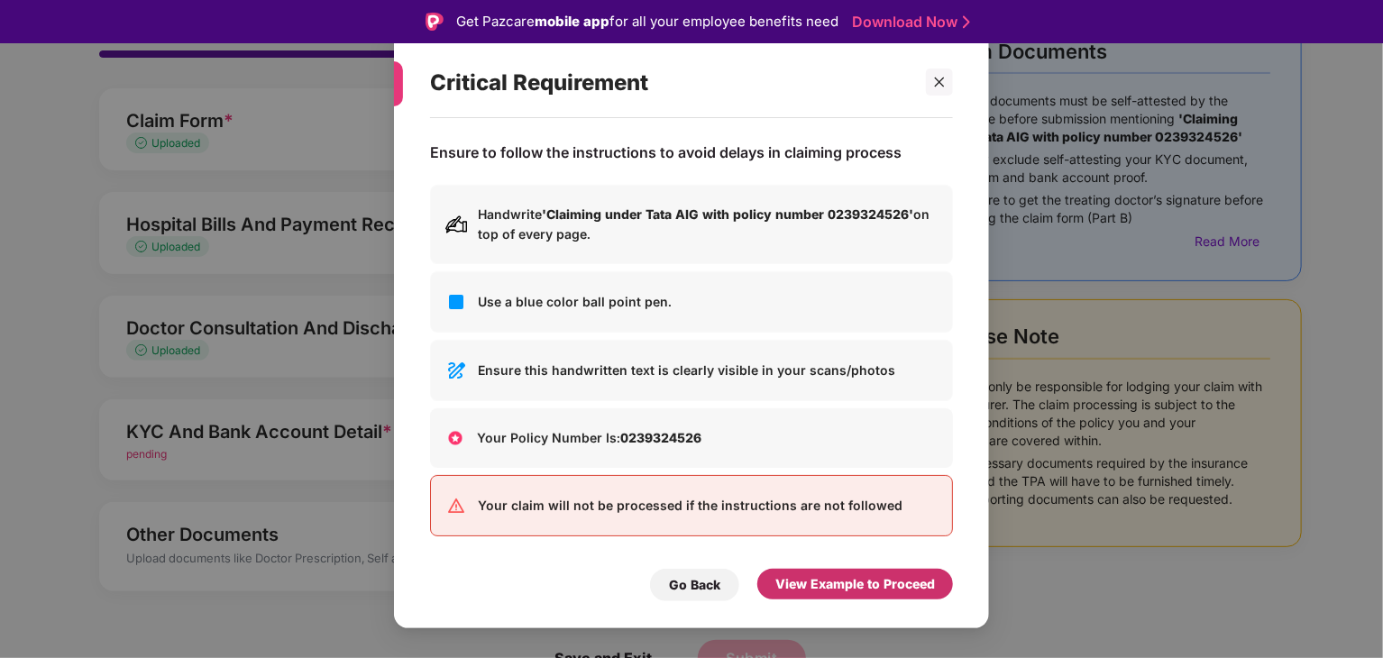
click at [841, 576] on div "View Example to Proceed" at bounding box center [855, 584] width 160 height 20
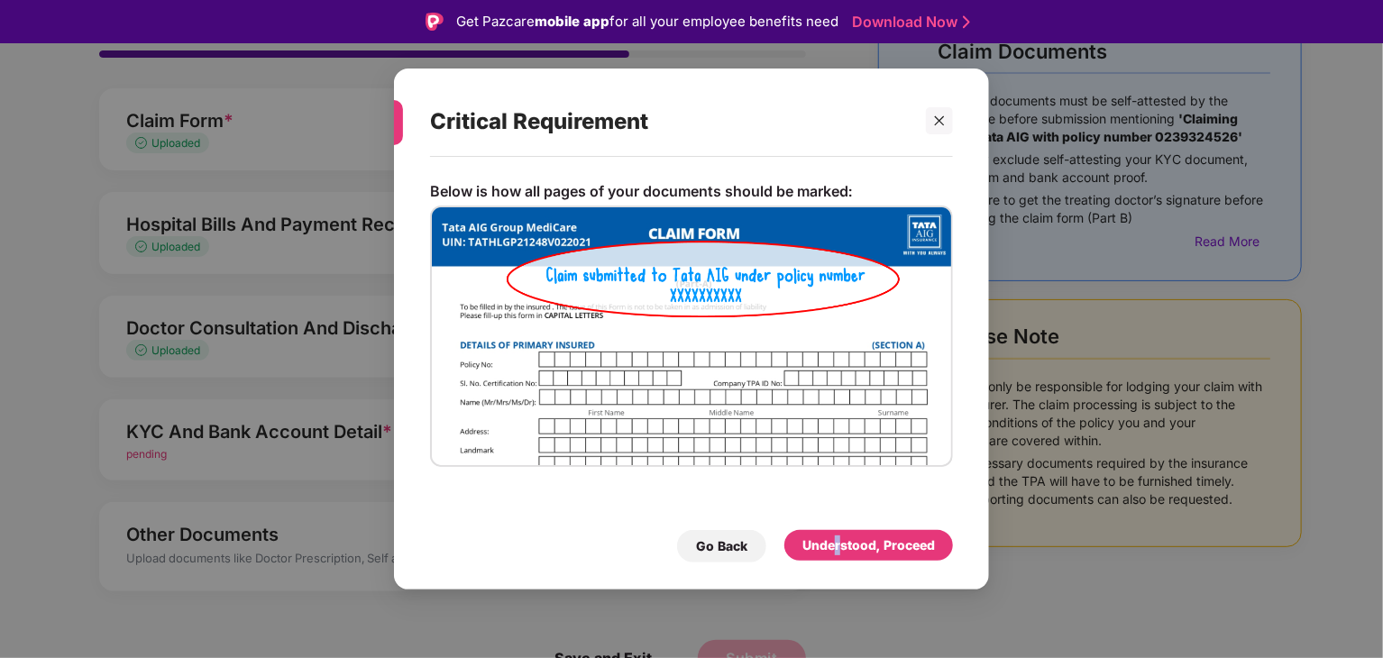
drag, startPoint x: 841, startPoint y: 576, endPoint x: 830, endPoint y: 542, distance: 35.9
click at [830, 542] on div "Critical Requirement Below is how all pages of your documents should be marked:…" at bounding box center [691, 330] width 595 height 522
click at [830, 542] on div "Understood, Proceed" at bounding box center [868, 546] width 133 height 20
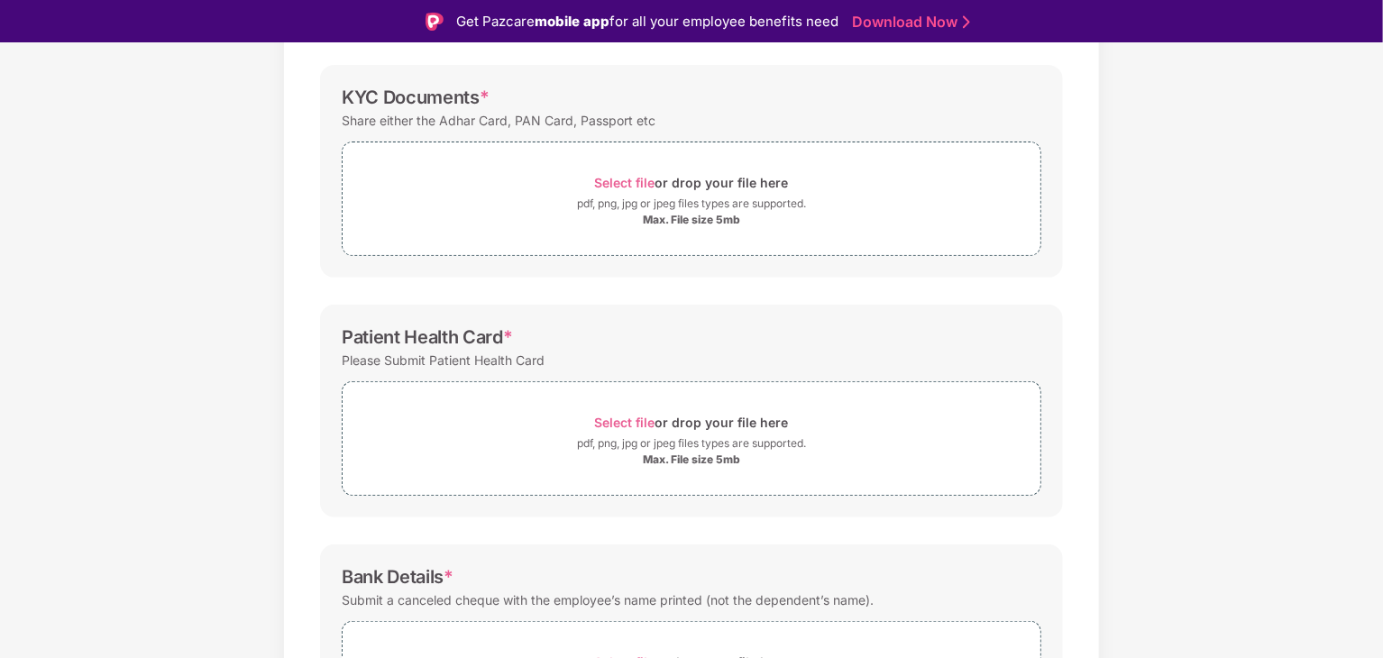
scroll to position [253, 0]
click at [615, 185] on span "Select file" at bounding box center [625, 184] width 60 height 15
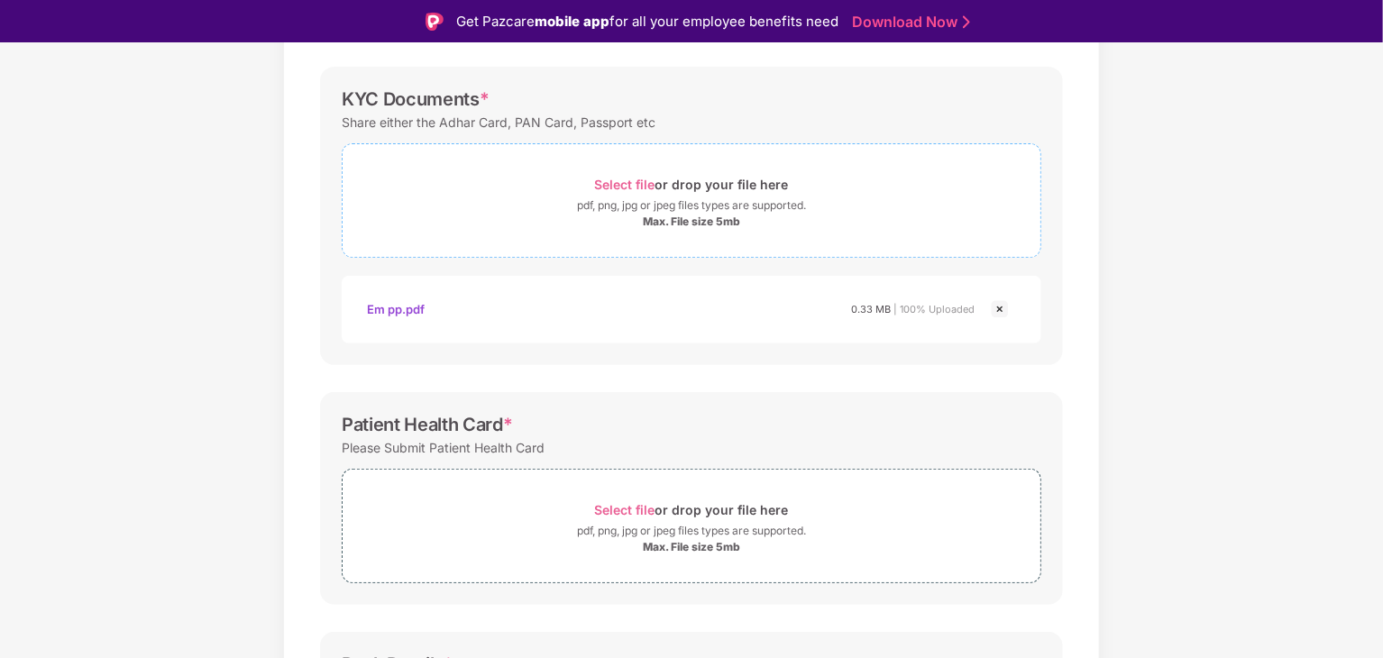
click at [616, 182] on span "Select file" at bounding box center [625, 184] width 60 height 15
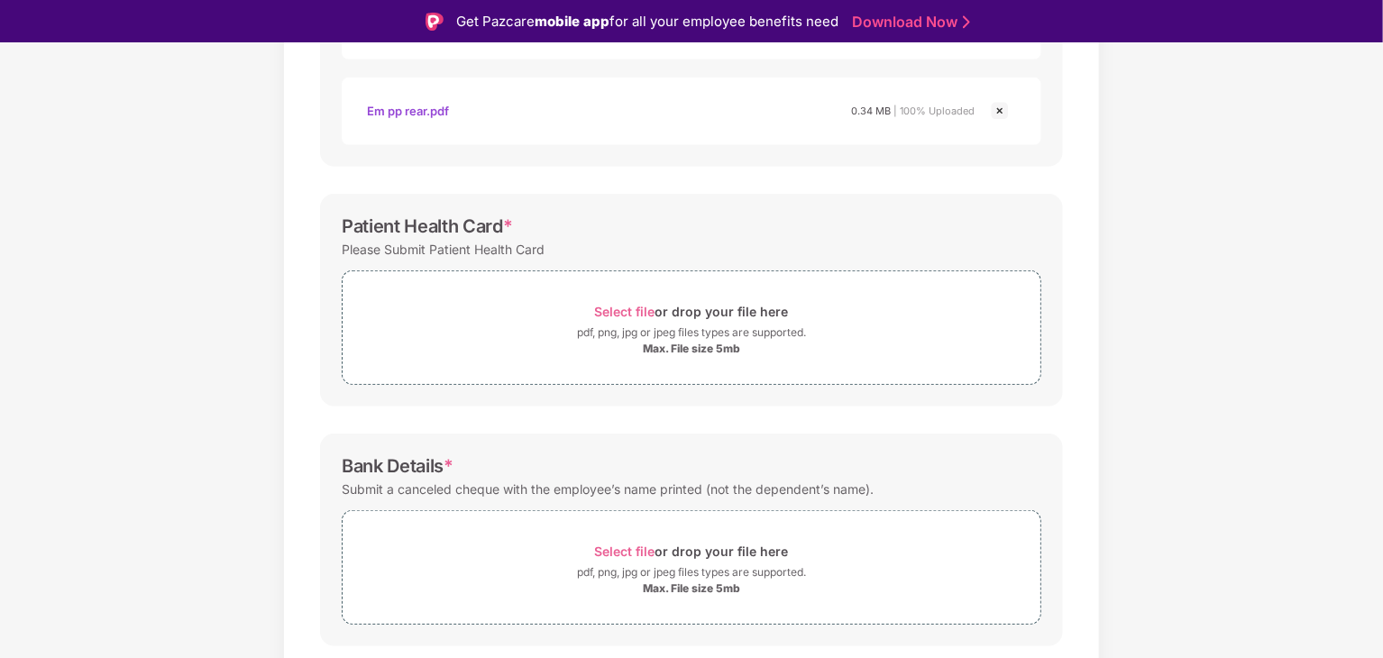
scroll to position [540, 0]
click at [613, 308] on span "Select file" at bounding box center [625, 308] width 60 height 15
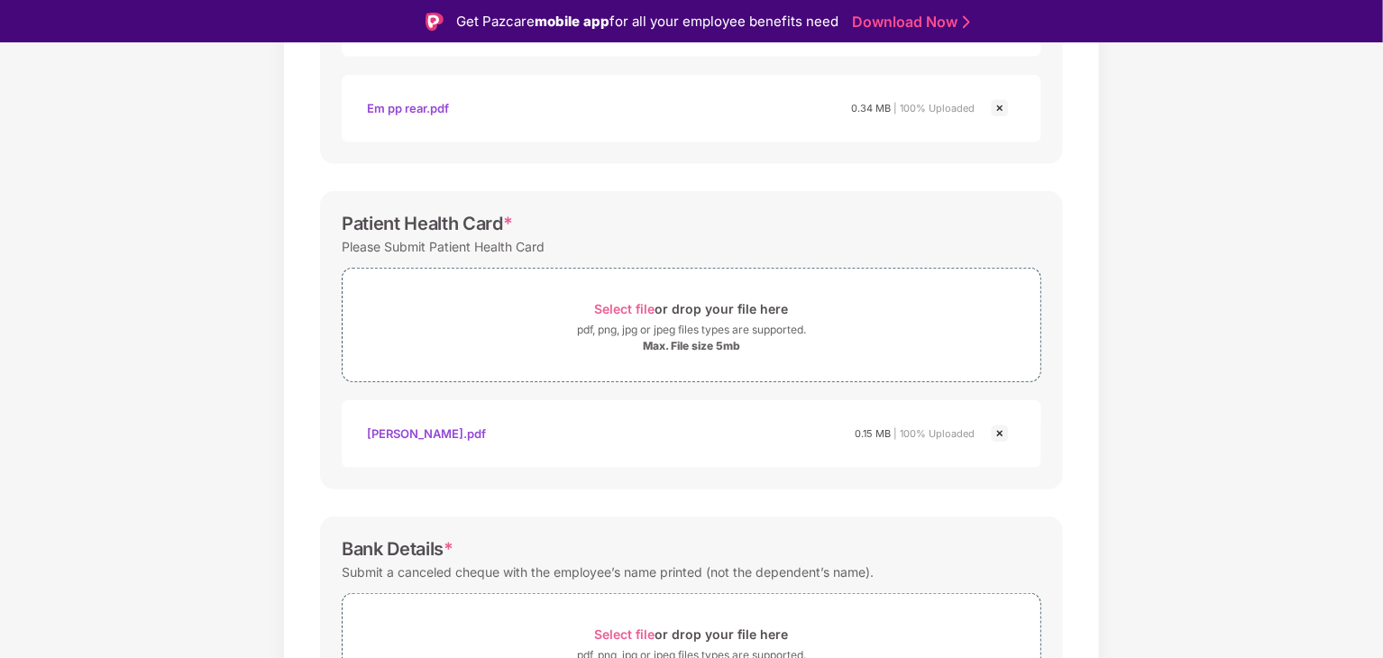
scroll to position [675, 0]
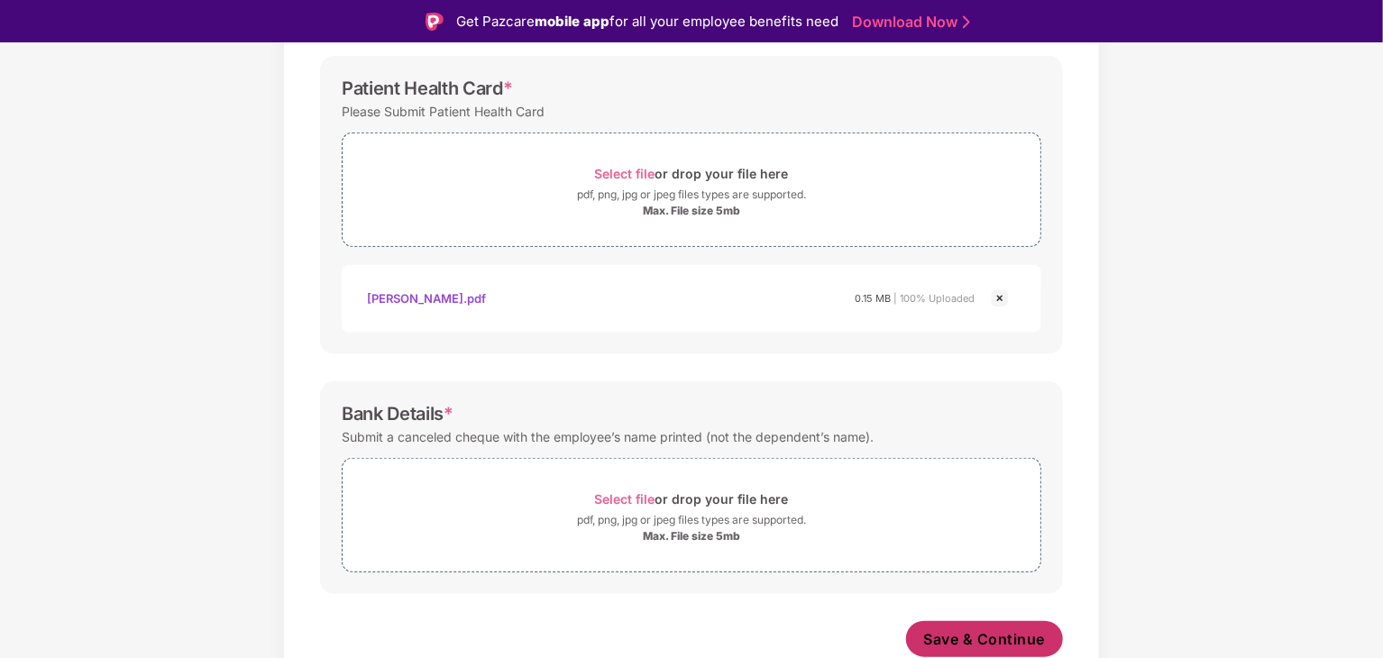
click at [956, 632] on span "Save & Continue" at bounding box center [985, 639] width 122 height 20
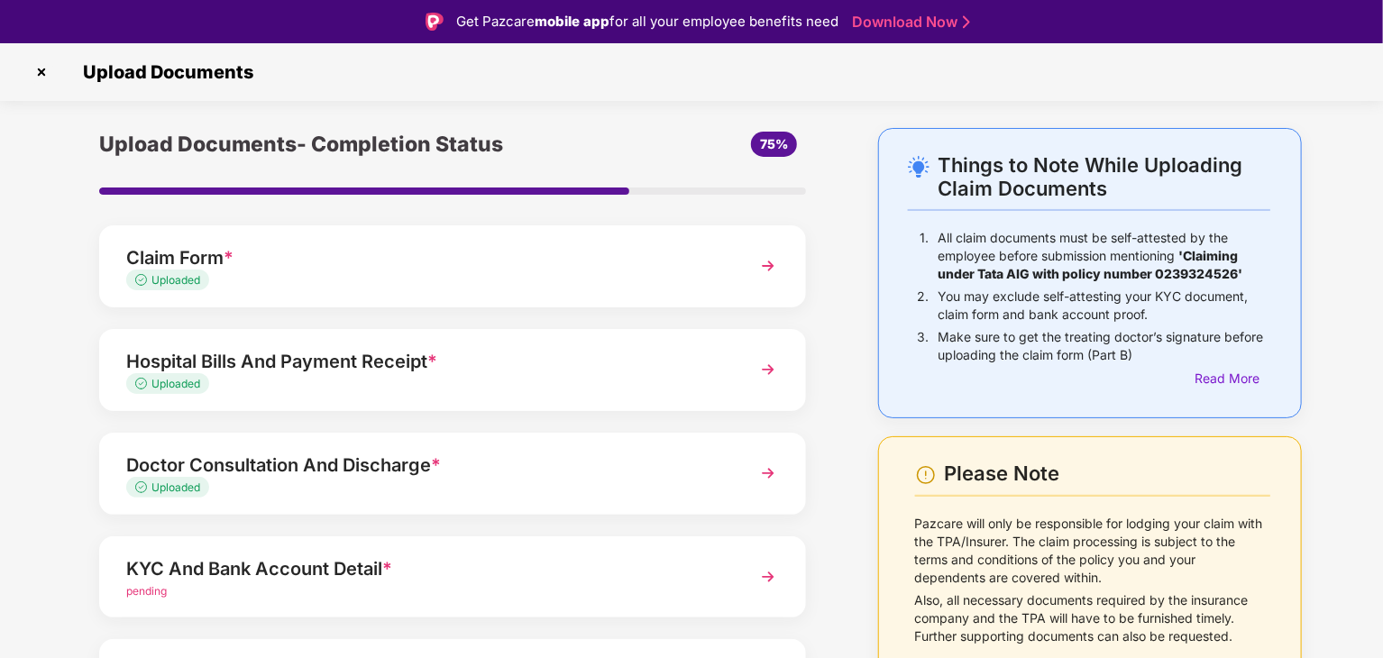
scroll to position [139, 0]
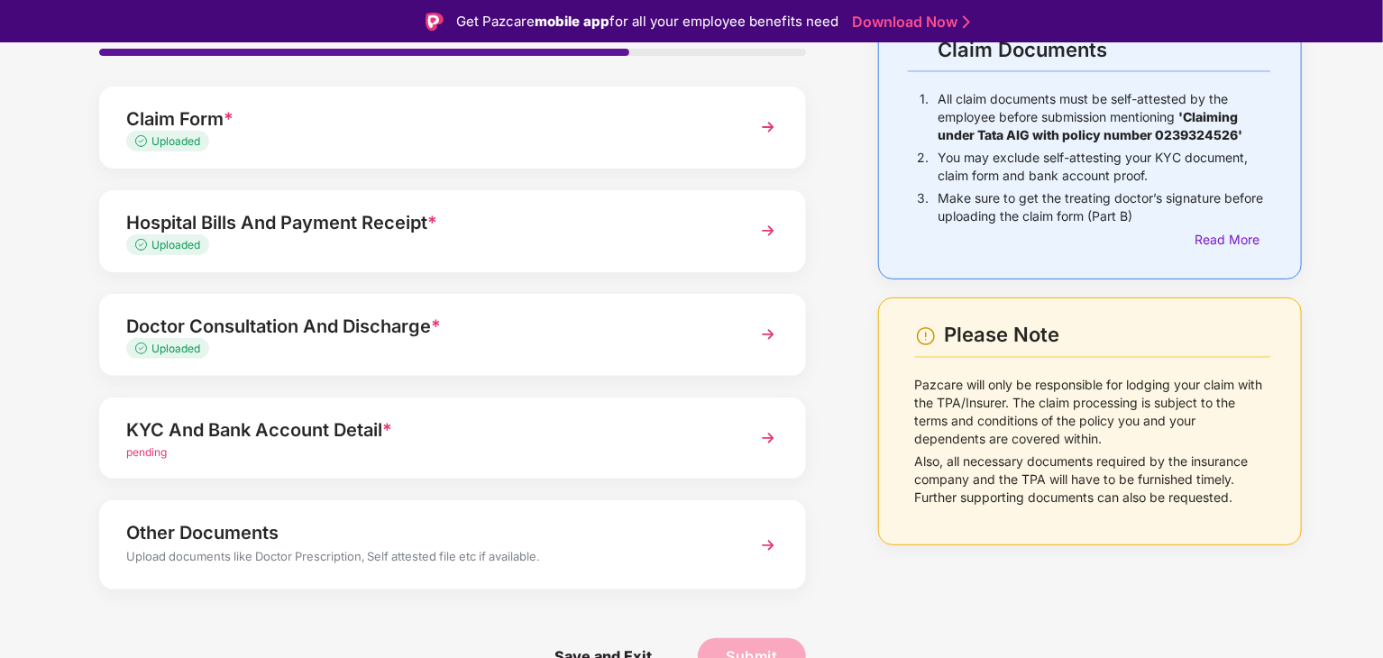
click at [698, 558] on div "Upload documents like Doctor Prescription, Self attested file etc if available." at bounding box center [425, 558] width 598 height 23
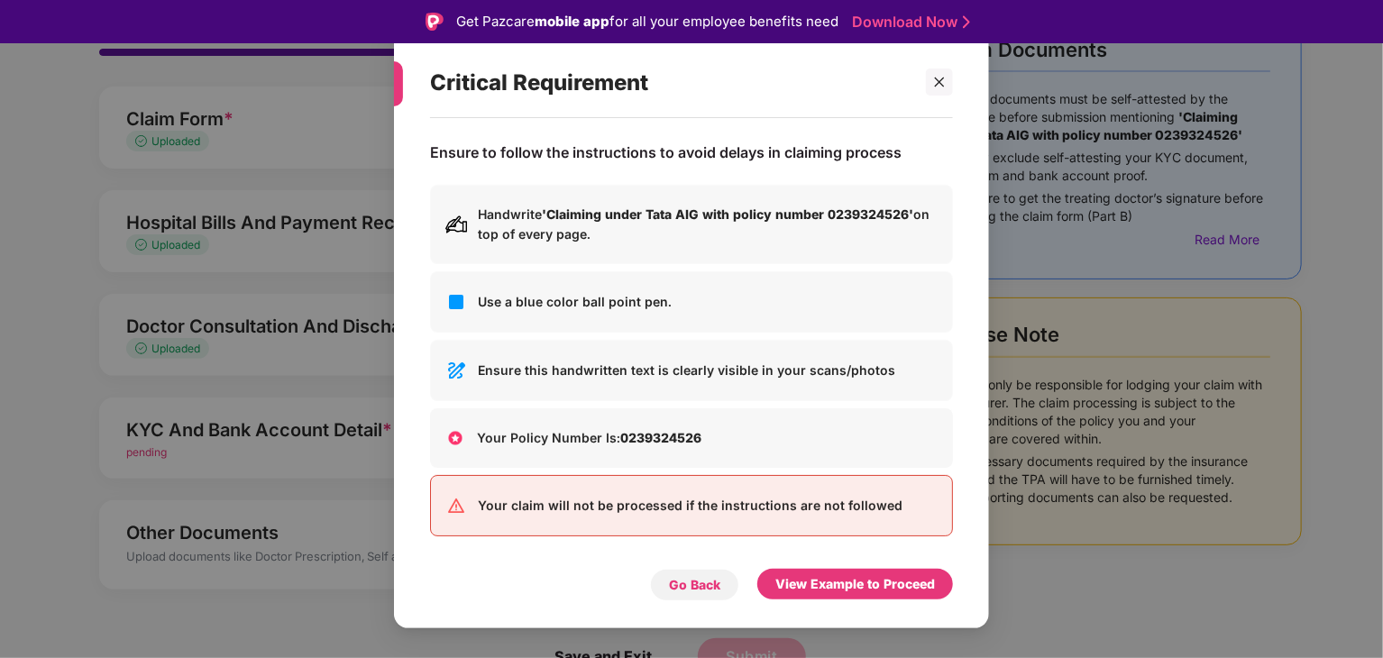
click at [692, 589] on div "Go Back" at bounding box center [694, 585] width 51 height 20
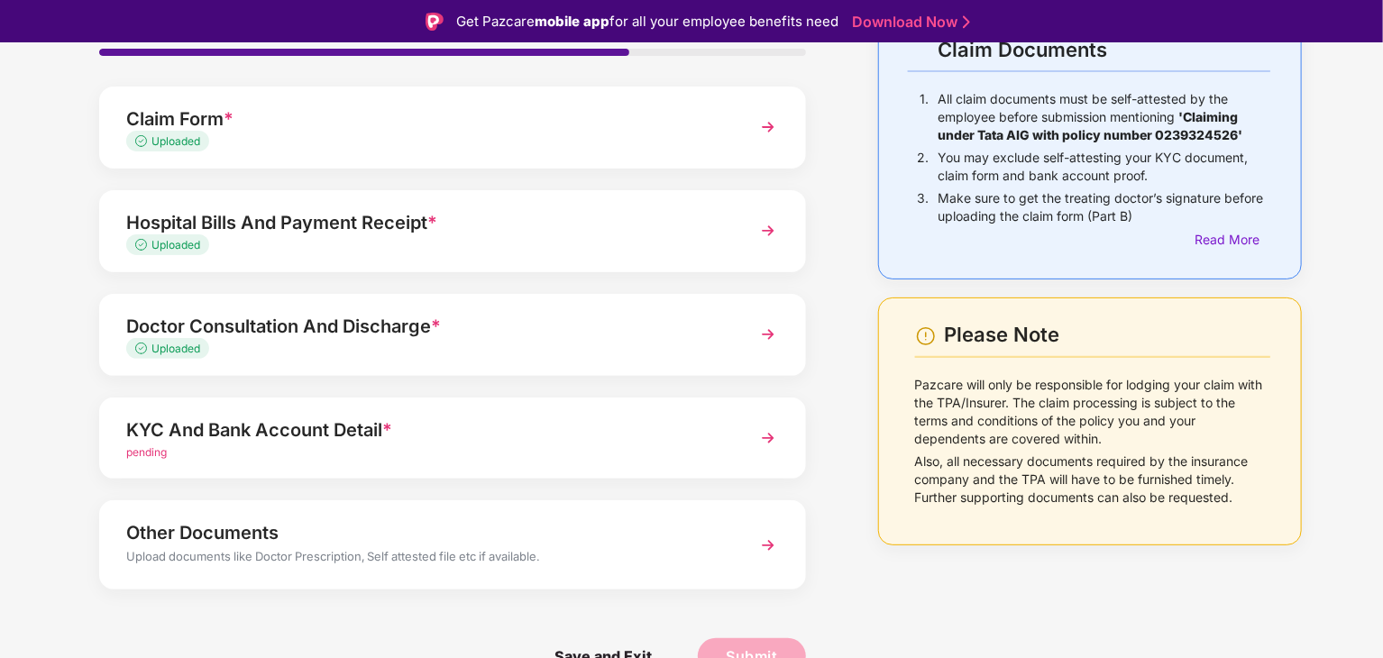
click at [632, 464] on div "KYC And Bank Account Detail * pending" at bounding box center [452, 439] width 707 height 82
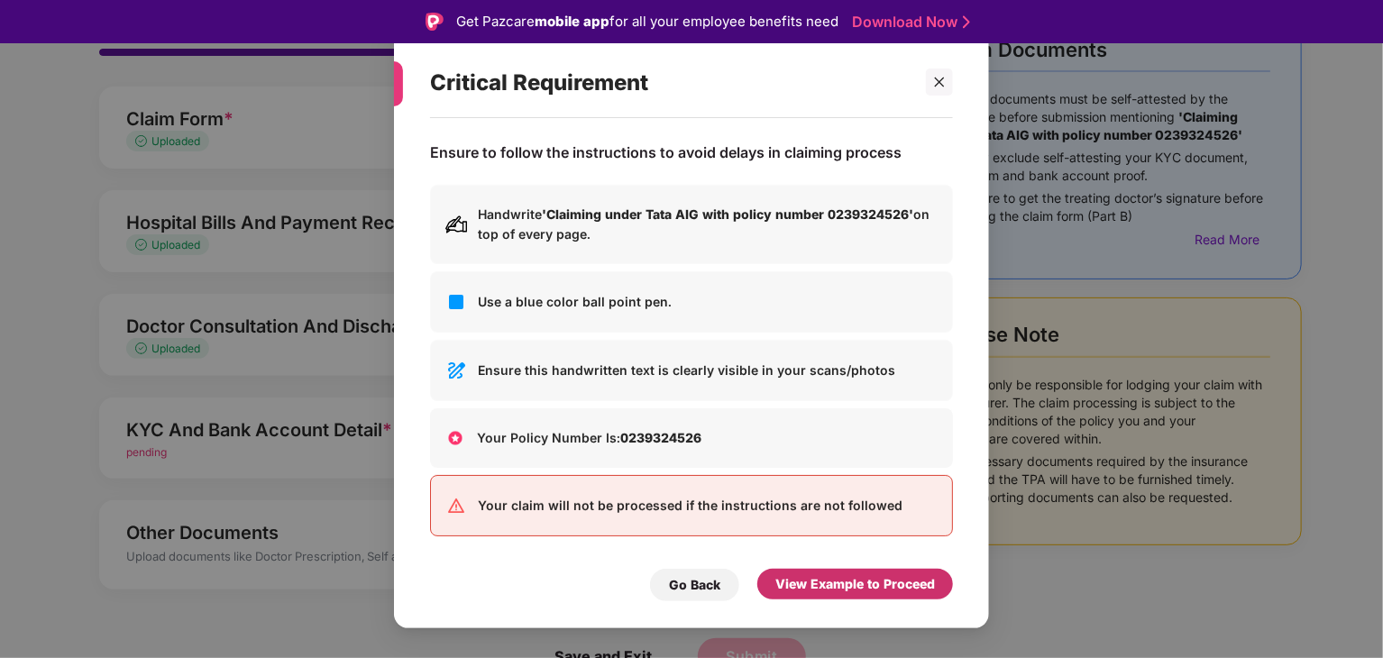
click at [832, 585] on div "View Example to Proceed" at bounding box center [855, 584] width 160 height 20
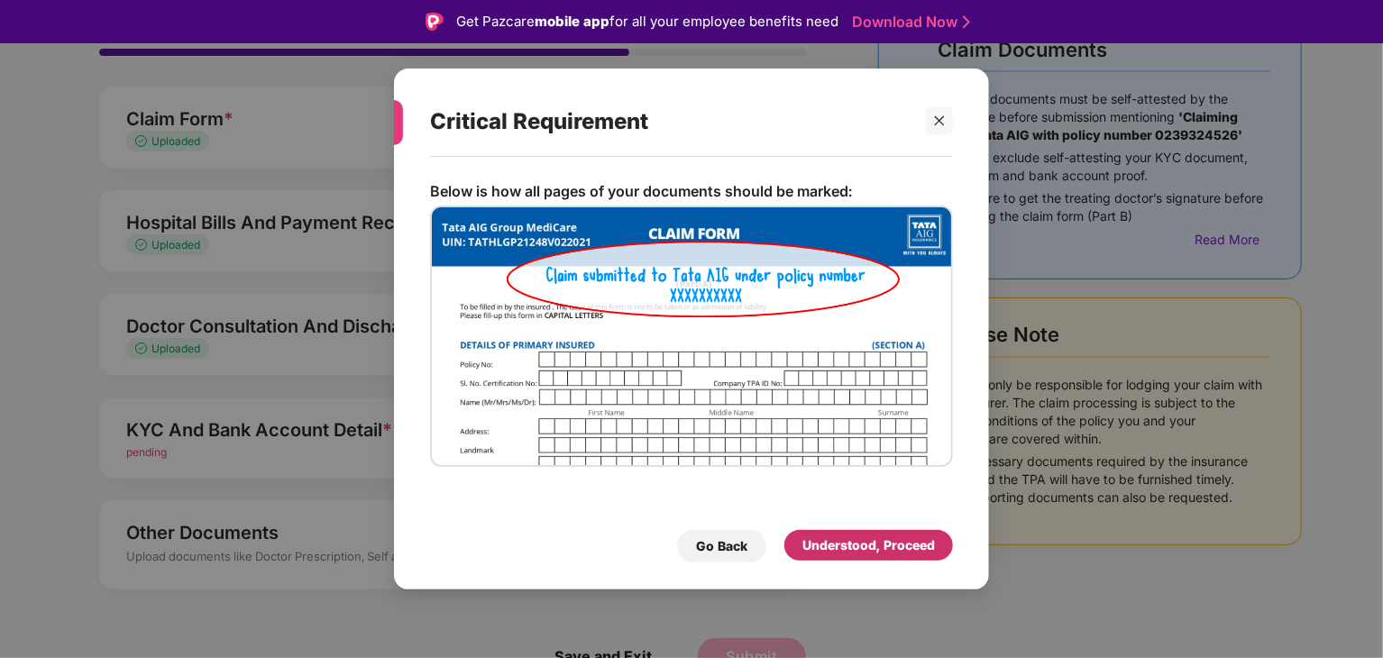
click at [845, 540] on div "Understood, Proceed" at bounding box center [868, 546] width 133 height 20
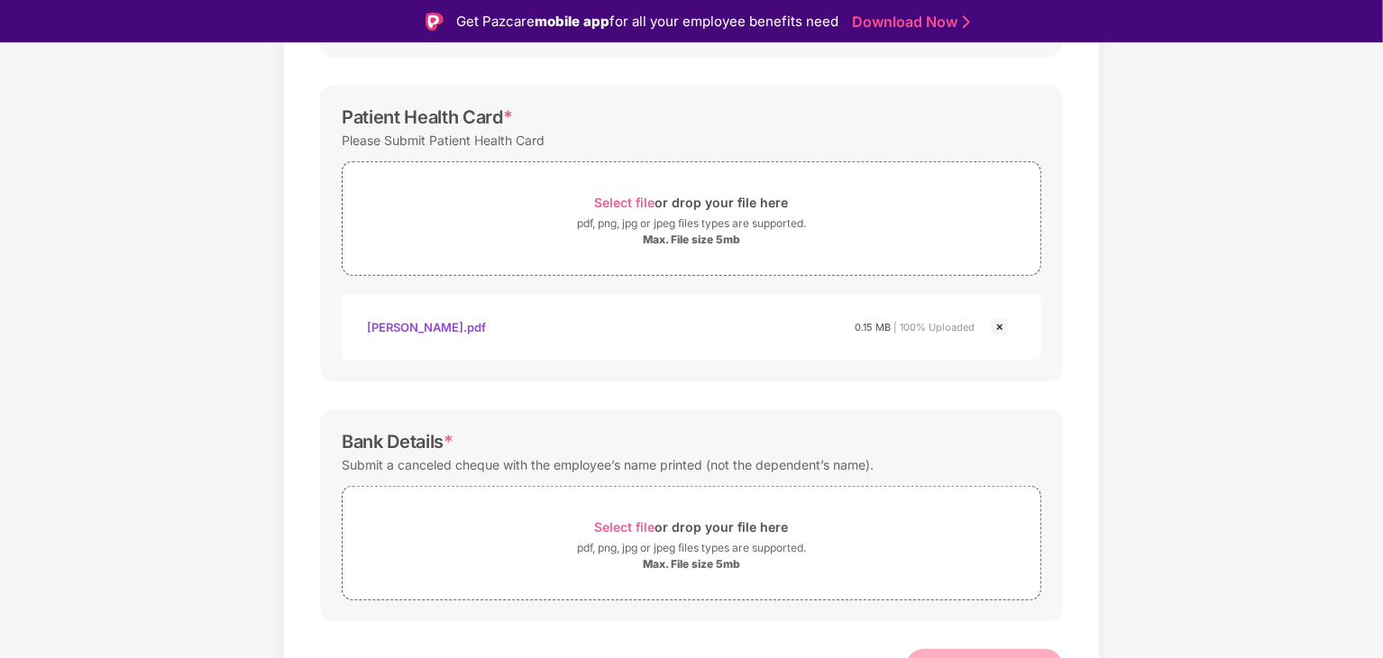
scroll to position [674, 0]
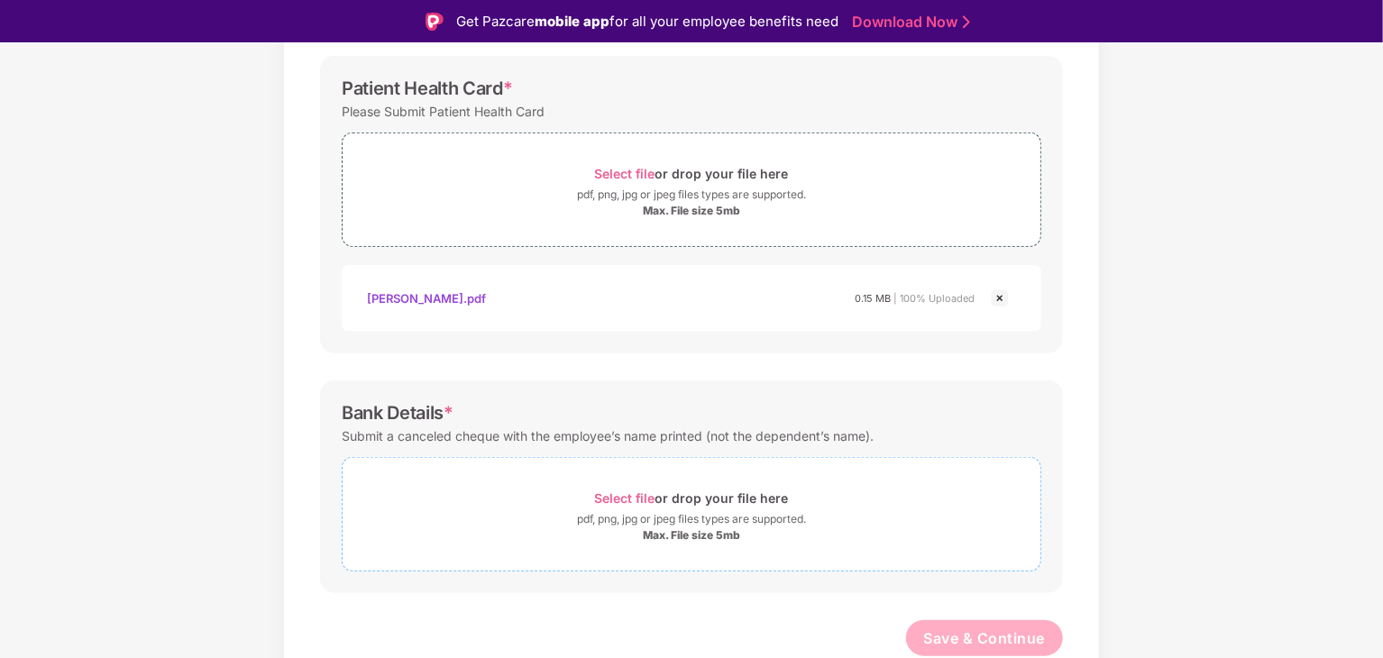
click at [626, 490] on span "Select file" at bounding box center [625, 497] width 60 height 15
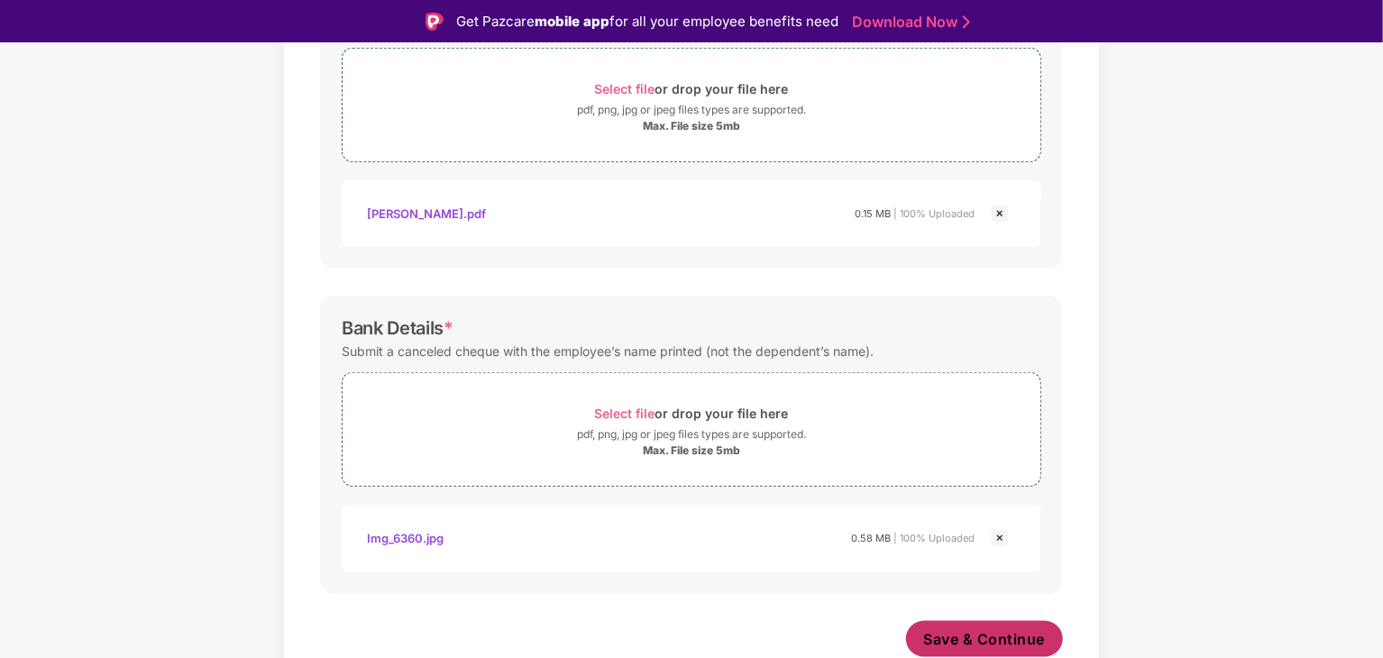
click at [945, 629] on span "Save & Continue" at bounding box center [985, 639] width 122 height 20
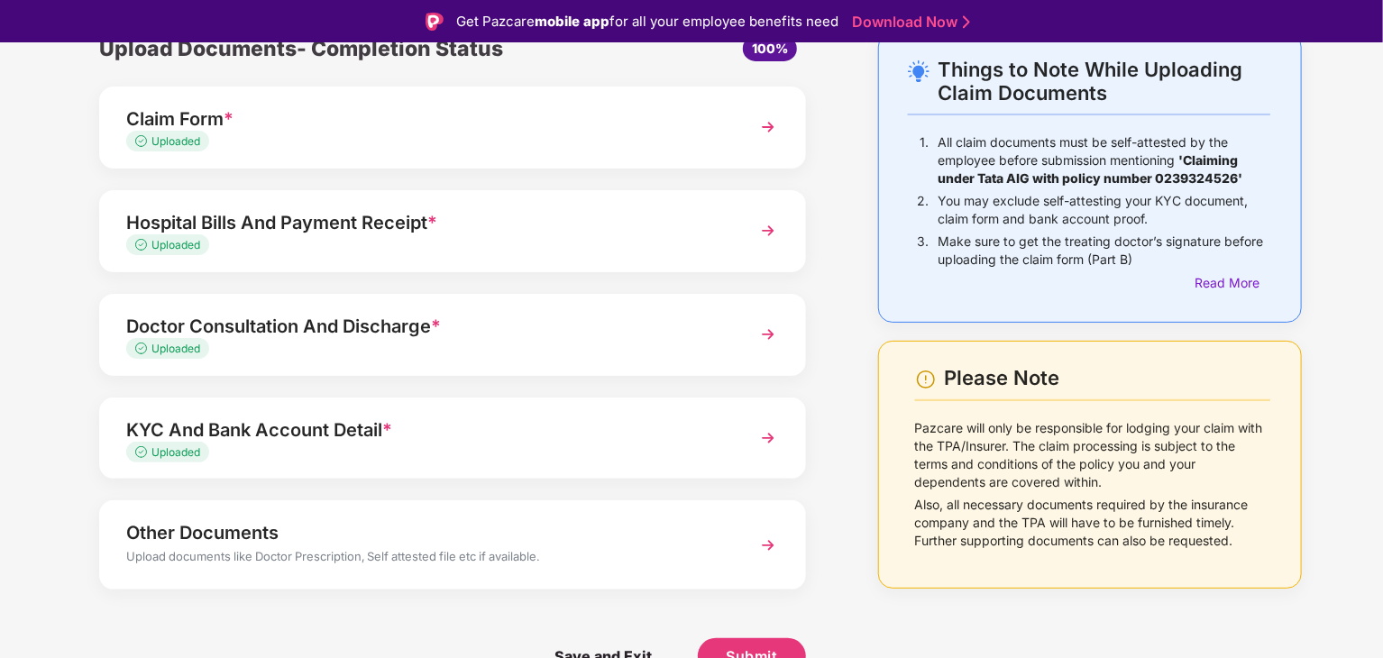
scroll to position [43, 0]
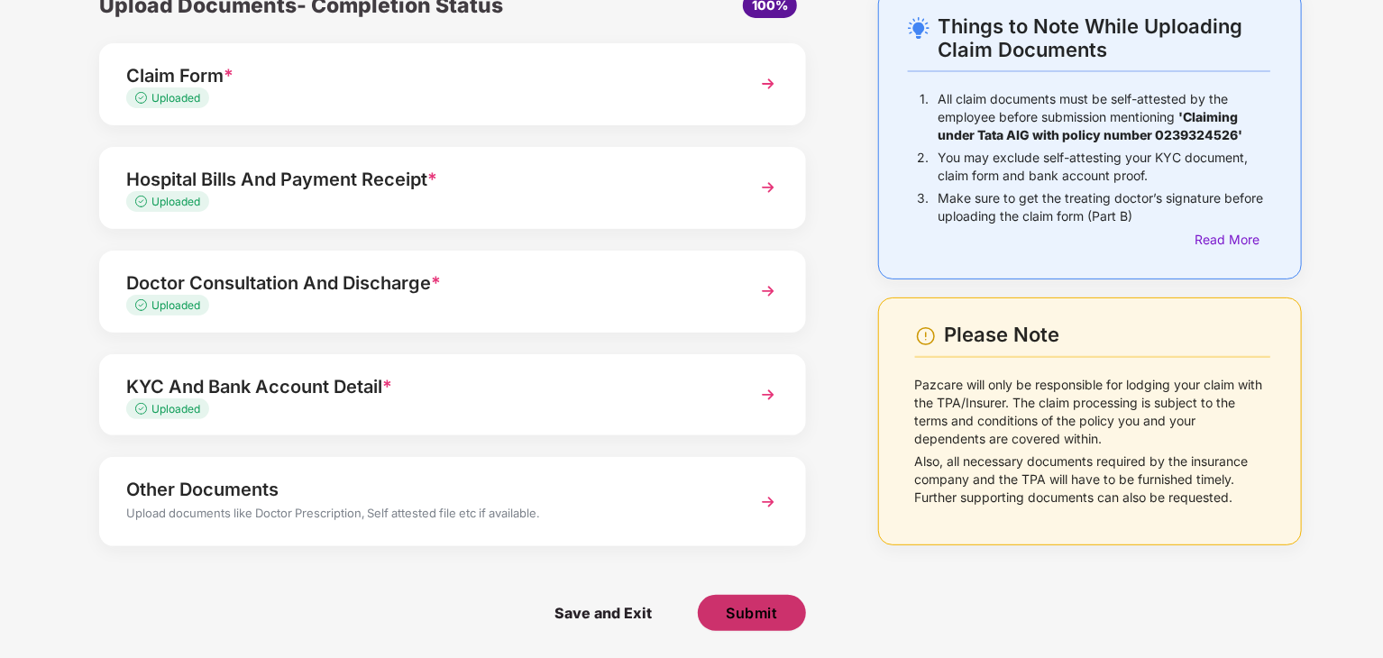
click at [739, 614] on span "Submit" at bounding box center [751, 613] width 51 height 20
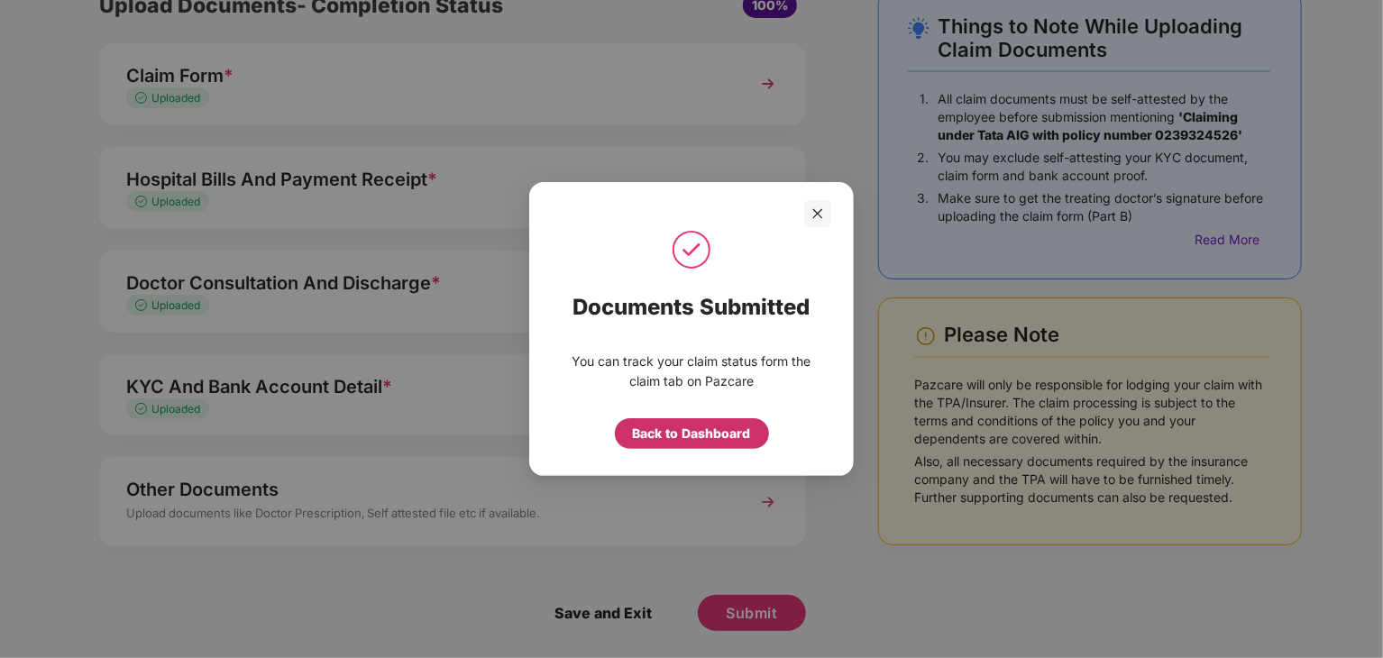
click at [693, 430] on div "Back to Dashboard" at bounding box center [692, 434] width 118 height 20
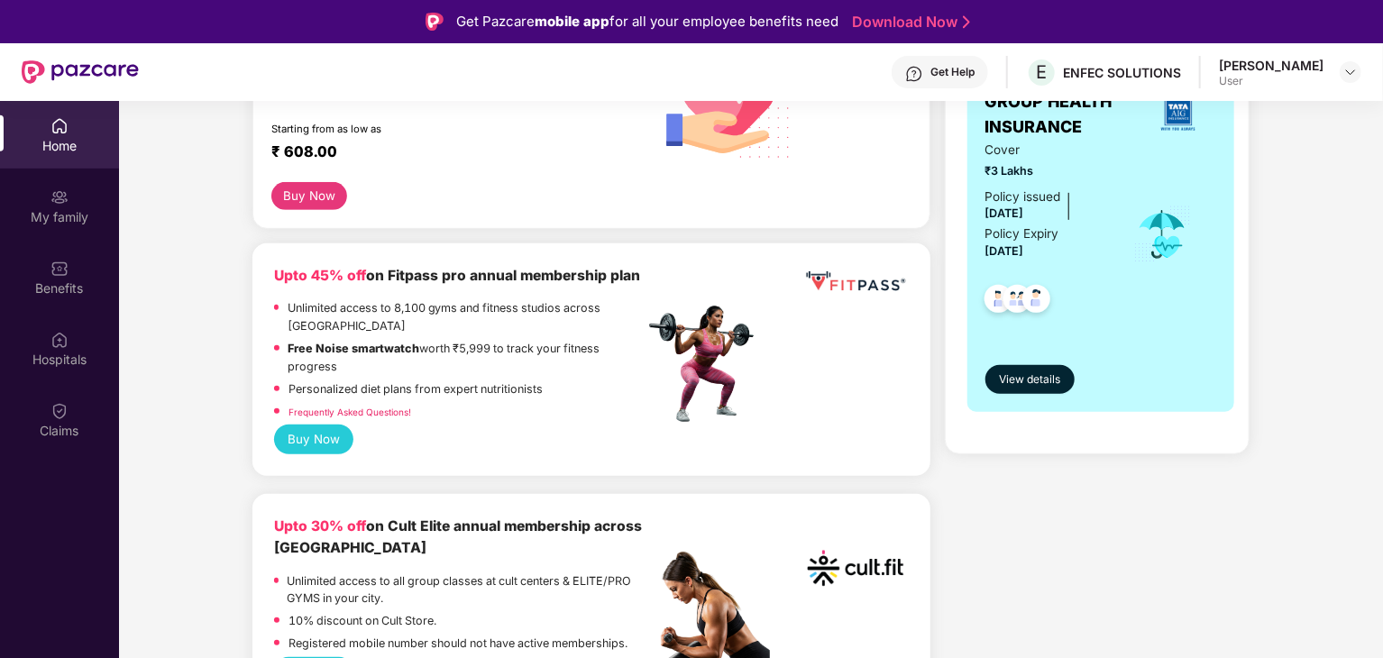
scroll to position [451, 0]
click at [1039, 384] on span "View details" at bounding box center [1029, 379] width 61 height 17
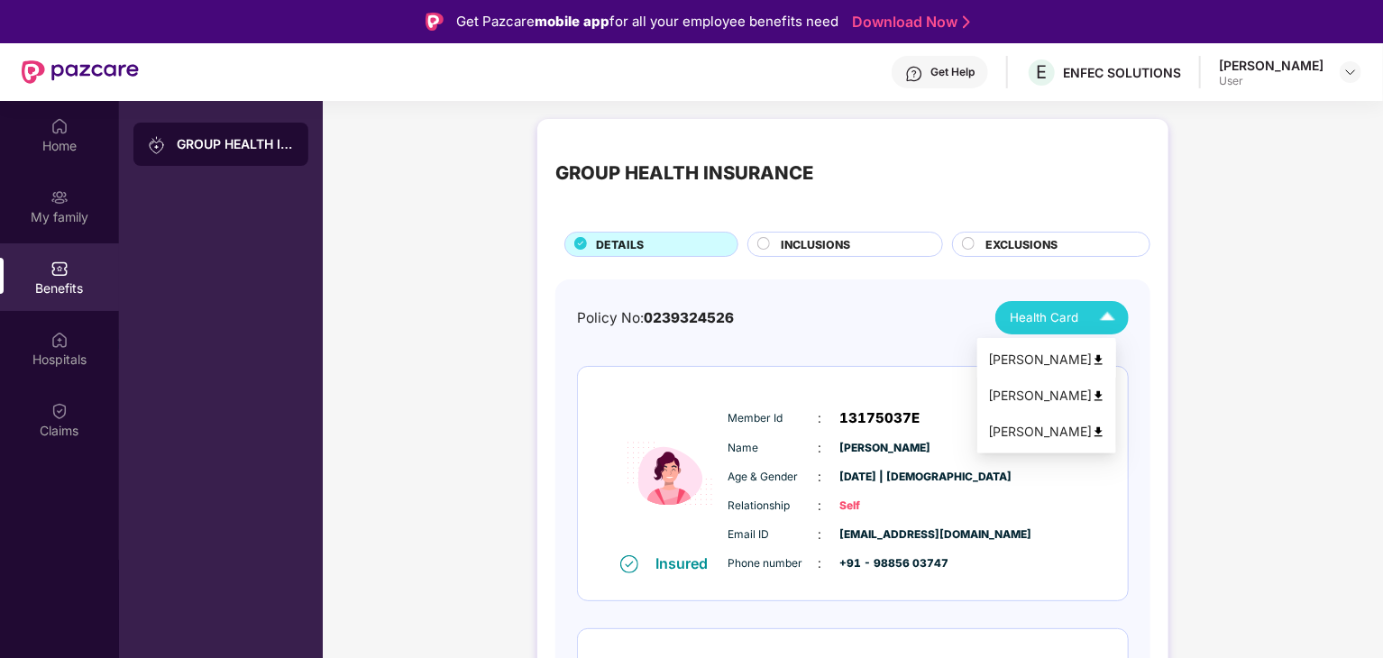
click at [1105, 360] on img at bounding box center [1099, 360] width 14 height 14
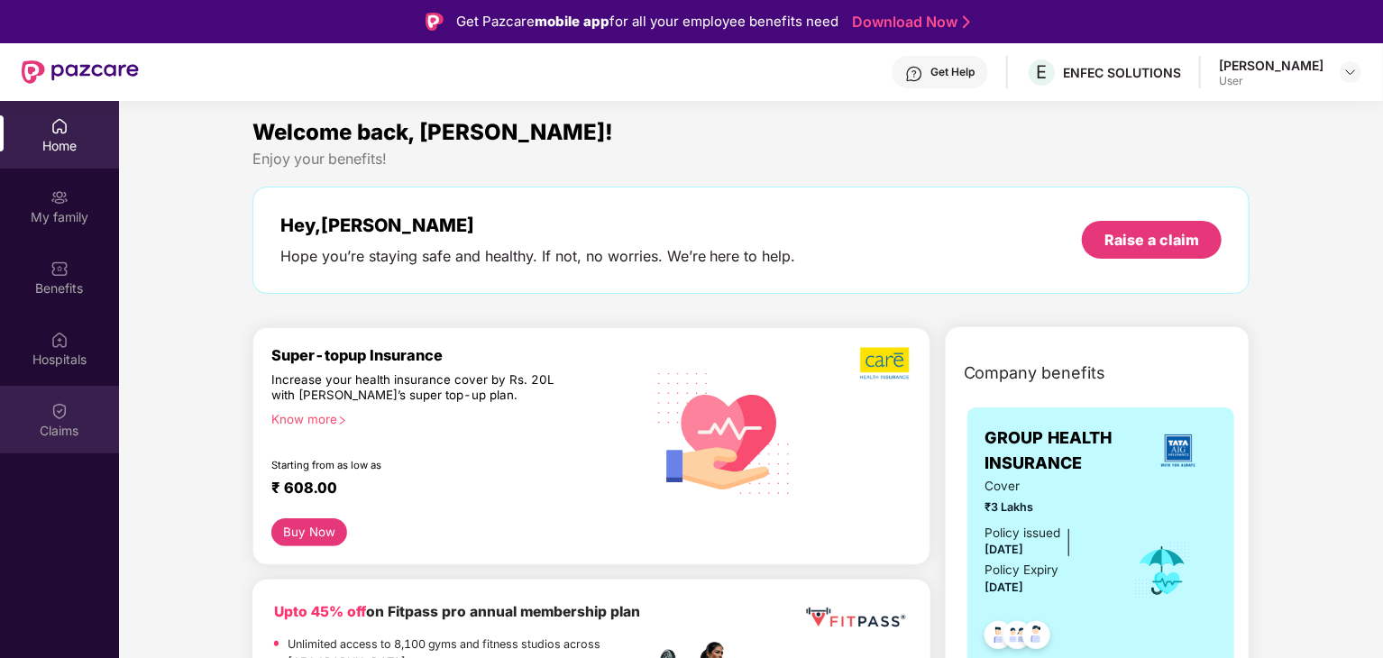
click at [57, 391] on div "Claims" at bounding box center [59, 420] width 119 height 68
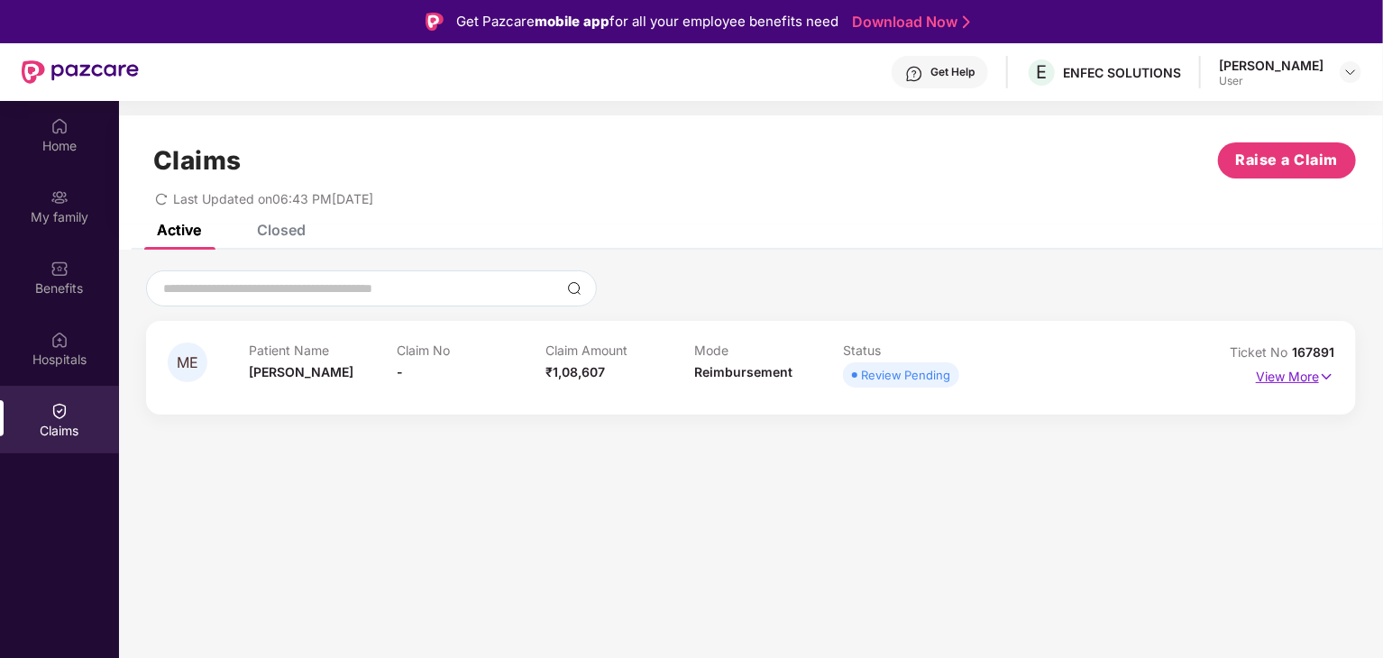
click at [1330, 371] on img at bounding box center [1326, 377] width 15 height 20
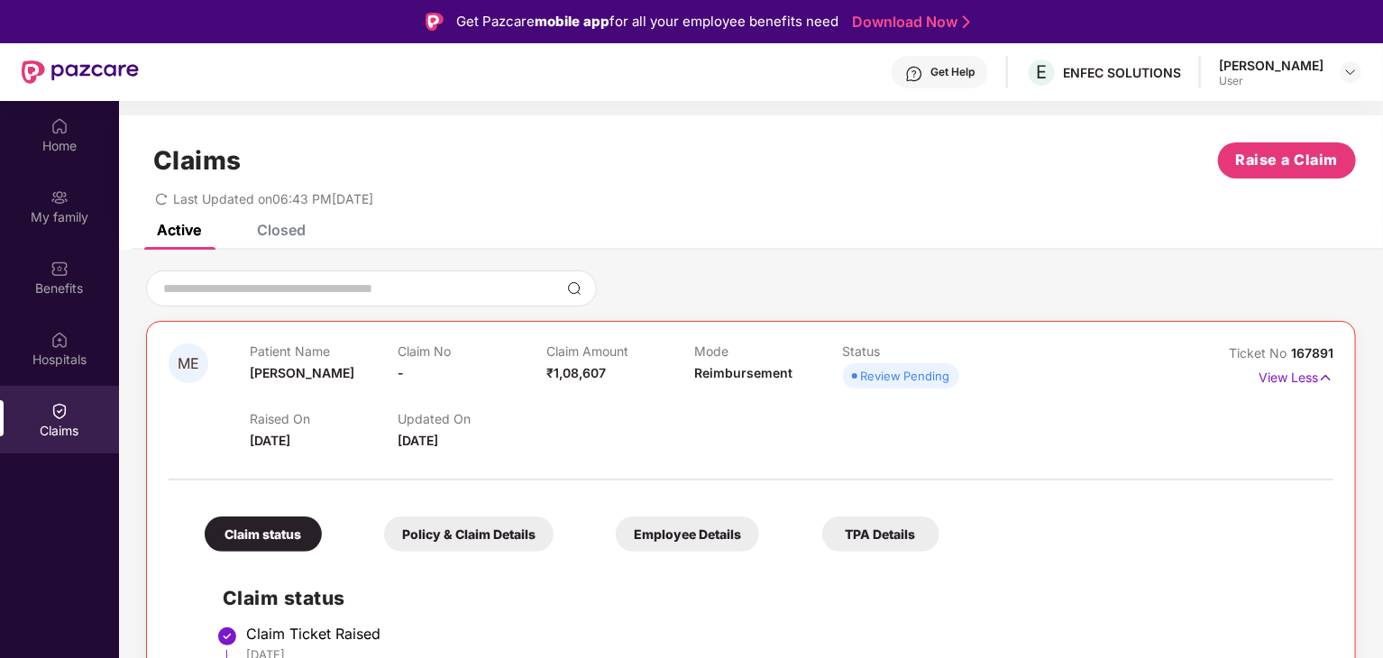
scroll to position [122, 0]
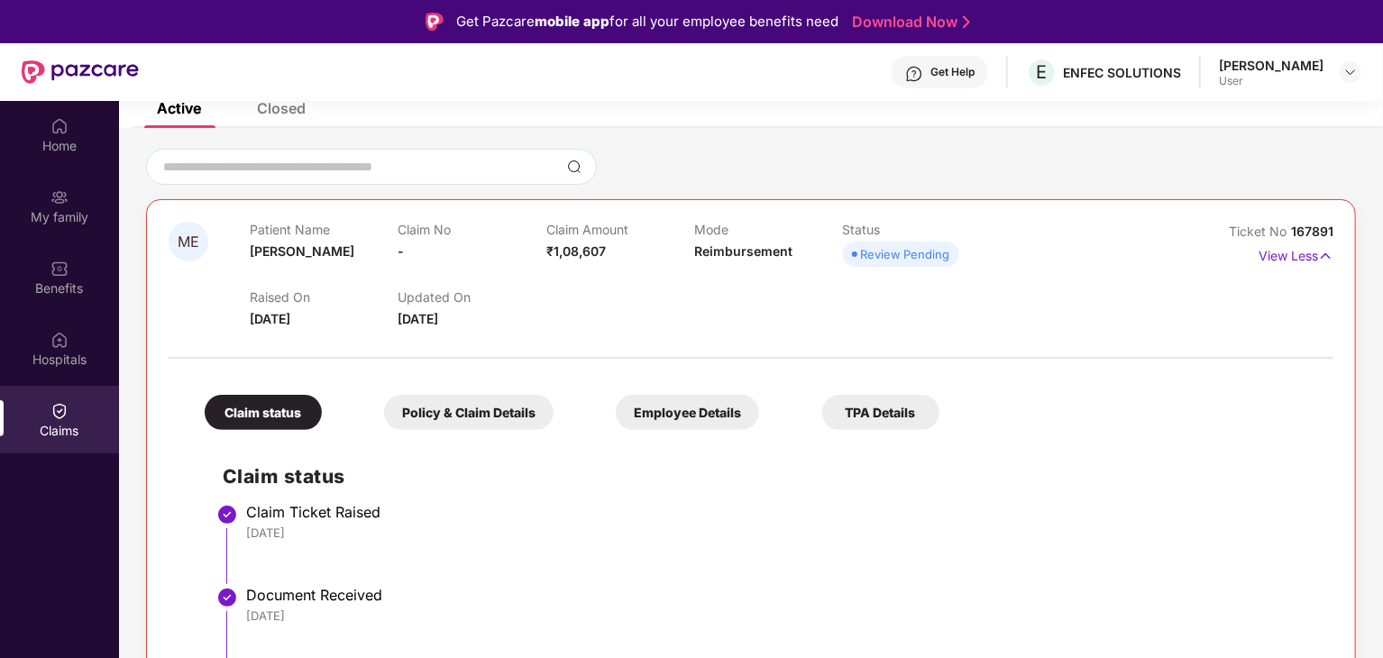
click at [458, 405] on div "Policy & Claim Details" at bounding box center [469, 412] width 170 height 35
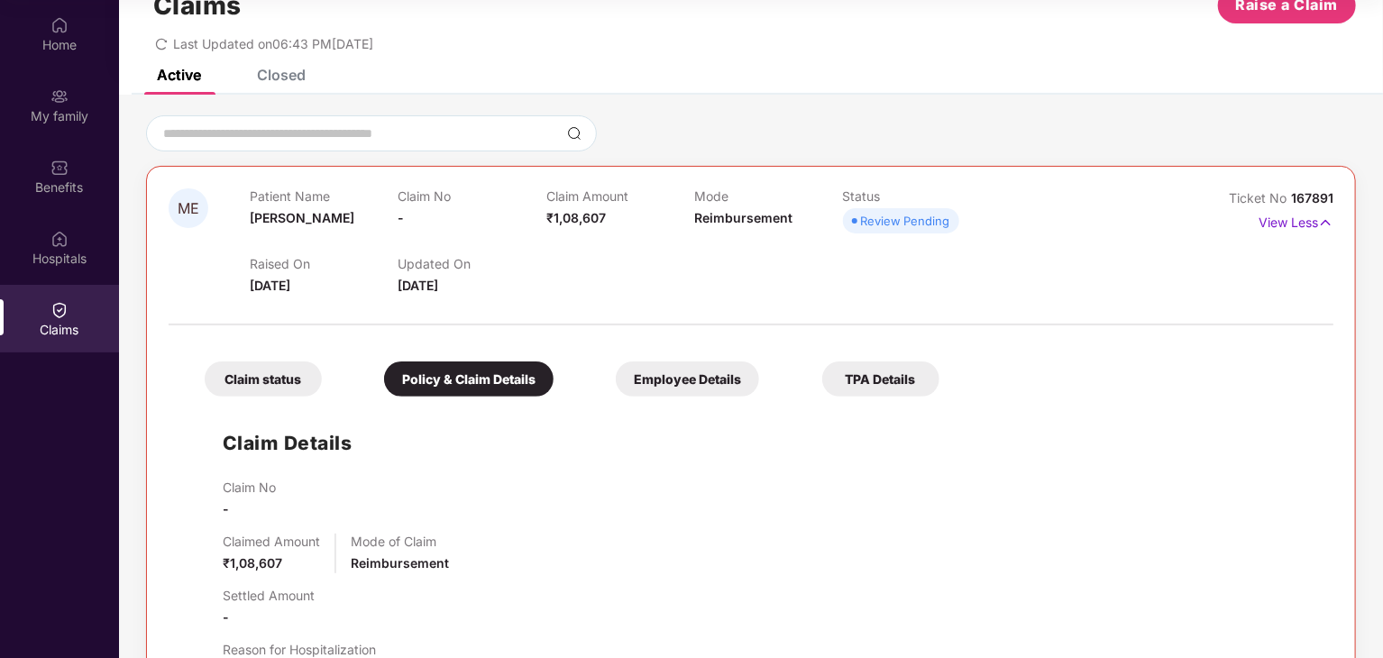
scroll to position [0, 0]
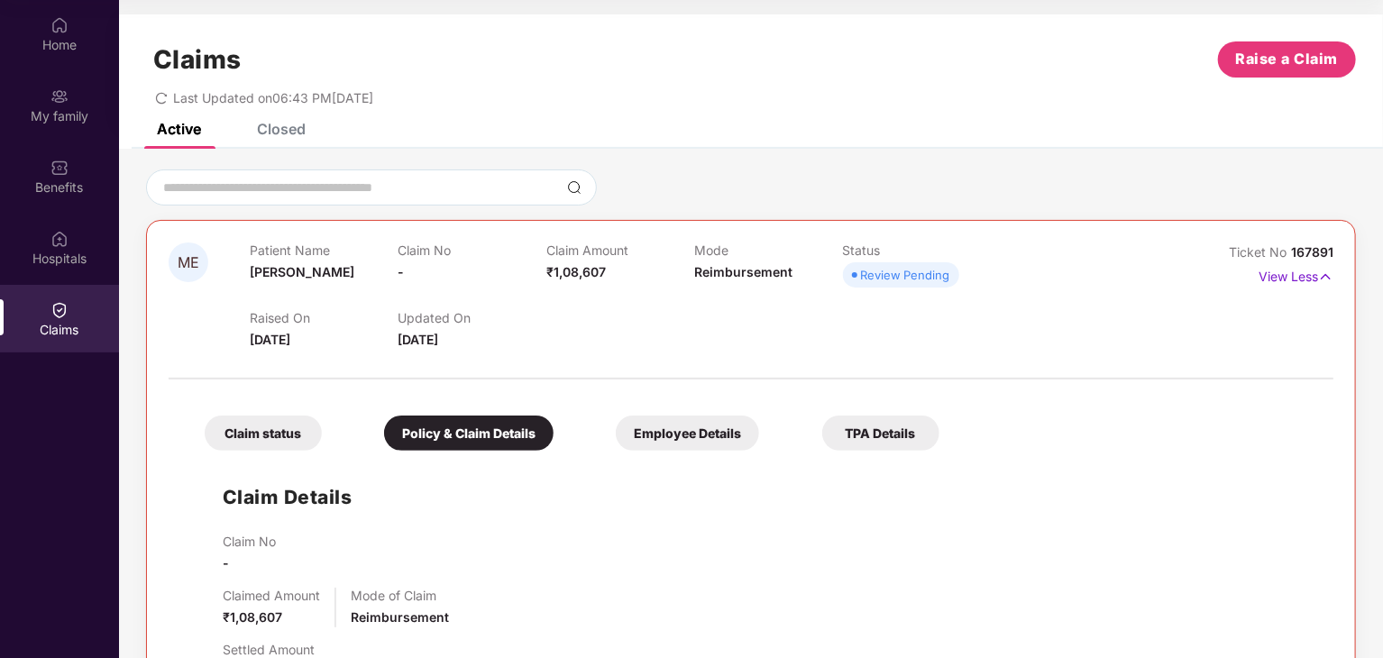
click at [649, 443] on div "Employee Details" at bounding box center [687, 433] width 143 height 35
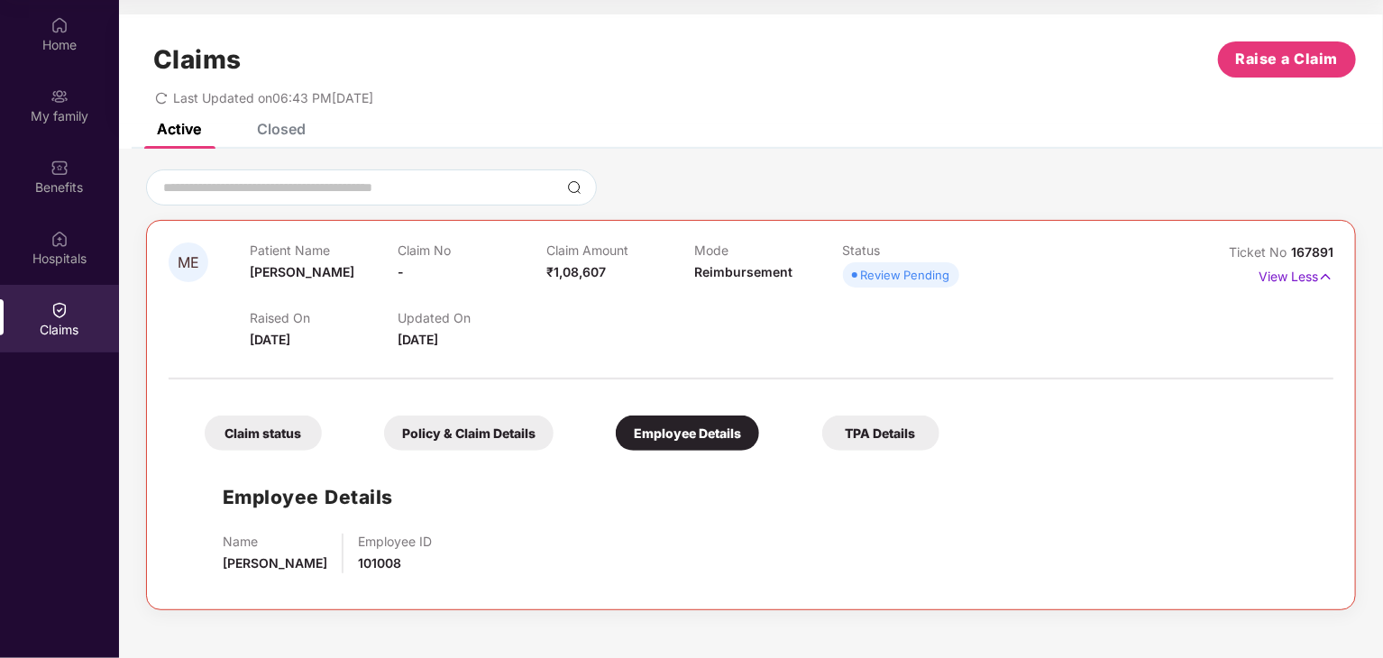
click at [873, 437] on div "TPA Details" at bounding box center [880, 433] width 117 height 35
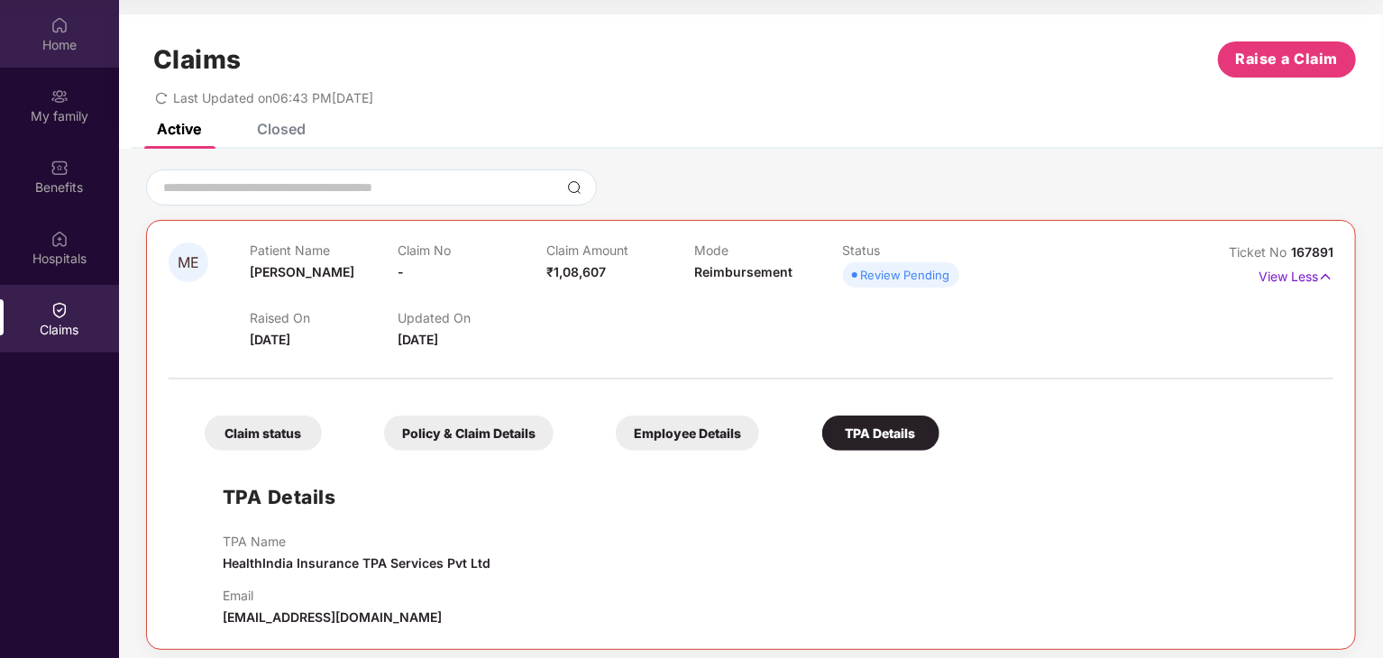
click at [57, 54] on div "Home" at bounding box center [59, 34] width 119 height 68
